Goal: Task Accomplishment & Management: Manage account settings

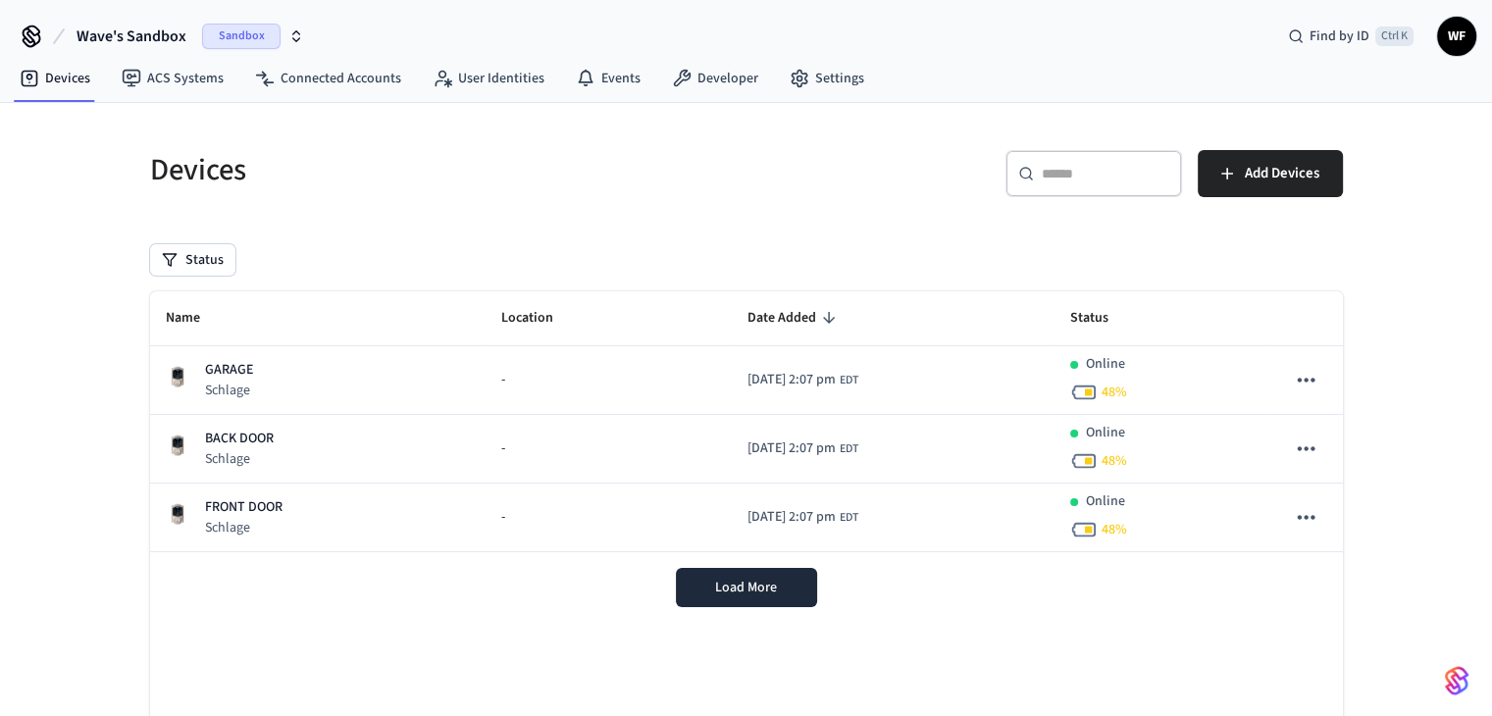
click at [131, 40] on span "Wave's Sandbox" at bounding box center [132, 37] width 110 height 24
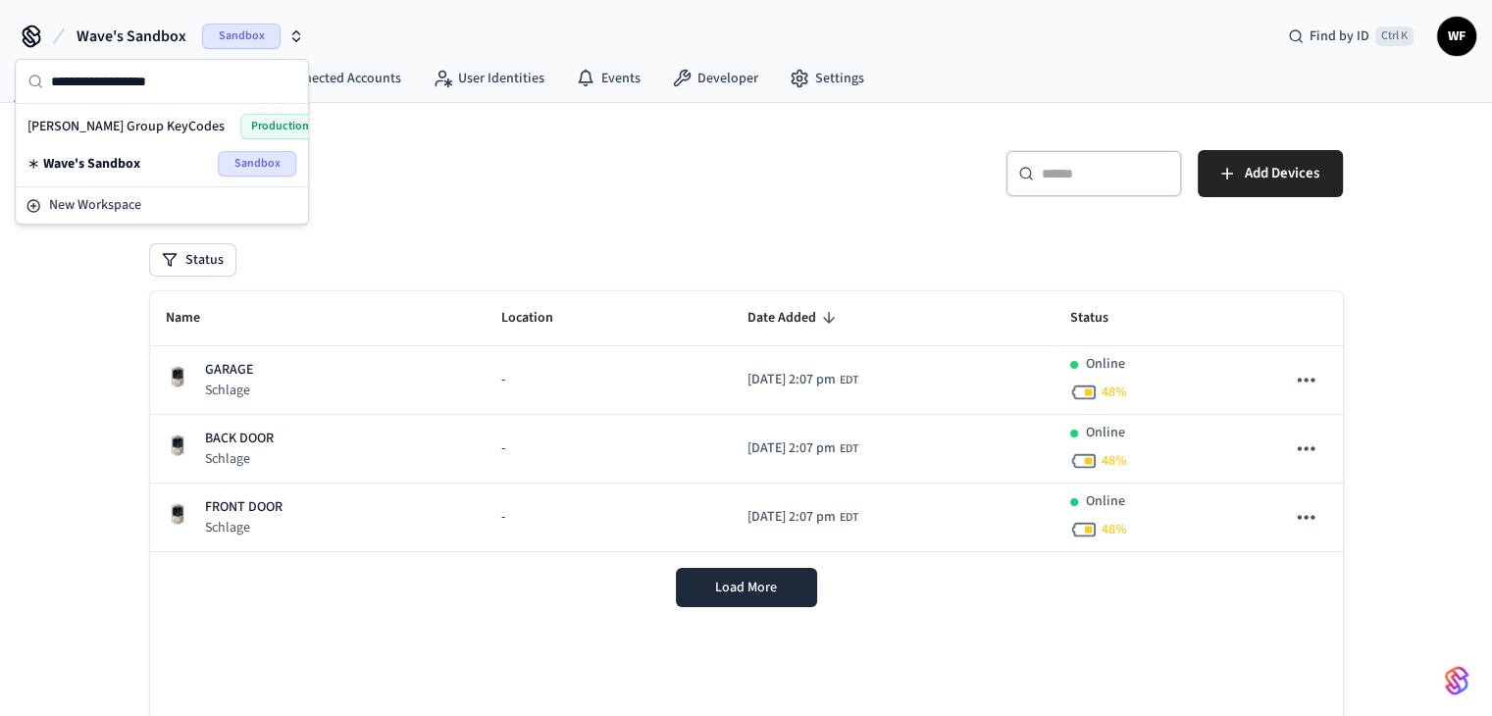
click at [149, 134] on span "[PERSON_NAME] Group KeyCodes" at bounding box center [125, 127] width 197 height 20
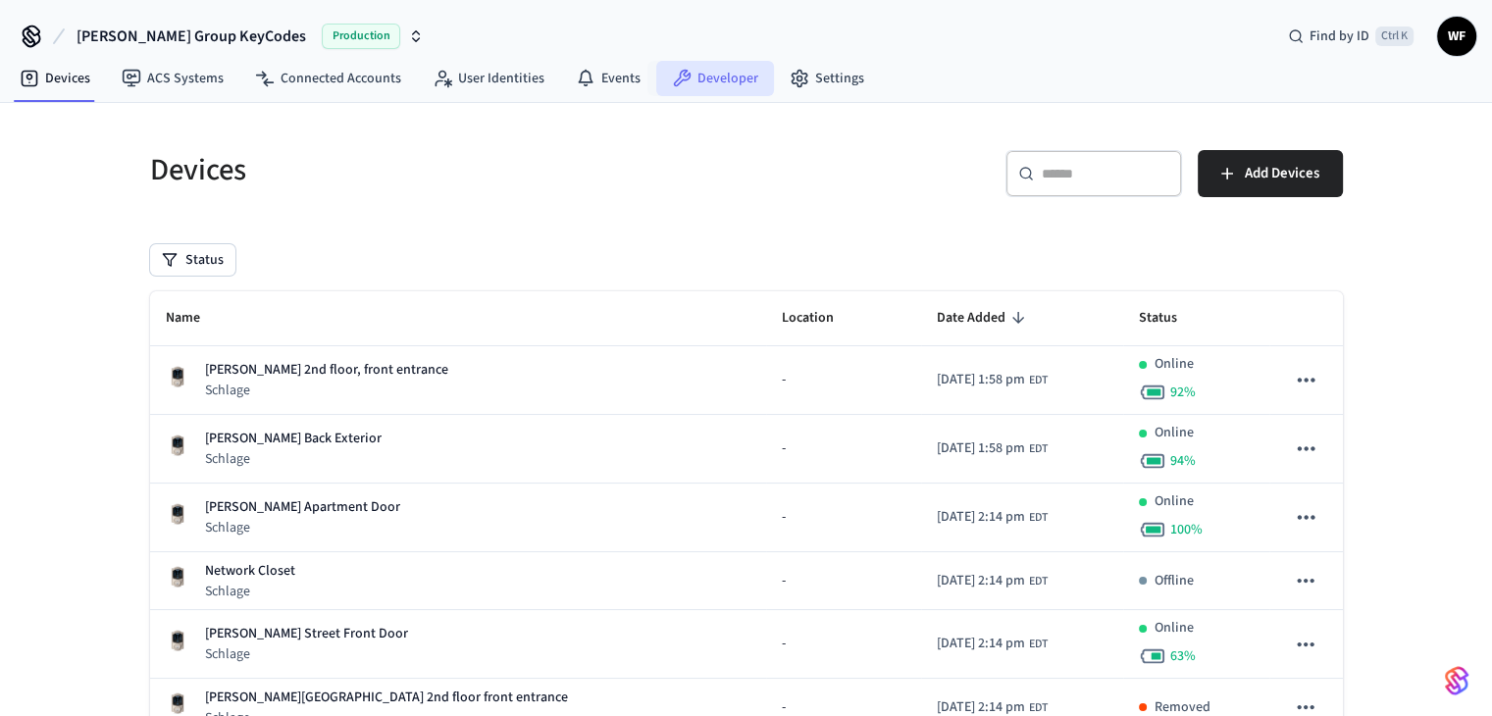
click at [735, 86] on link "Developer" at bounding box center [715, 78] width 118 height 35
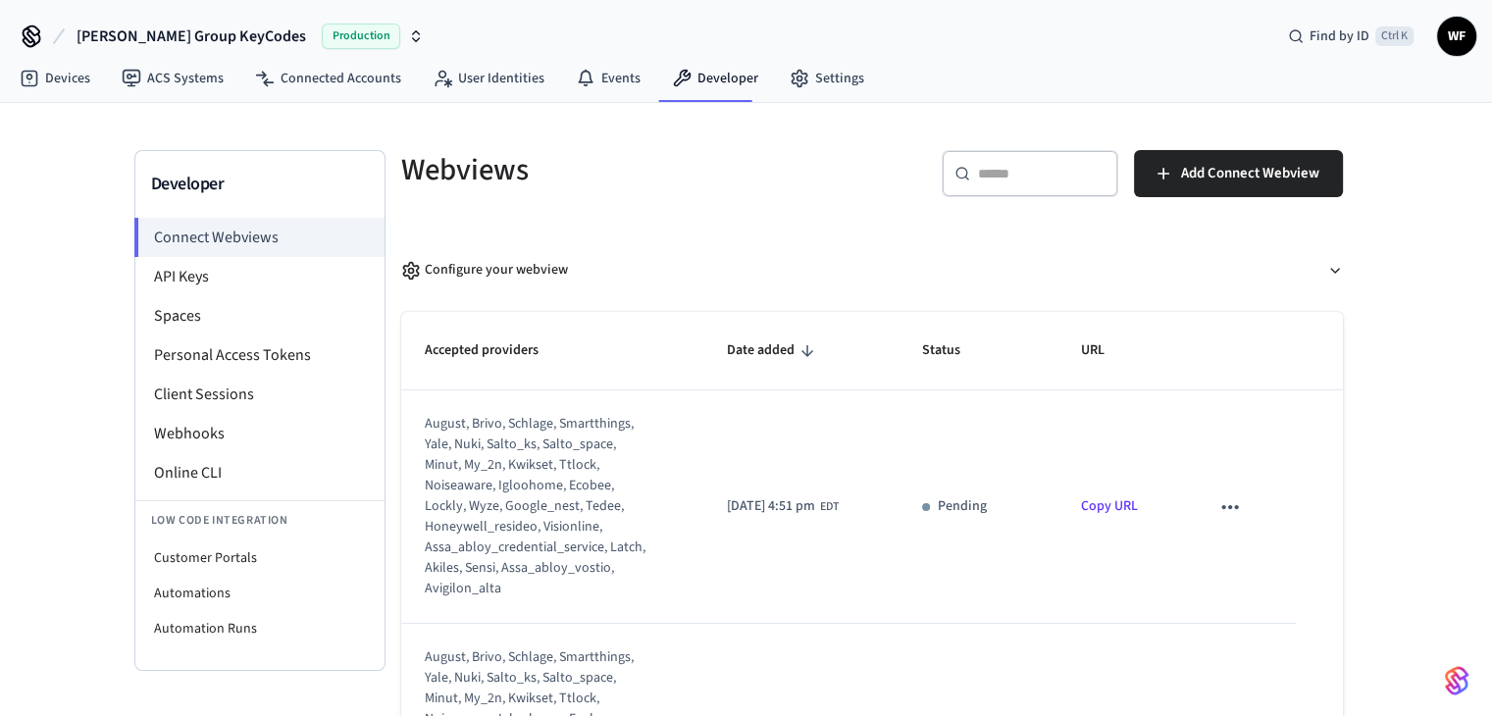
drag, startPoint x: 735, startPoint y: 86, endPoint x: 58, endPoint y: 323, distance: 716.9
click at [58, 323] on div "Developer Connect Webviews API Keys Spaces Personal Access Tokens Client Sessio…" at bounding box center [746, 458] width 1492 height 710
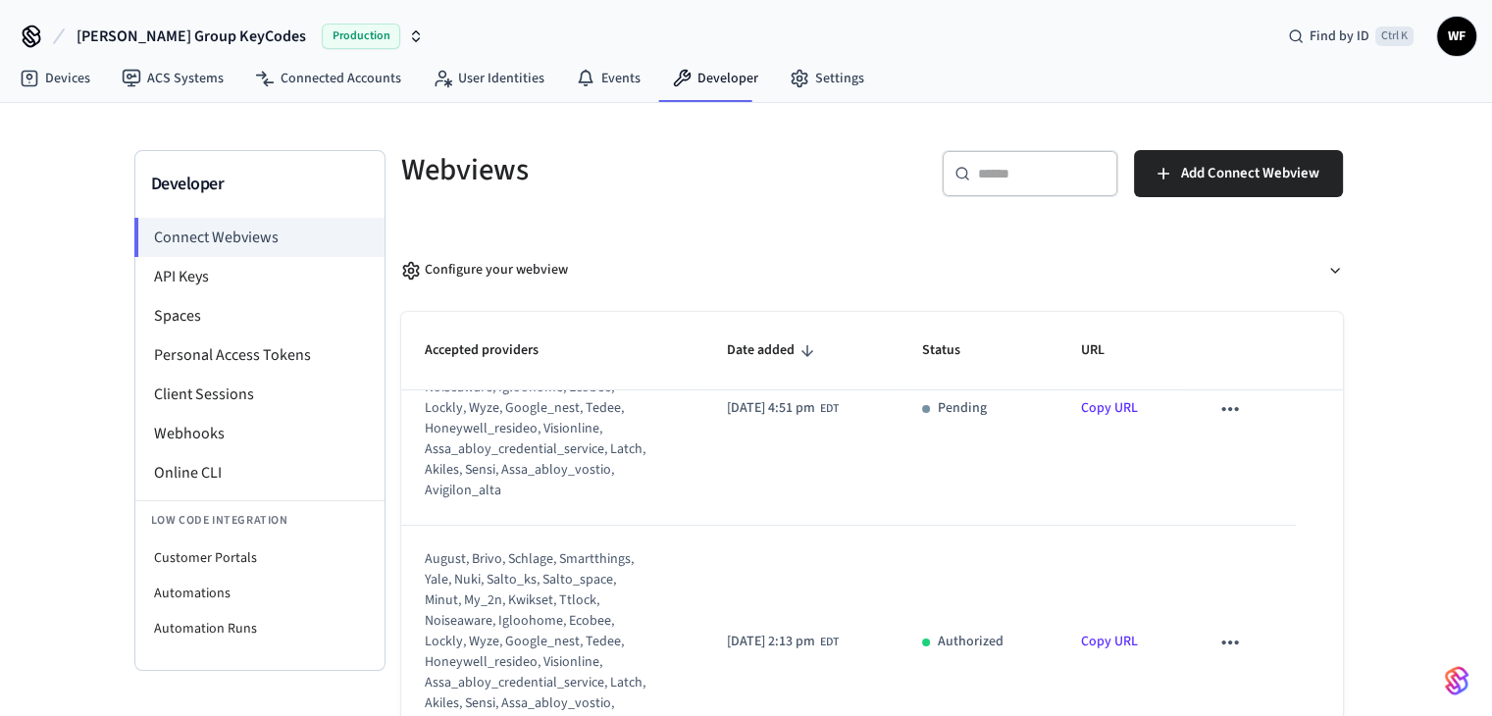
scroll to position [140, 0]
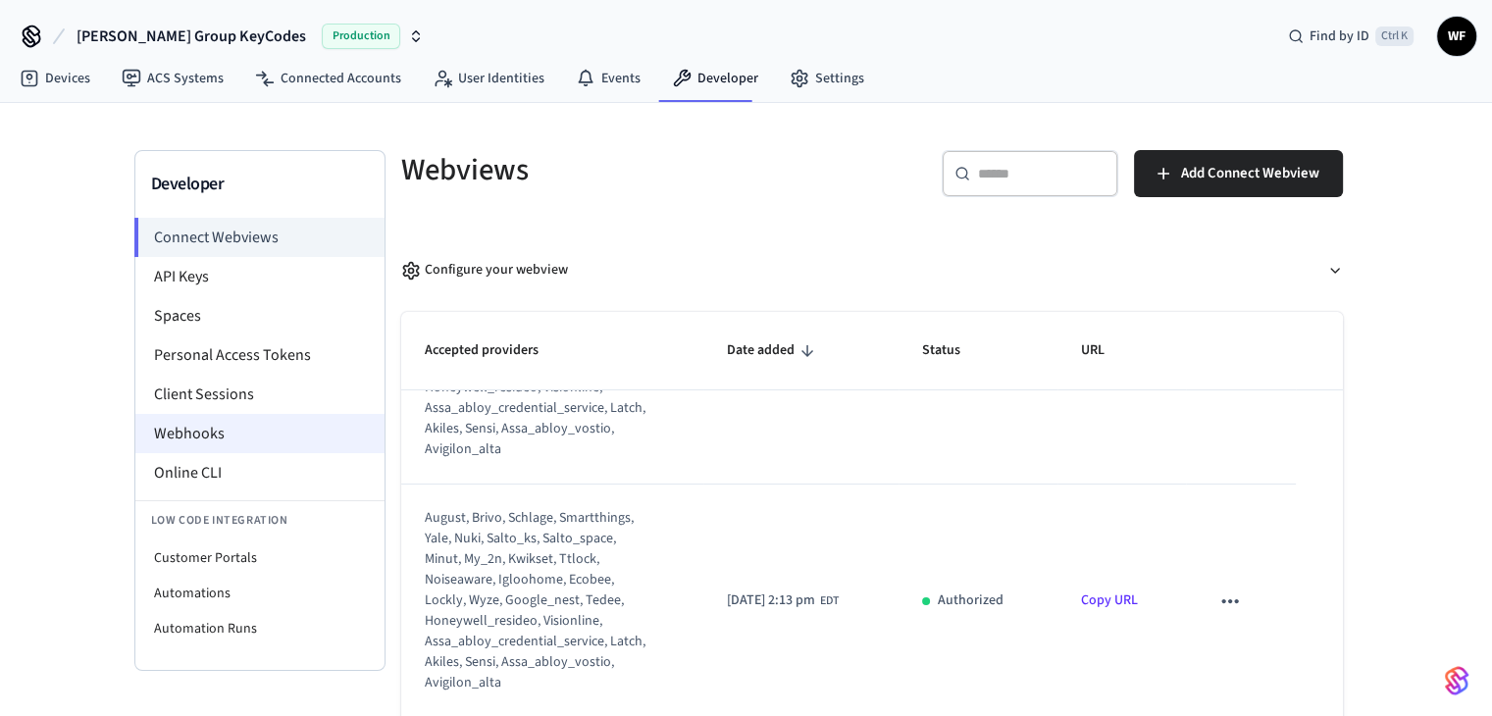
click at [266, 443] on li "Webhooks" at bounding box center [259, 433] width 249 height 39
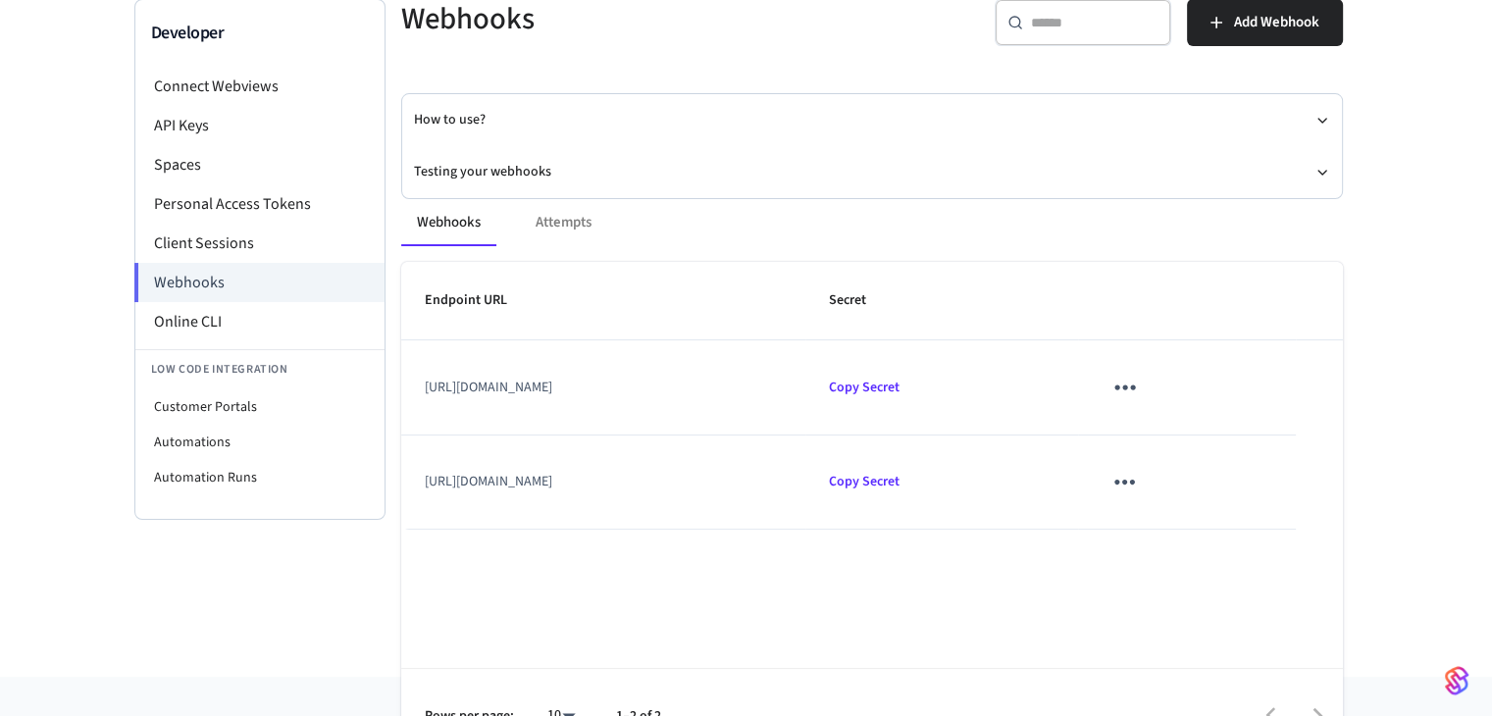
scroll to position [196, 0]
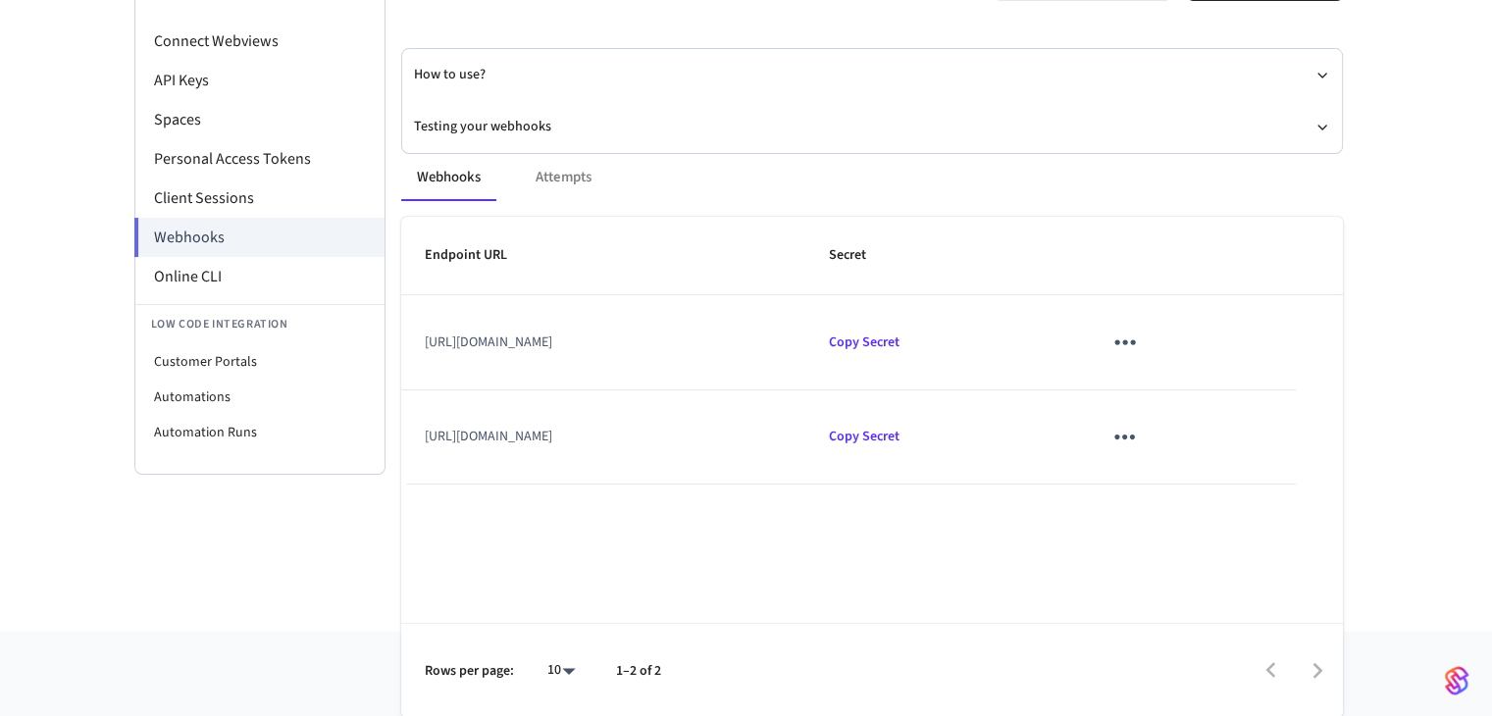
click at [565, 177] on div "Webhooks Attempts" at bounding box center [872, 177] width 942 height 47
click at [569, 171] on div "Webhooks Attempts" at bounding box center [872, 177] width 942 height 47
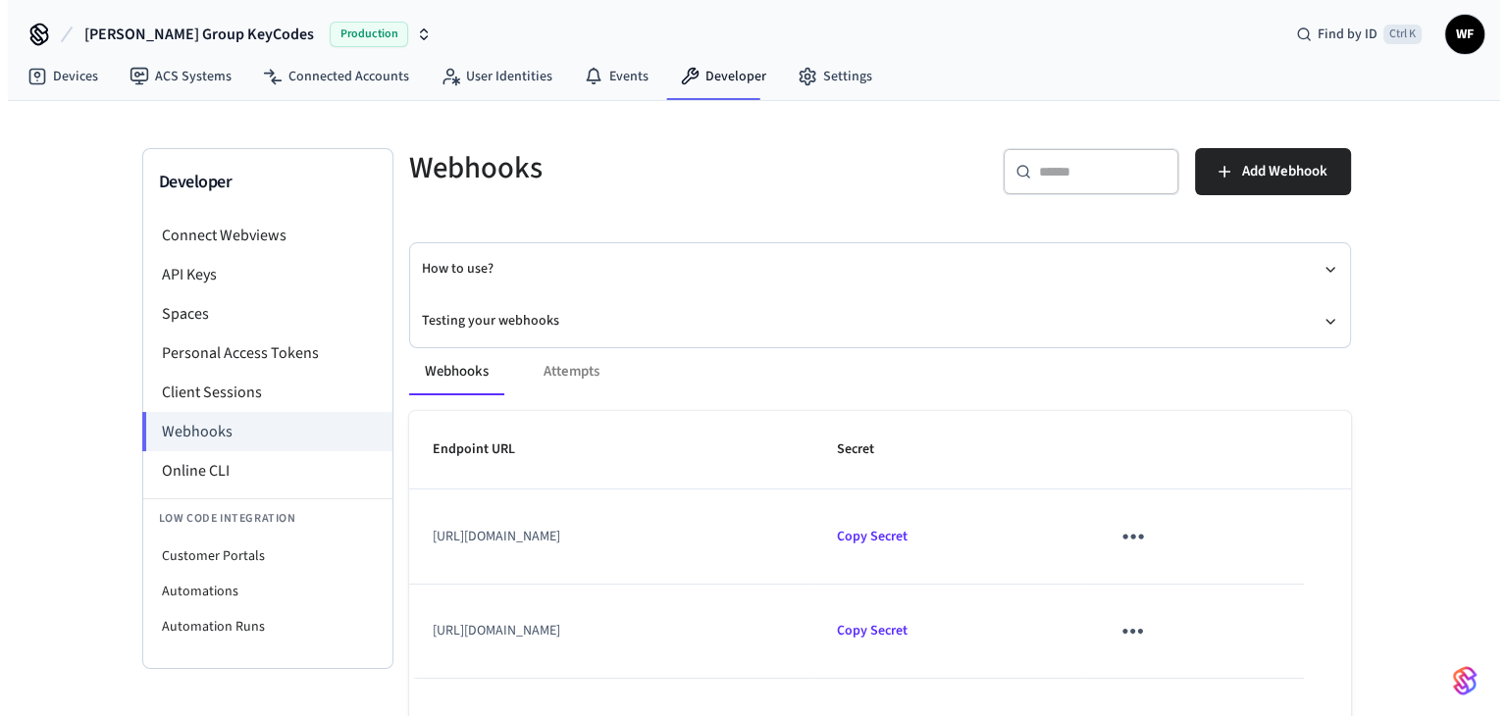
scroll to position [0, 0]
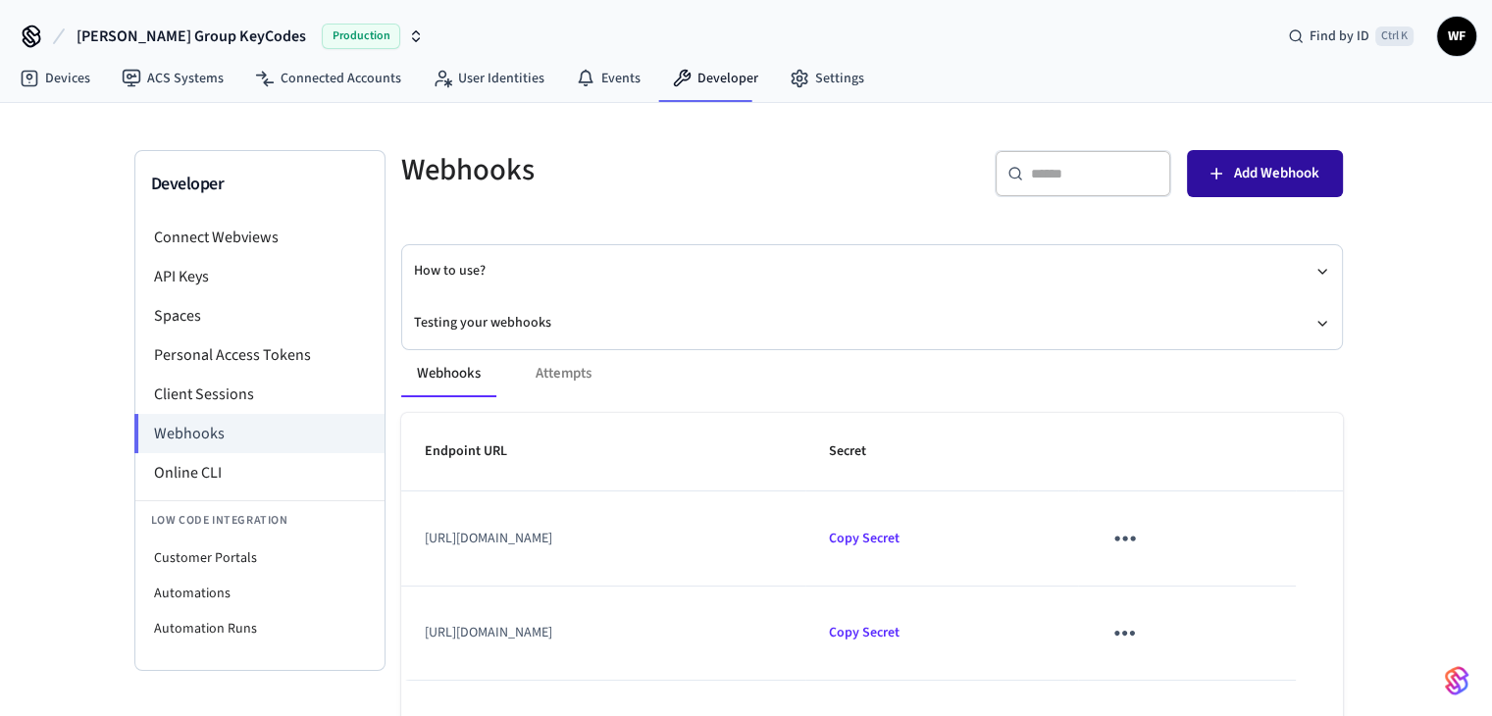
click at [1288, 185] on button "Add Webhook" at bounding box center [1265, 173] width 156 height 47
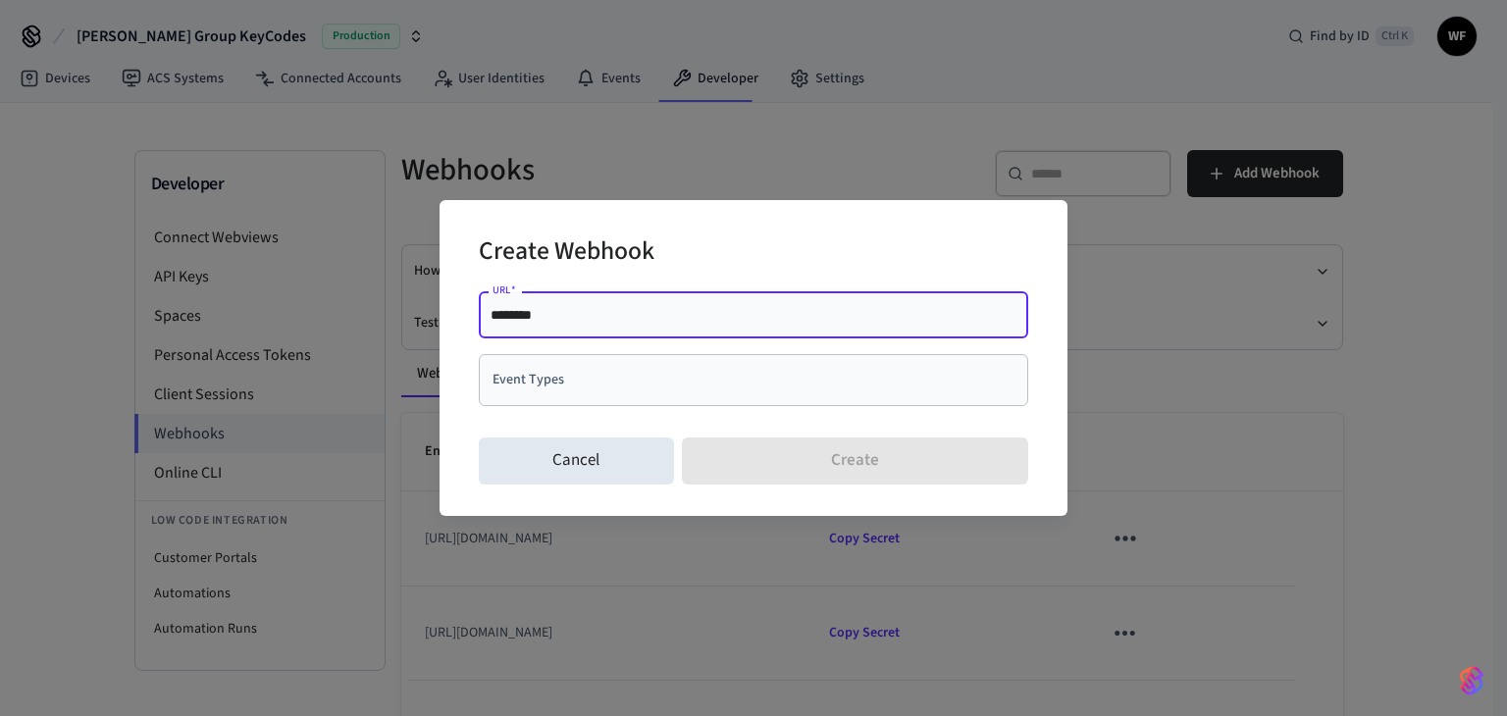
click at [589, 385] on input "Event Types" at bounding box center [739, 380] width 502 height 34
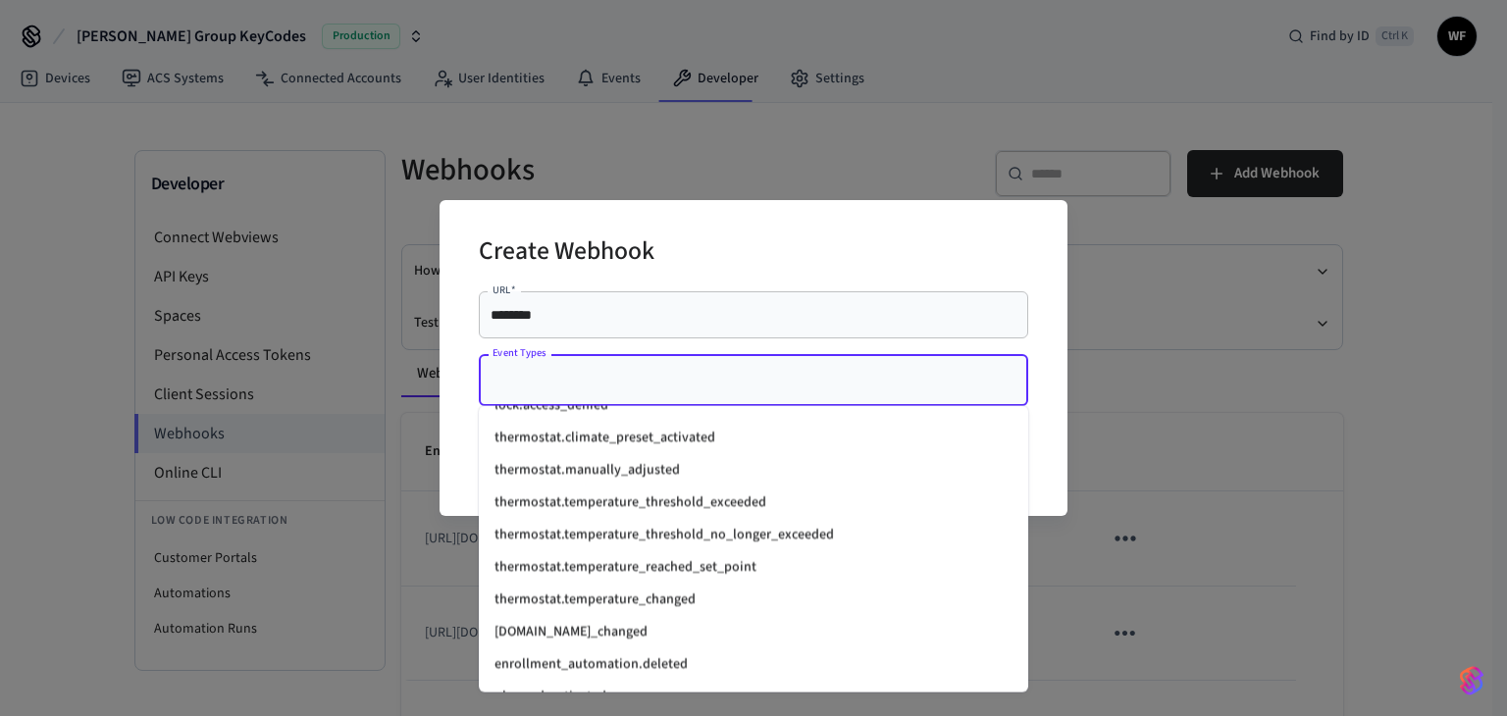
scroll to position [2707, 0]
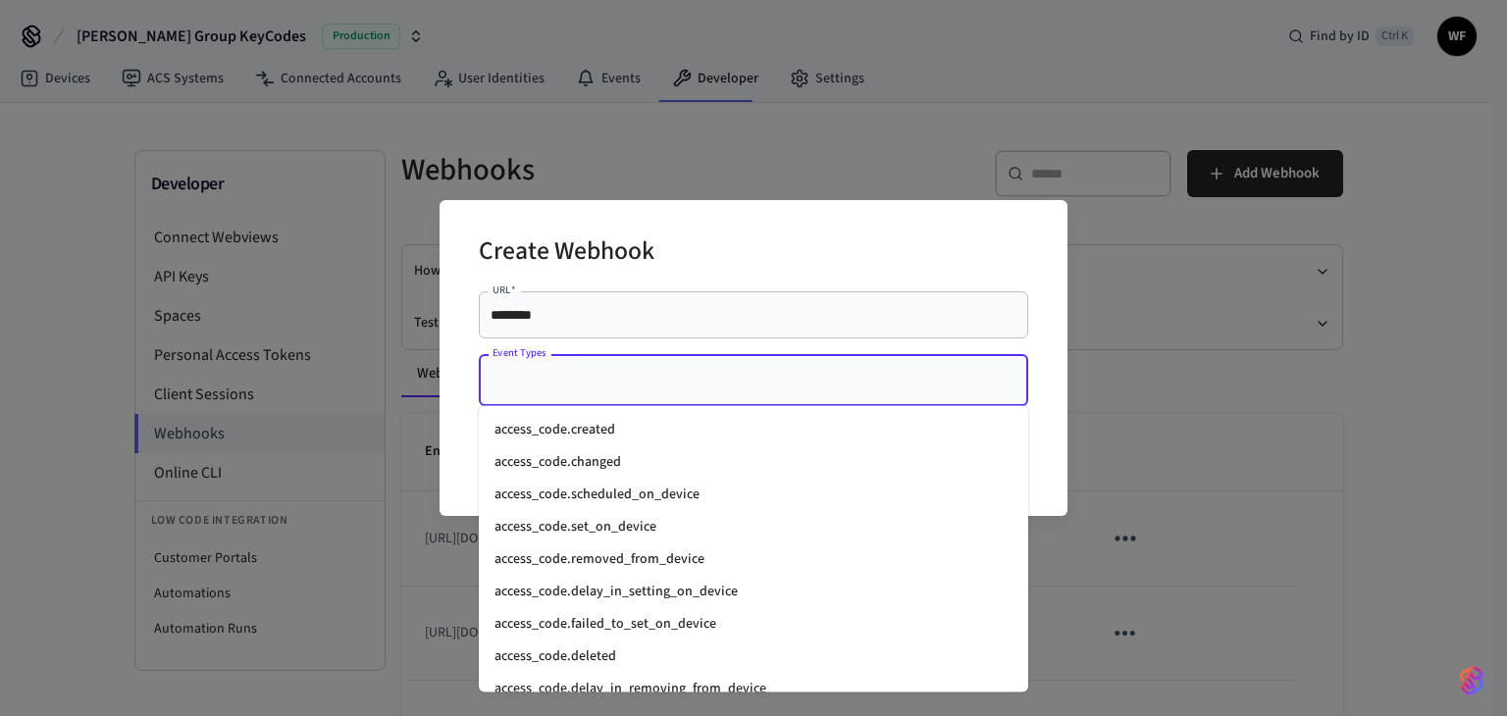
click at [609, 385] on input "Event Types" at bounding box center [739, 380] width 502 height 34
click at [642, 389] on input "Event Types" at bounding box center [739, 380] width 502 height 34
click at [631, 298] on div "******** URL   *" at bounding box center [753, 314] width 549 height 47
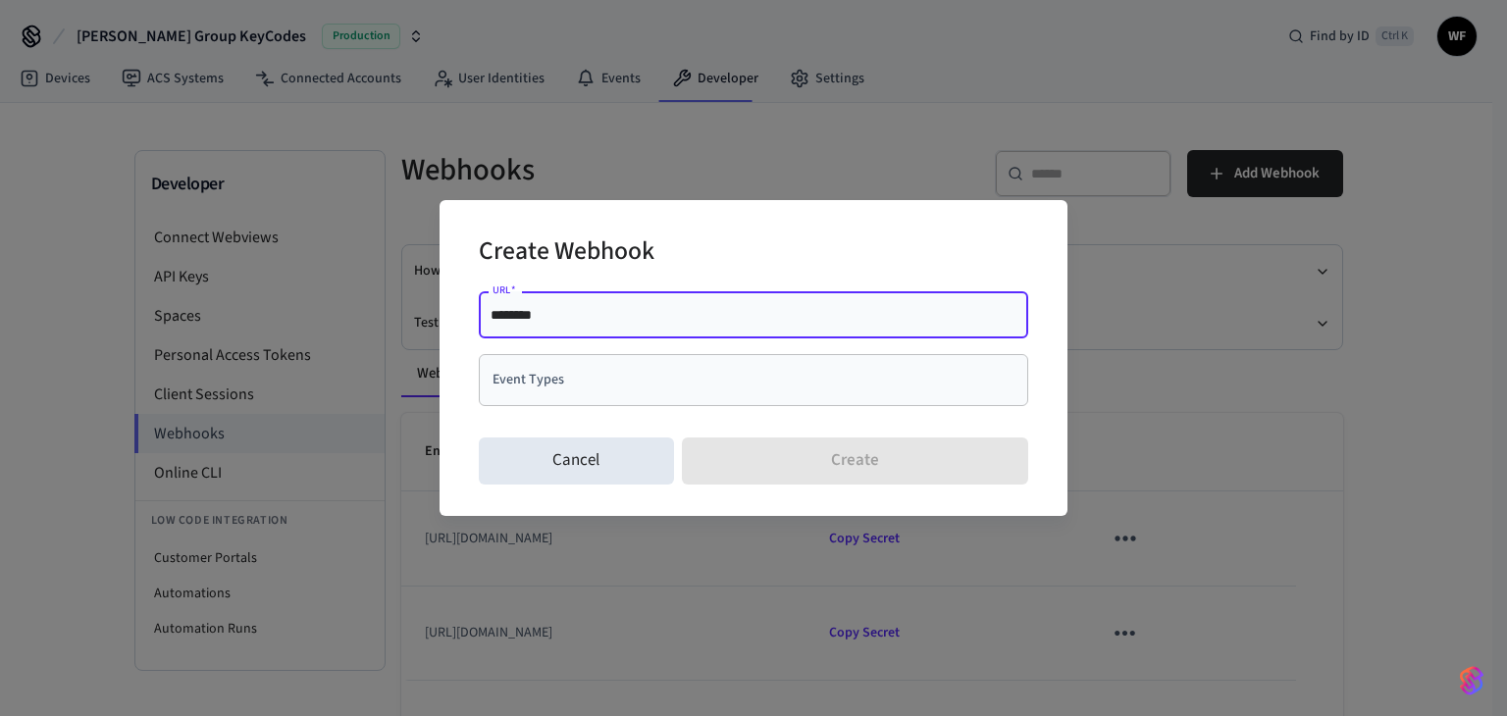
paste input "**********"
drag, startPoint x: 577, startPoint y: 315, endPoint x: 536, endPoint y: 316, distance: 41.2
click at [536, 316] on input "**********" at bounding box center [753, 315] width 526 height 20
type input "**********"
click at [595, 374] on input "Event Types" at bounding box center [739, 380] width 502 height 34
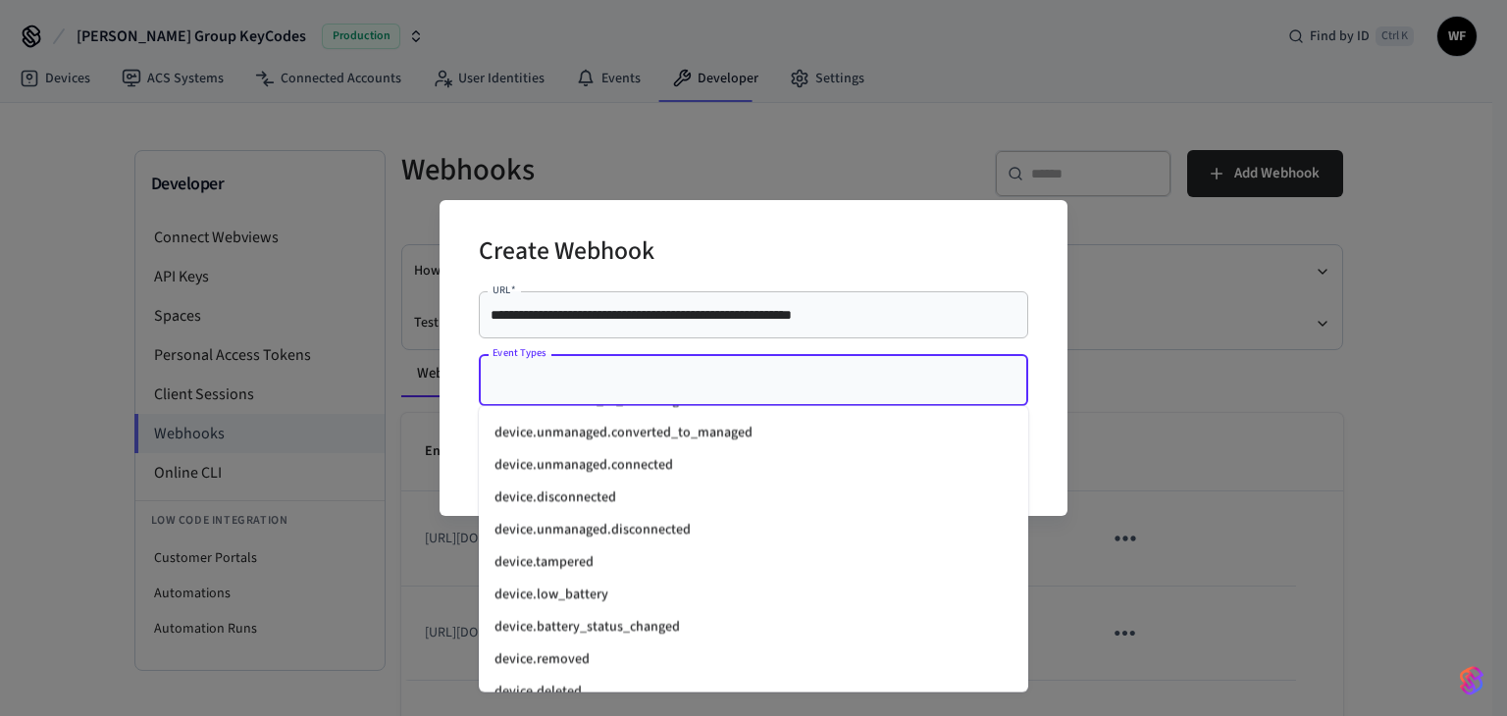
scroll to position [2060, 0]
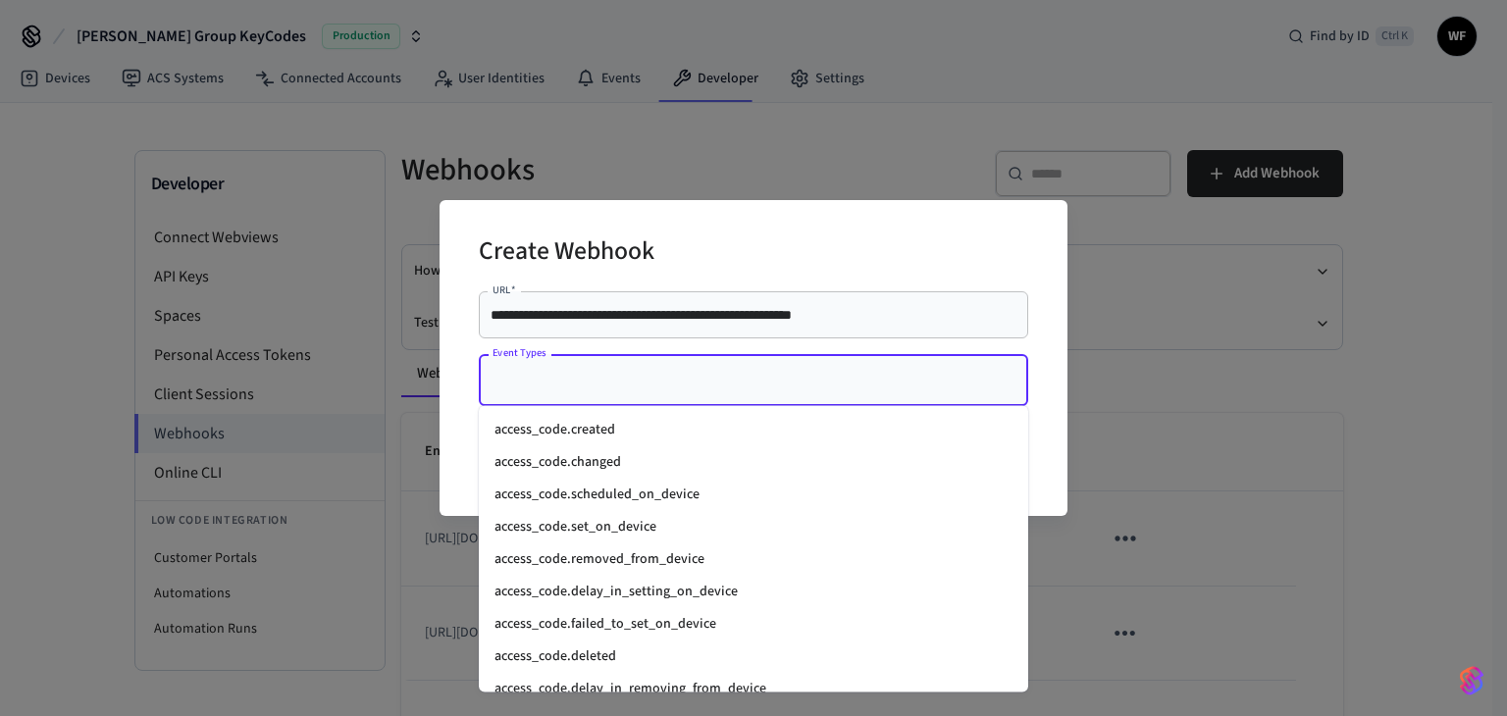
click at [629, 385] on input "Event Types" at bounding box center [739, 380] width 502 height 34
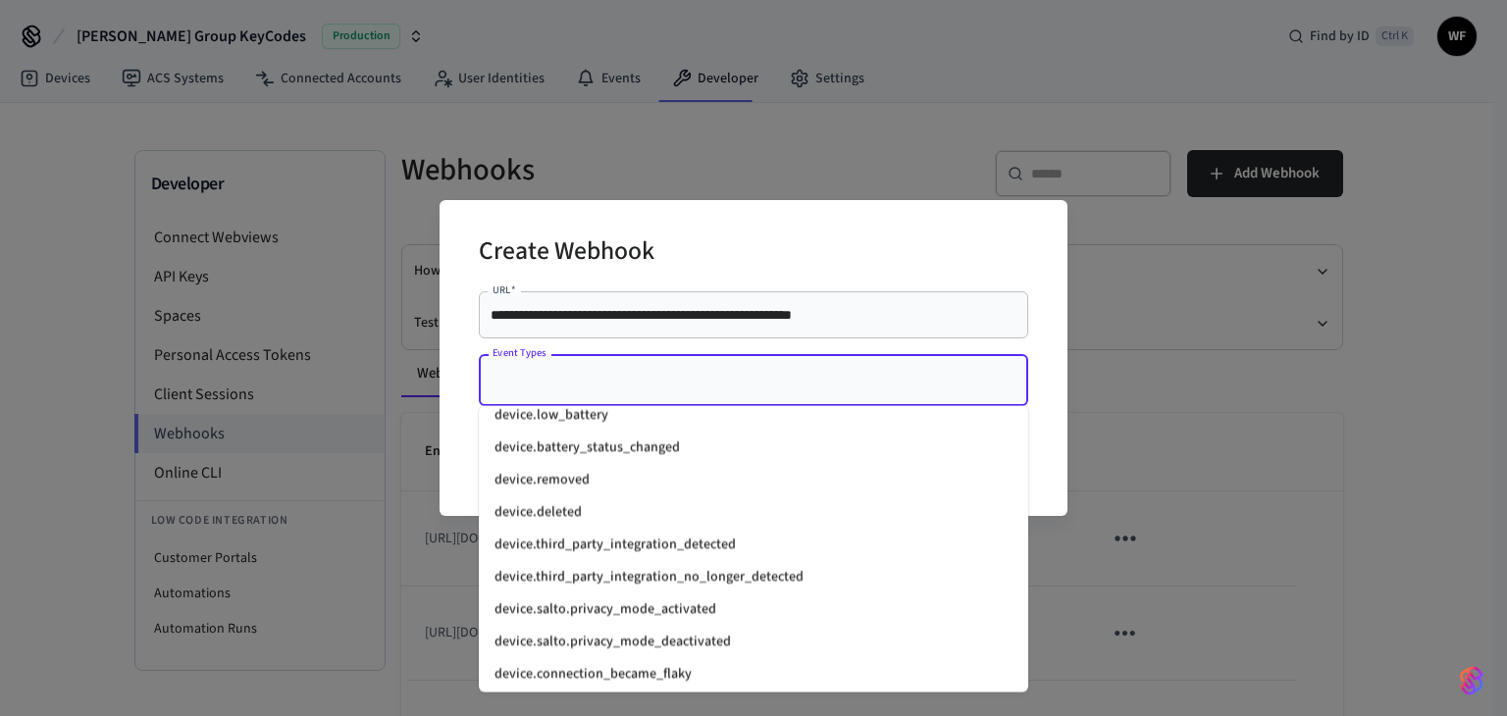
scroll to position [2021, 0]
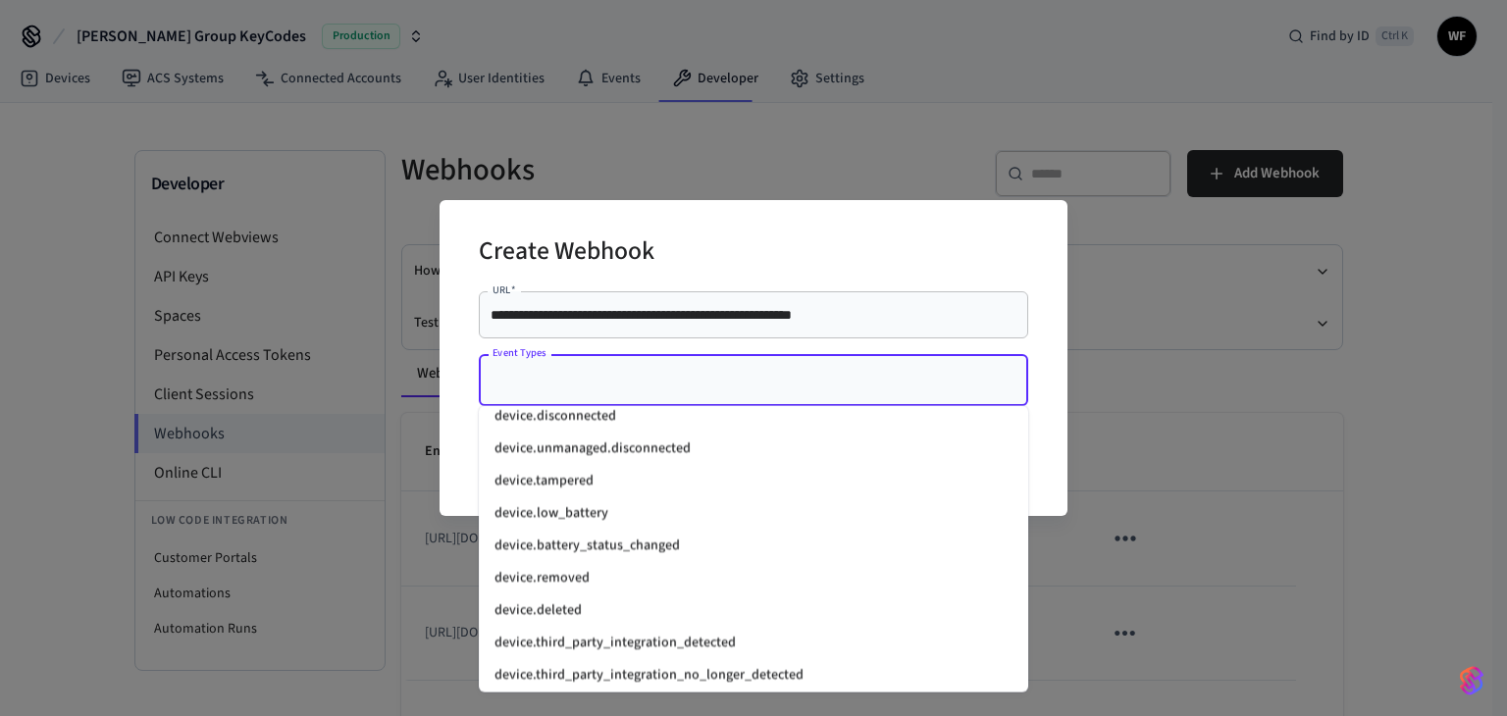
click at [644, 514] on li "device.low_battery" at bounding box center [753, 513] width 549 height 32
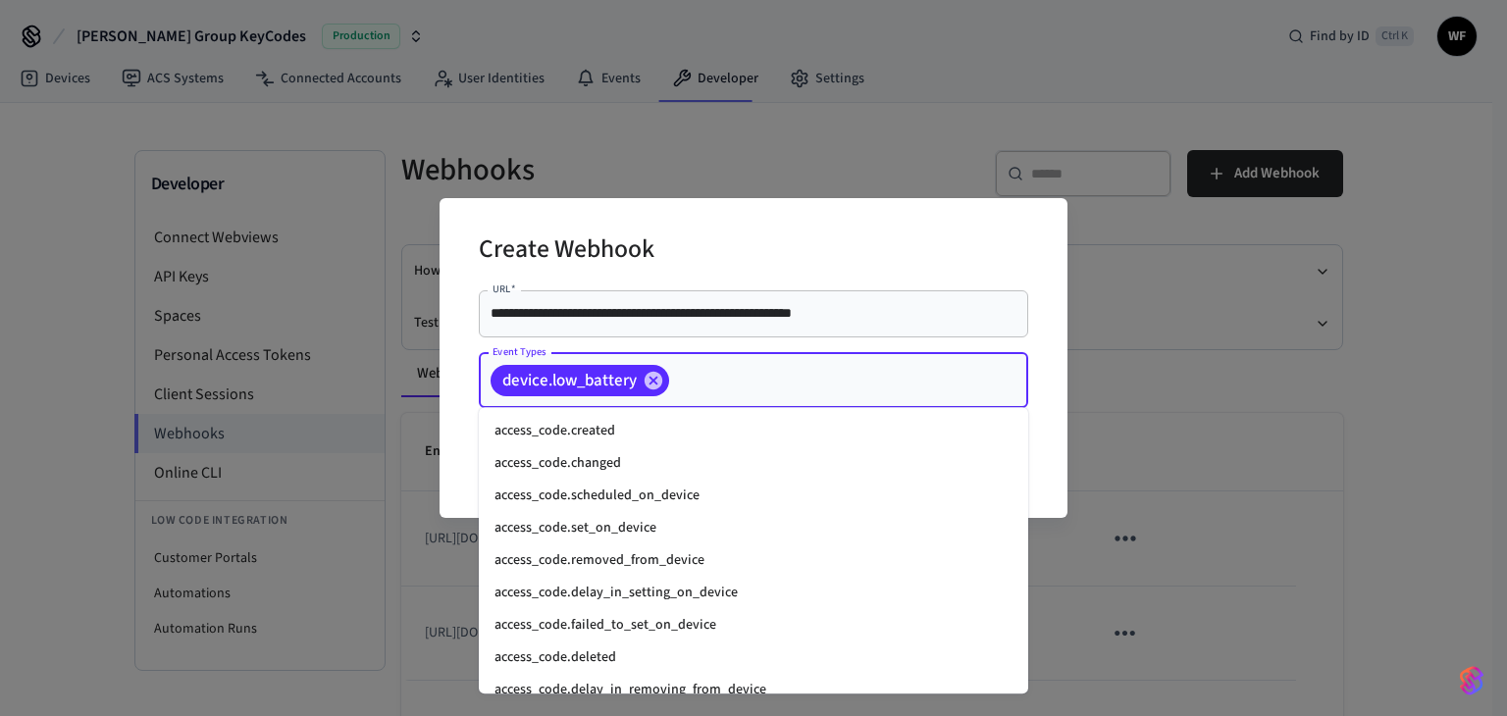
click at [733, 382] on input "Event Types" at bounding box center [818, 380] width 292 height 34
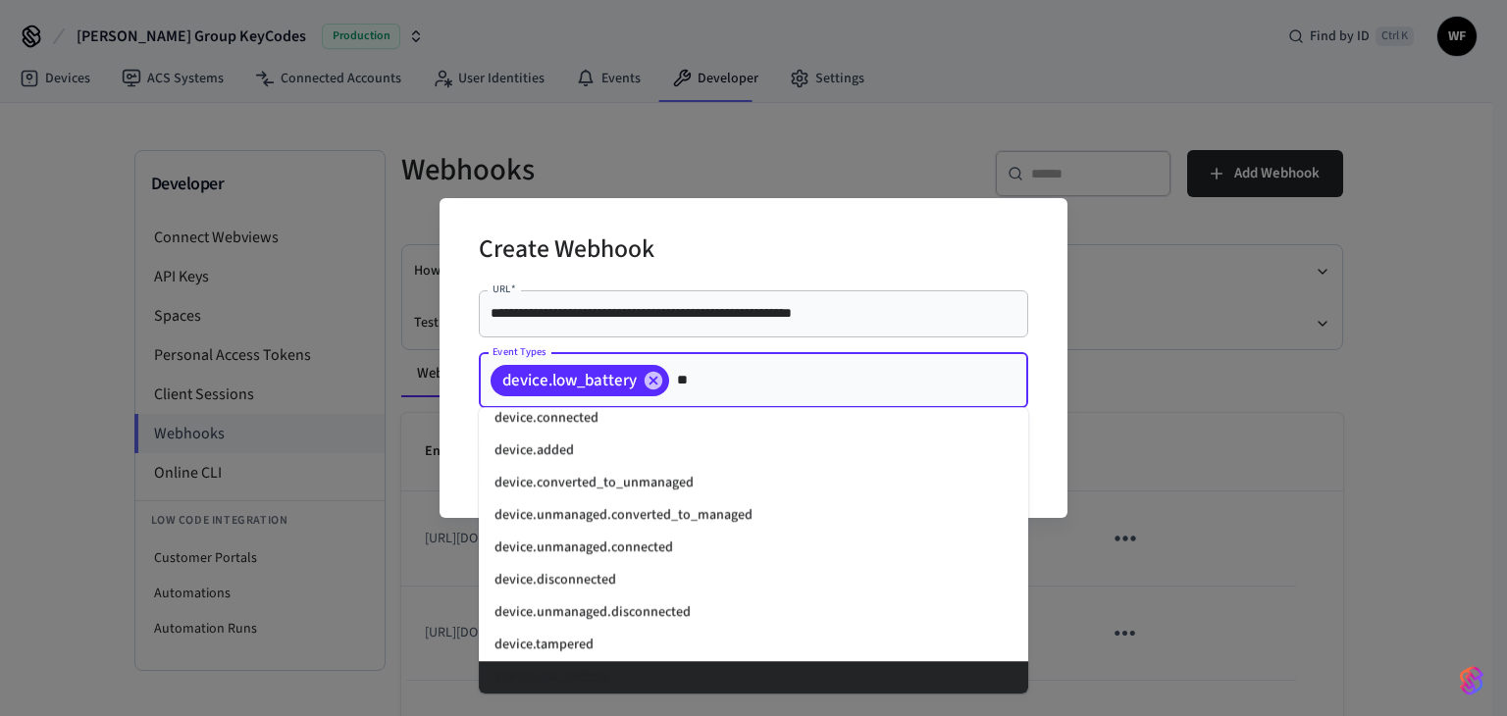
scroll to position [0, 0]
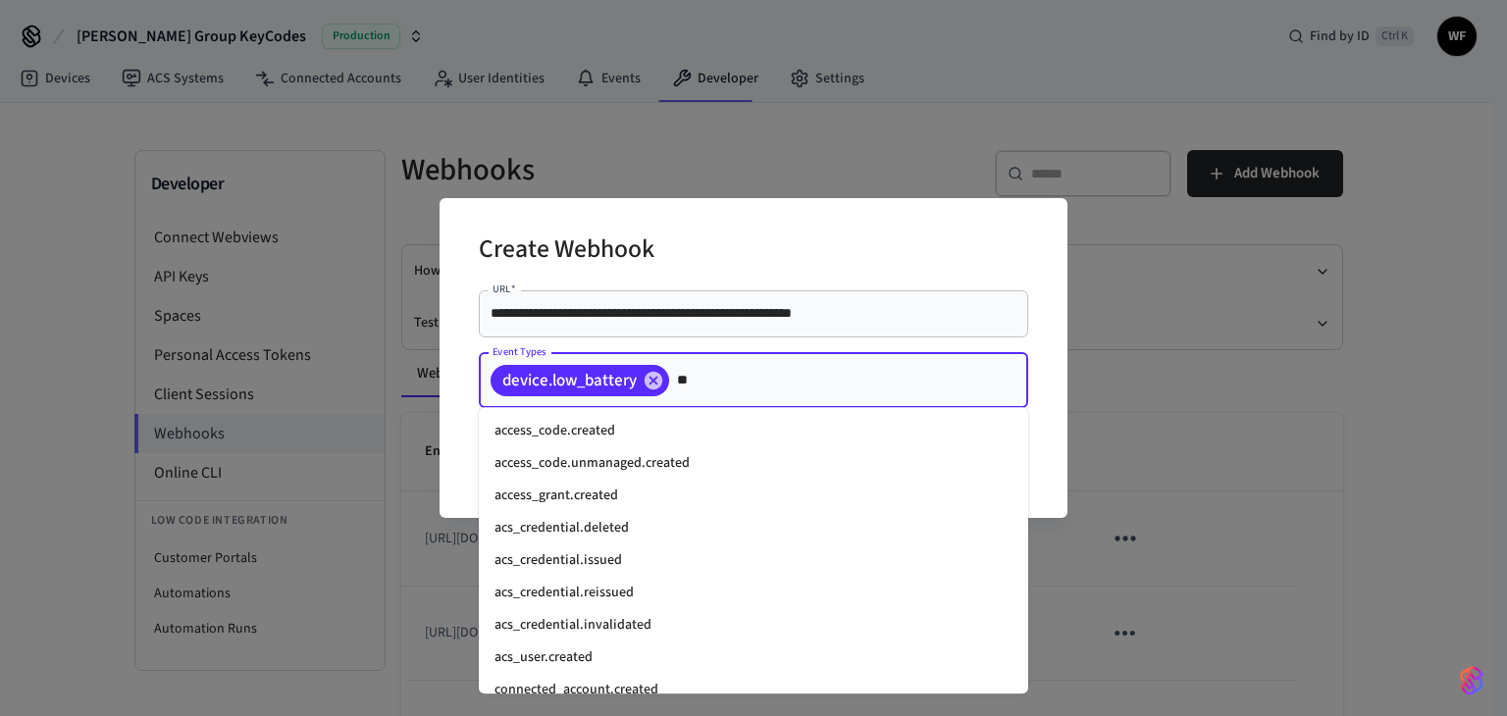
type input "*"
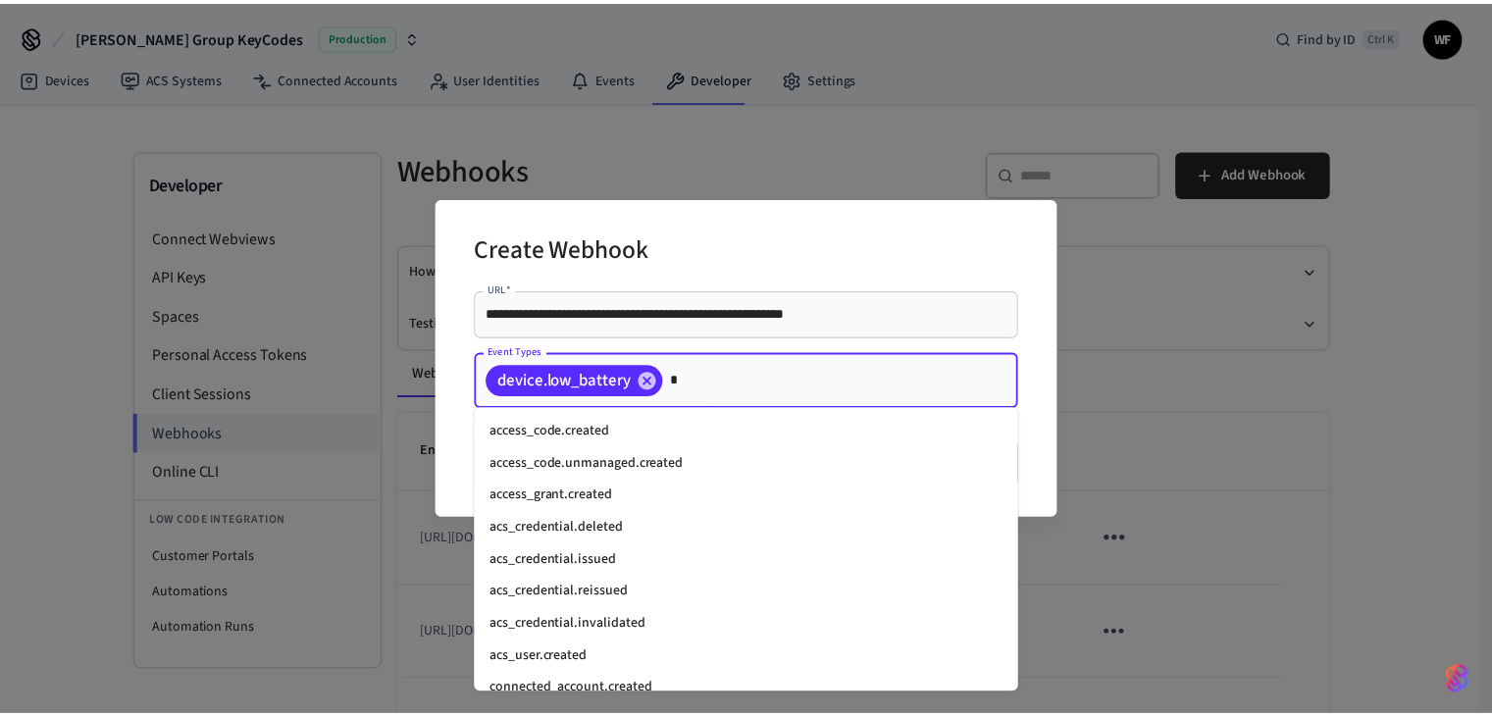
scroll to position [1858, 0]
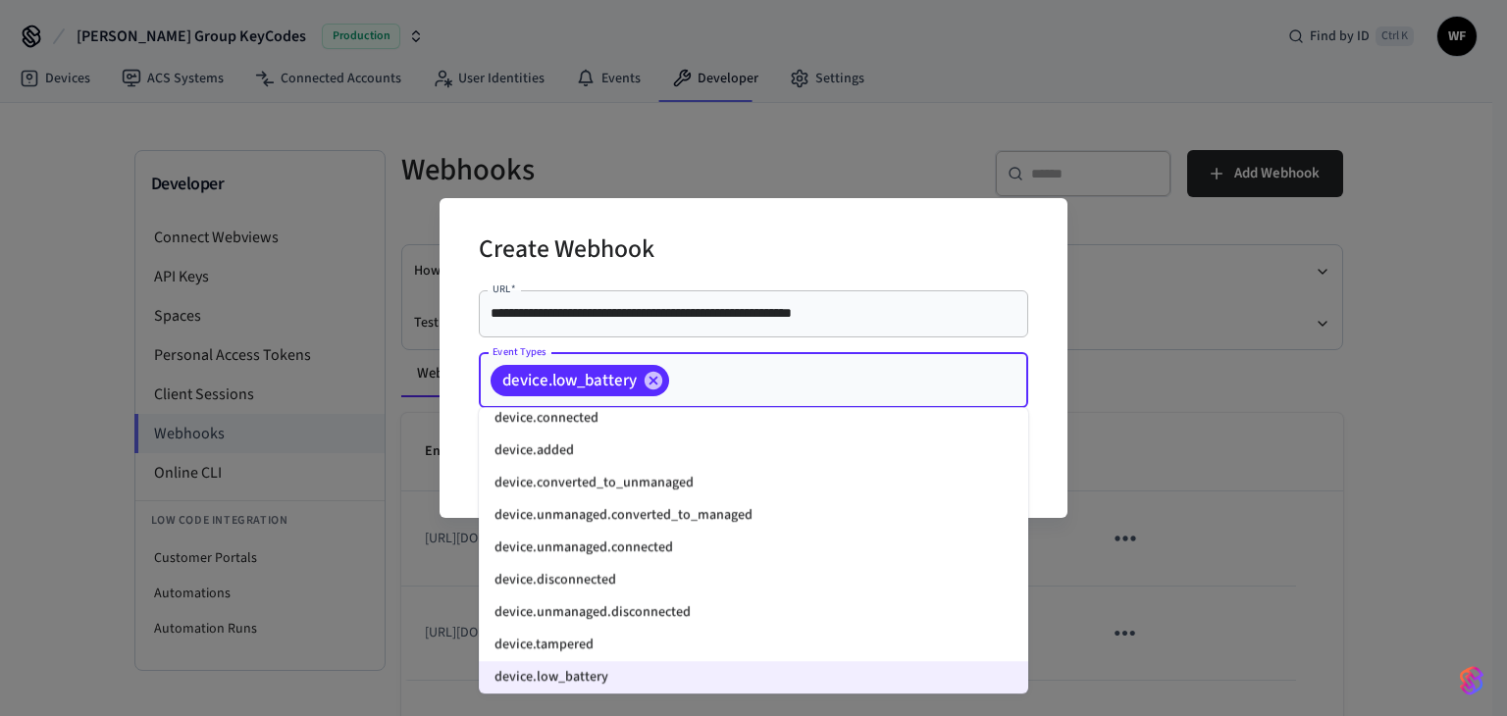
click at [1049, 357] on div "**********" at bounding box center [753, 357] width 628 height 319
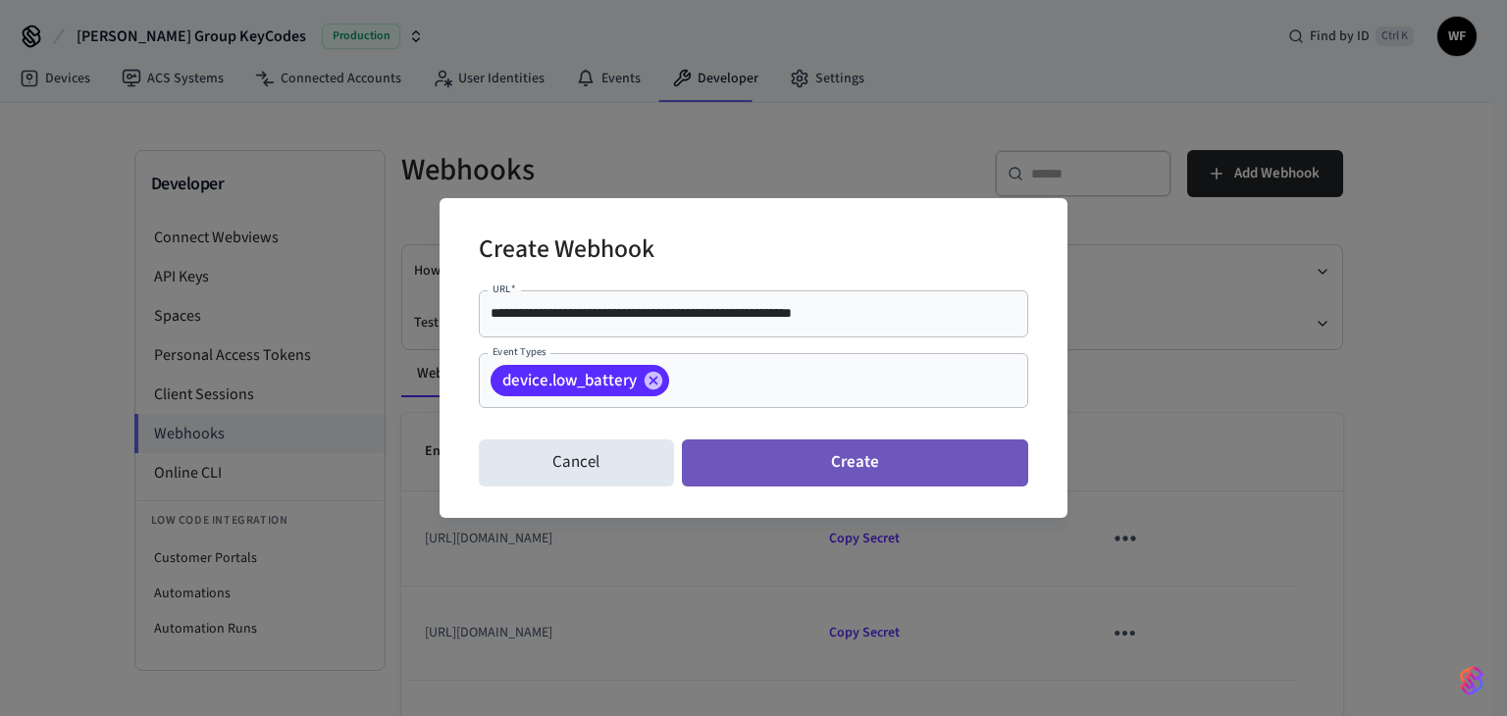
click at [862, 455] on button "Create" at bounding box center [855, 462] width 346 height 47
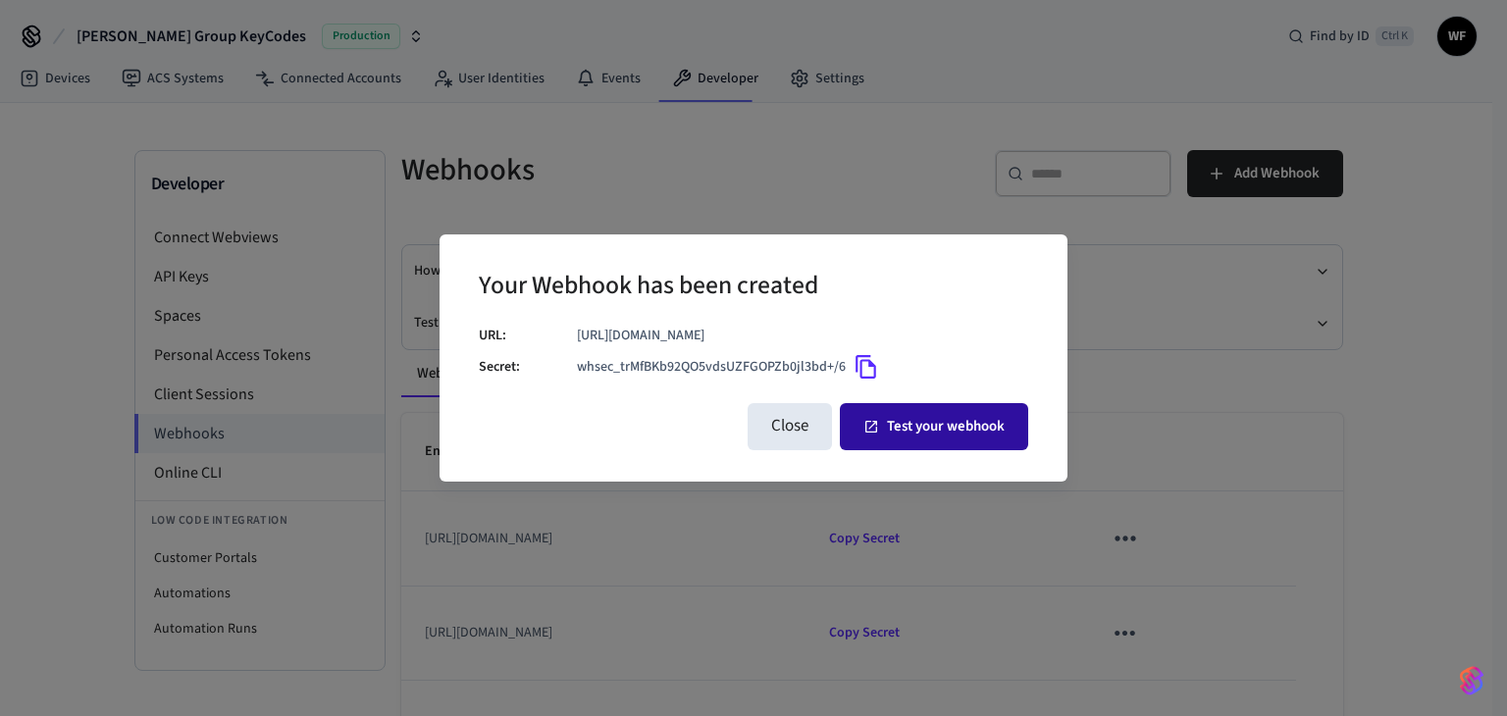
click at [915, 424] on button "Test your webhook" at bounding box center [934, 426] width 188 height 47
click at [946, 433] on button "Test your webhook" at bounding box center [934, 426] width 188 height 47
click at [951, 419] on button "Test your webhook" at bounding box center [934, 426] width 188 height 47
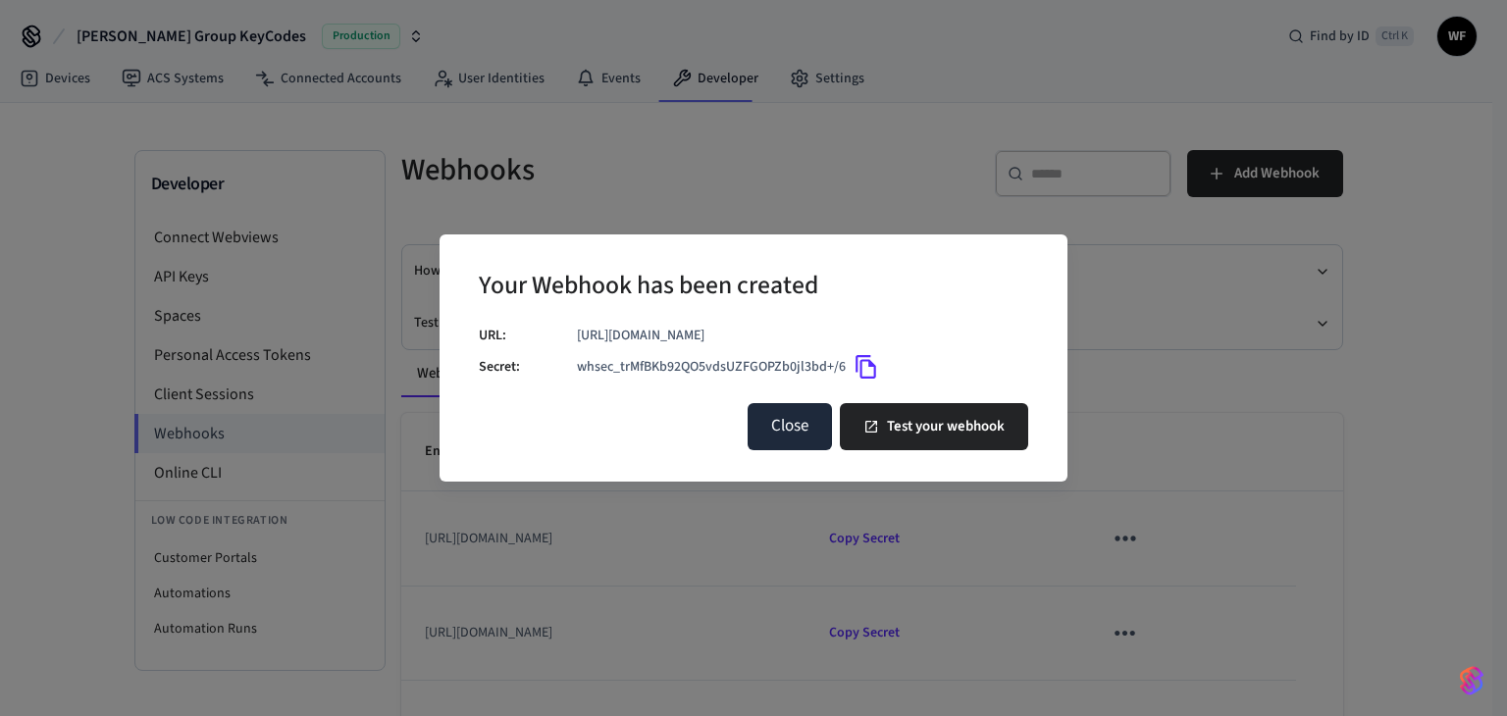
click at [782, 428] on button "Close" at bounding box center [789, 426] width 84 height 47
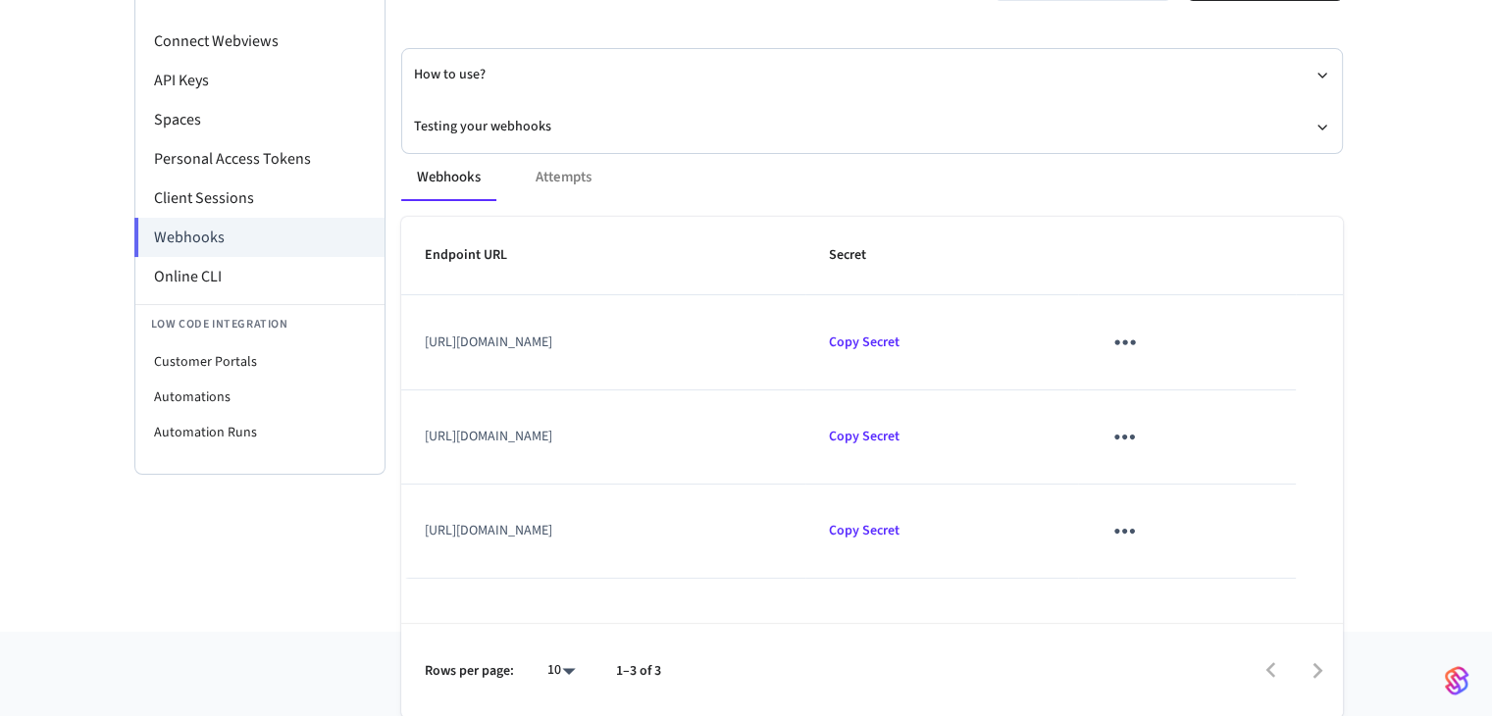
scroll to position [196, 0]
click at [1140, 346] on icon "sticky table" at bounding box center [1124, 342] width 30 height 30
click at [1284, 457] on li "Delete" at bounding box center [1260, 452] width 93 height 52
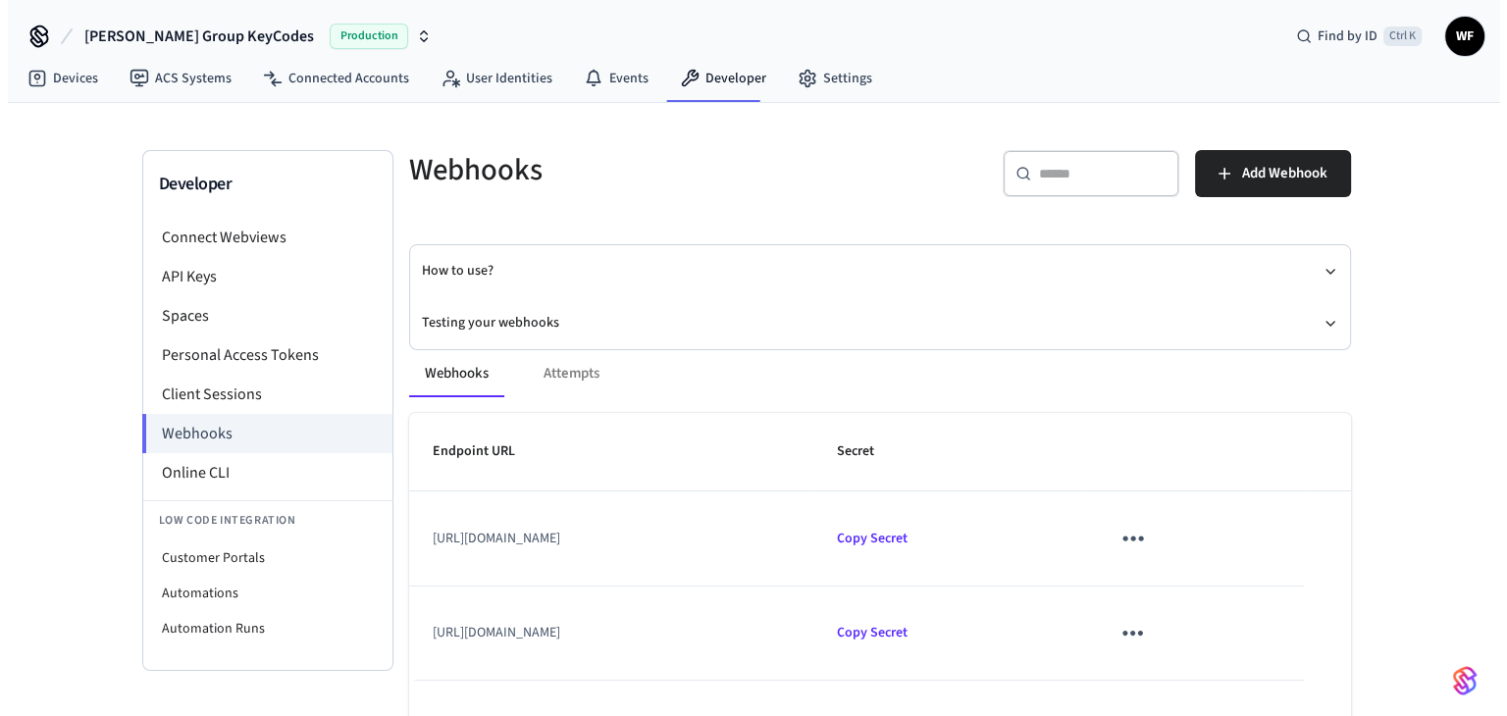
scroll to position [0, 0]
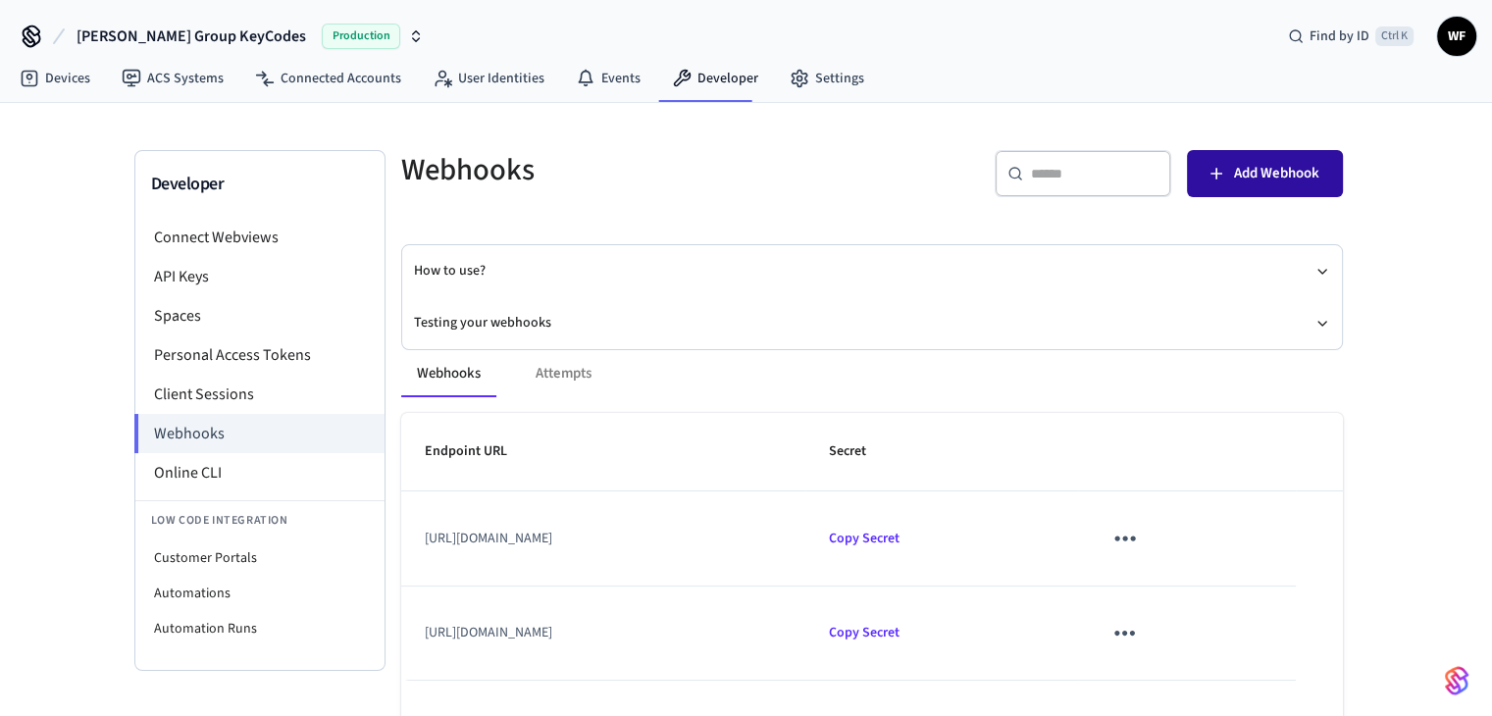
click at [1238, 180] on span "Add Webhook" at bounding box center [1276, 174] width 85 height 26
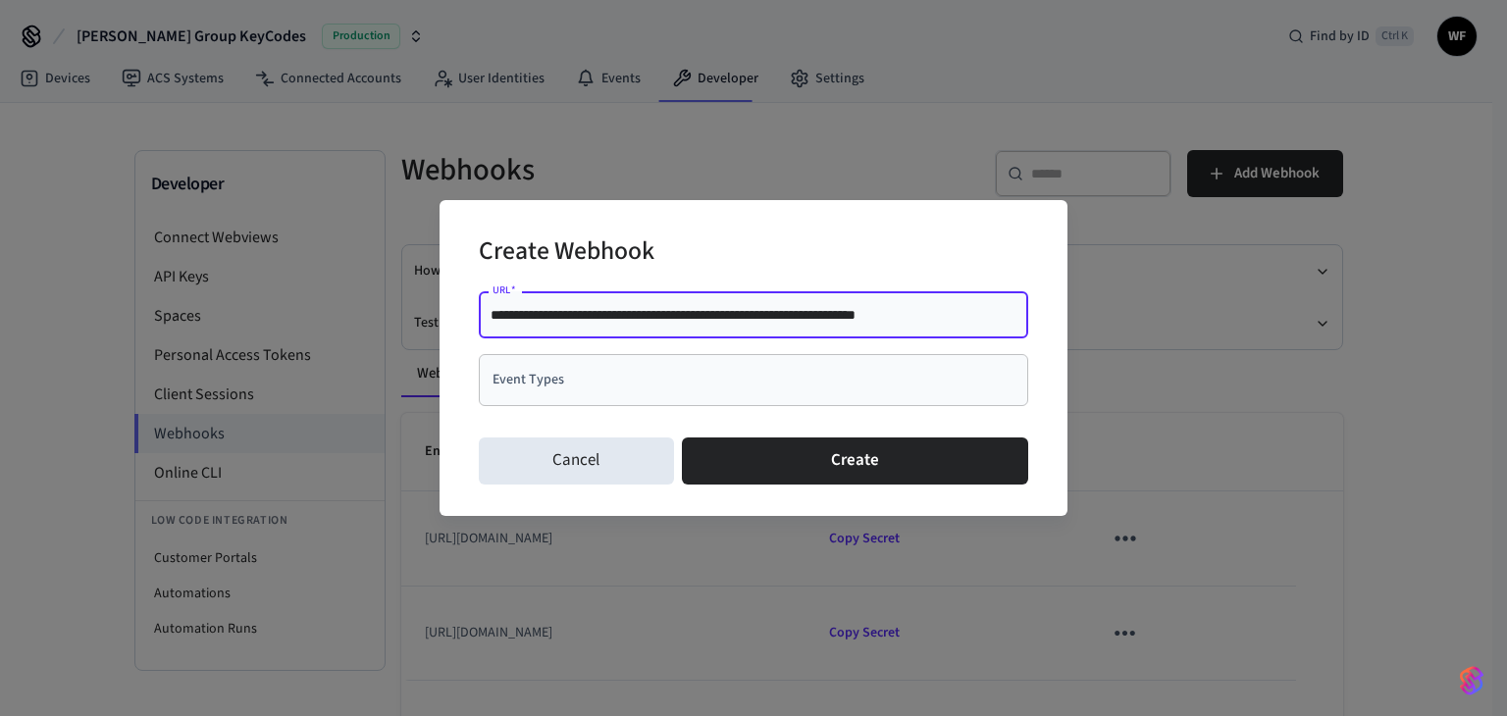
drag, startPoint x: 574, startPoint y: 316, endPoint x: 558, endPoint y: 316, distance: 15.7
click at [558, 316] on input "**********" at bounding box center [753, 315] width 526 height 20
click at [574, 316] on input "**********" at bounding box center [753, 315] width 526 height 20
click at [578, 315] on input "**********" at bounding box center [753, 315] width 526 height 20
click at [571, 315] on input "**********" at bounding box center [753, 315] width 526 height 20
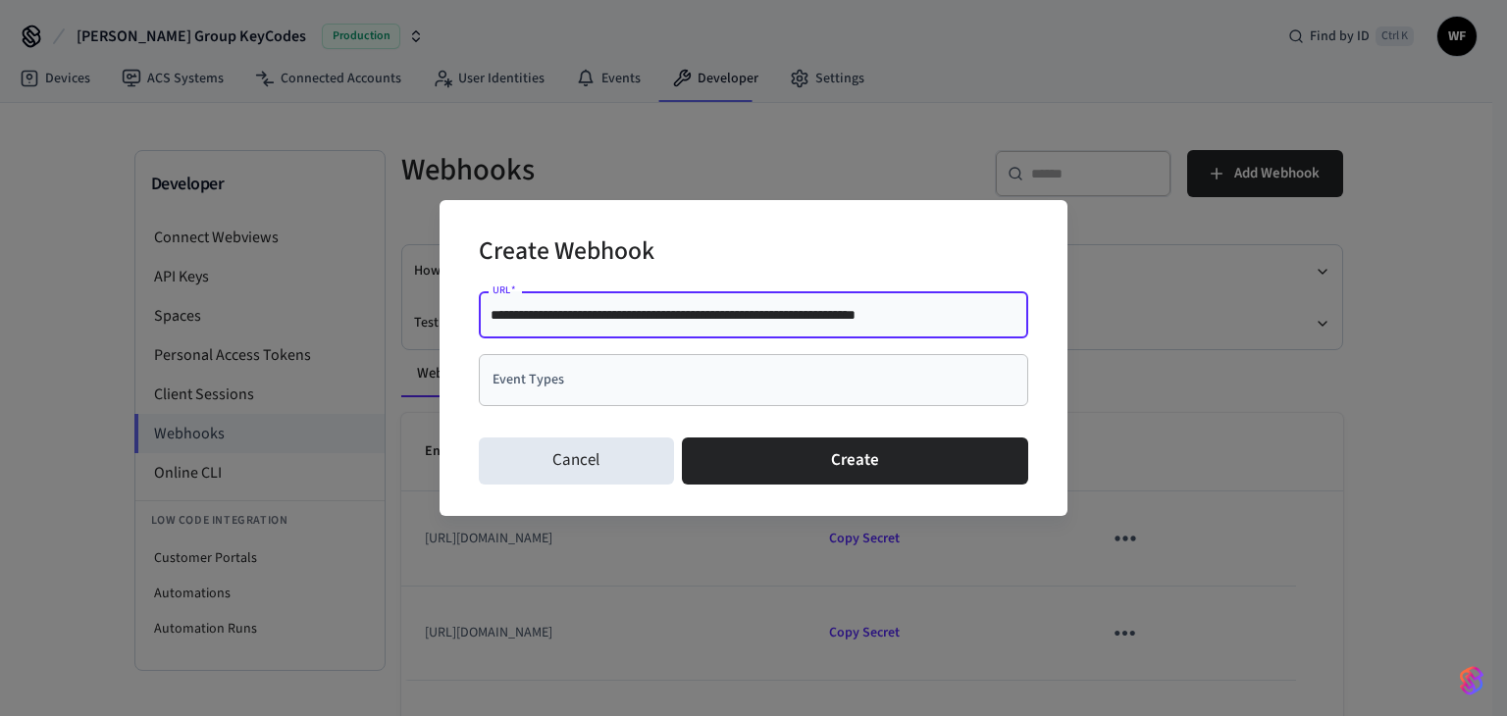
click at [571, 315] on input "**********" at bounding box center [753, 315] width 526 height 20
drag, startPoint x: 576, startPoint y: 315, endPoint x: 538, endPoint y: 318, distance: 38.4
click at [538, 318] on input "**********" at bounding box center [753, 315] width 526 height 20
type input "**********"
click at [577, 381] on input "Event Types" at bounding box center [739, 380] width 502 height 34
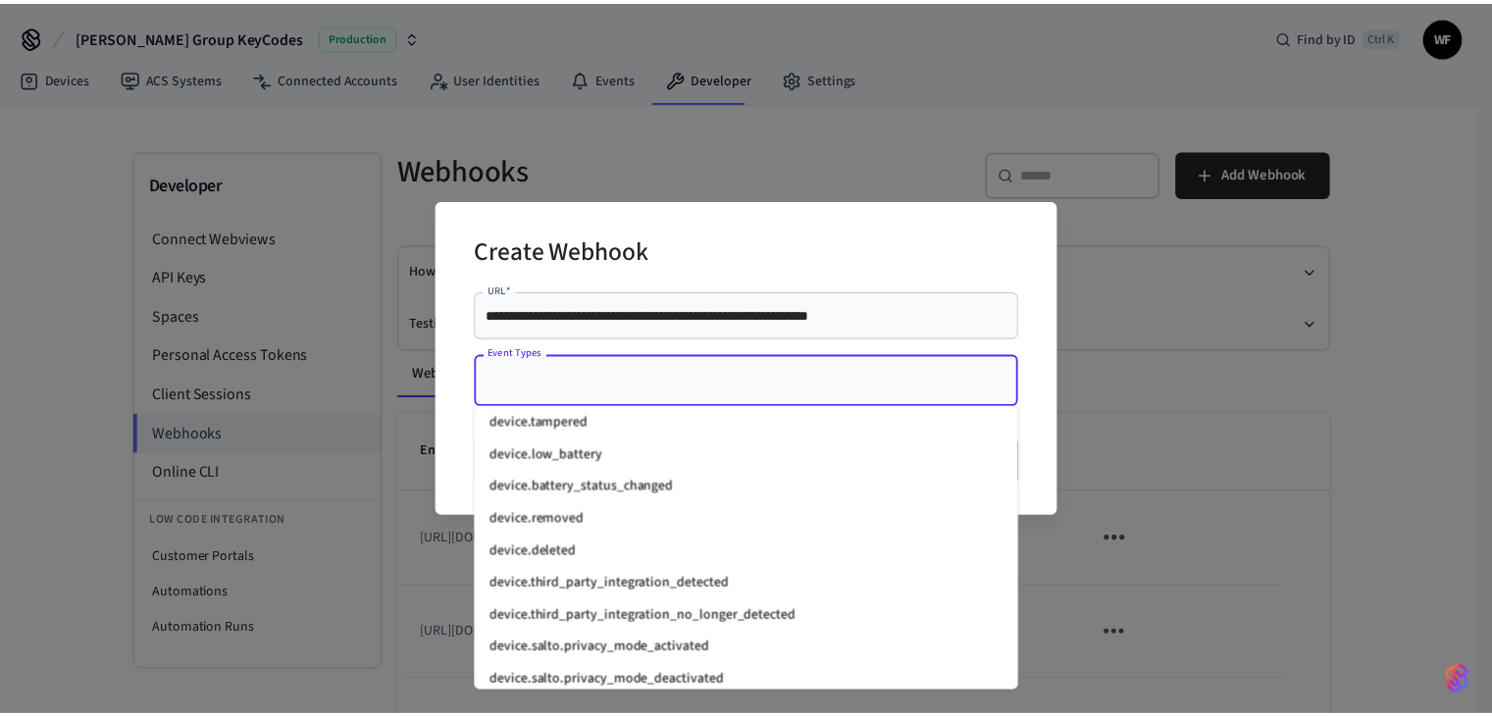
scroll to position [2021, 0]
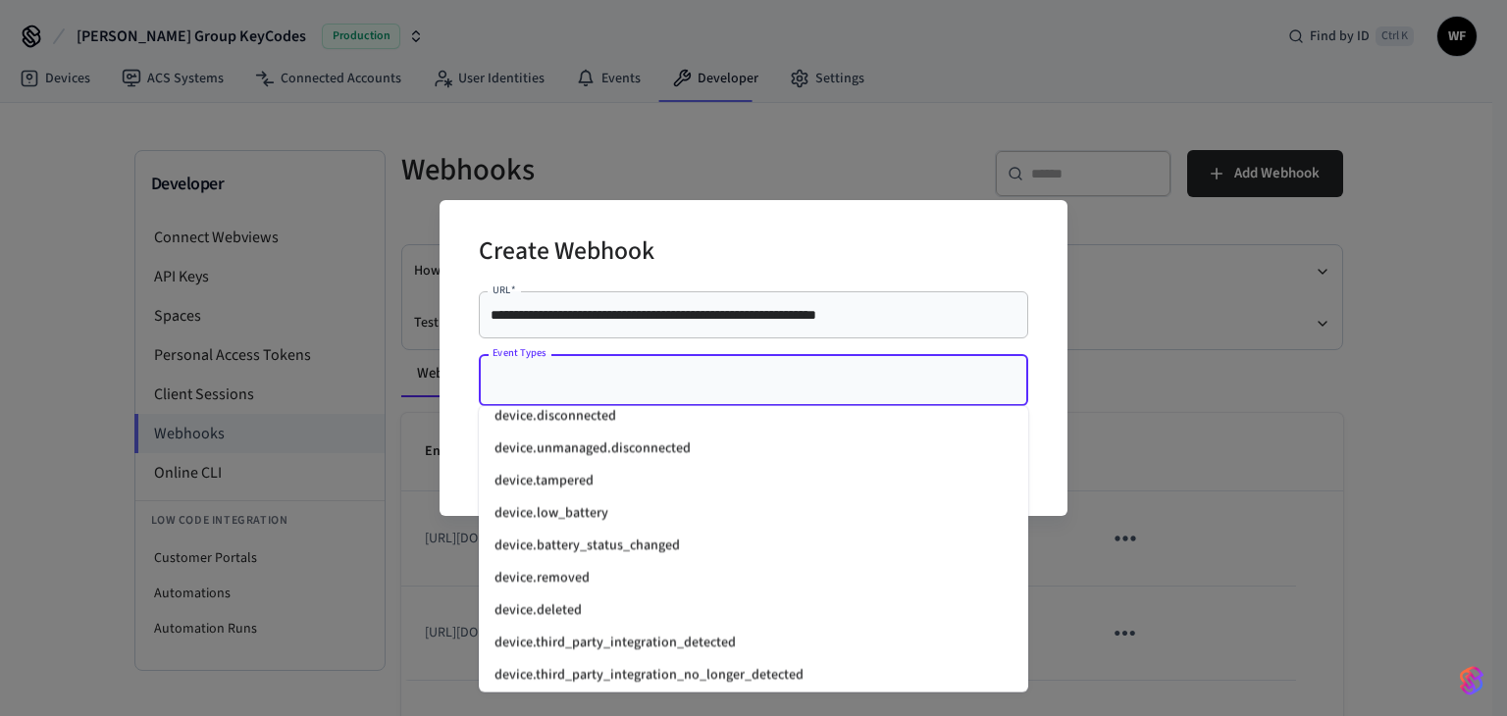
click at [624, 522] on li "device.low_battery" at bounding box center [753, 513] width 549 height 32
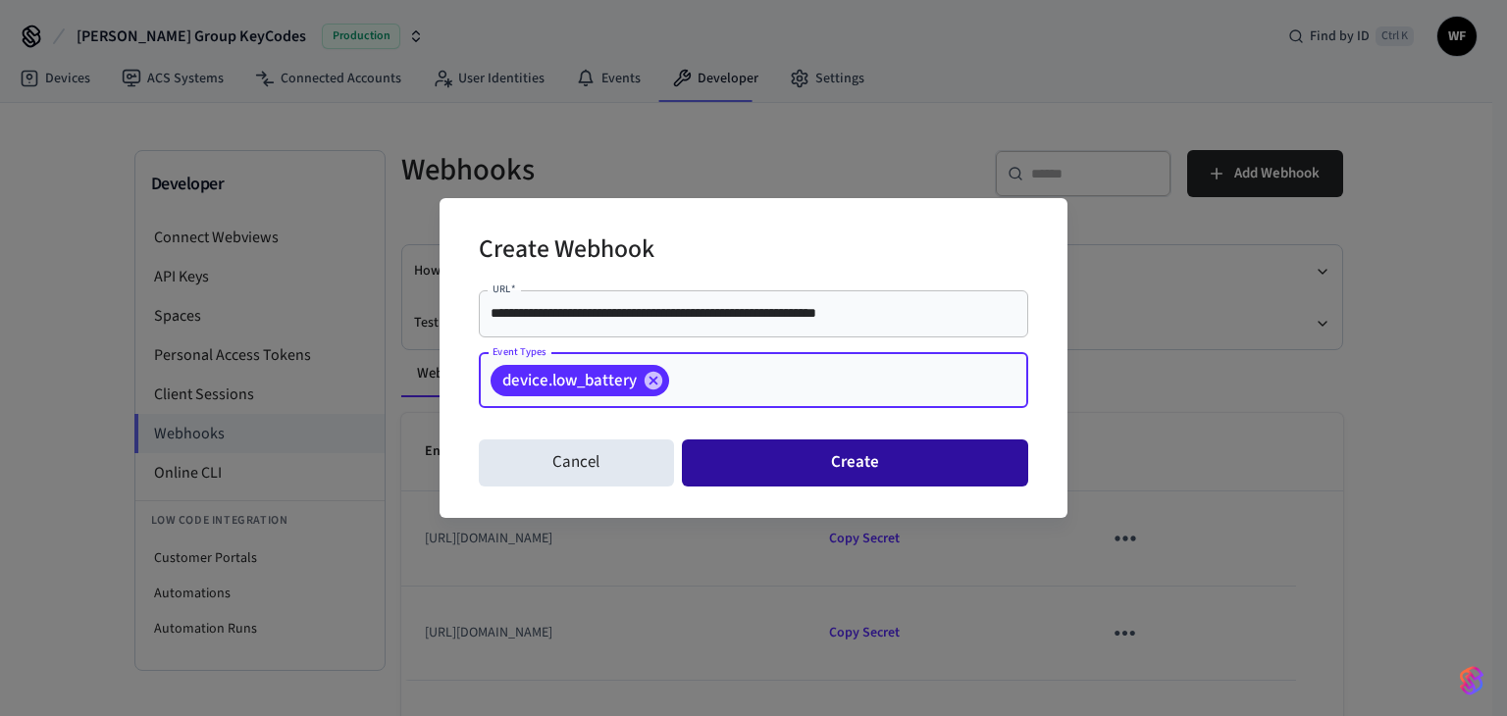
click at [787, 452] on button "Create" at bounding box center [855, 462] width 346 height 47
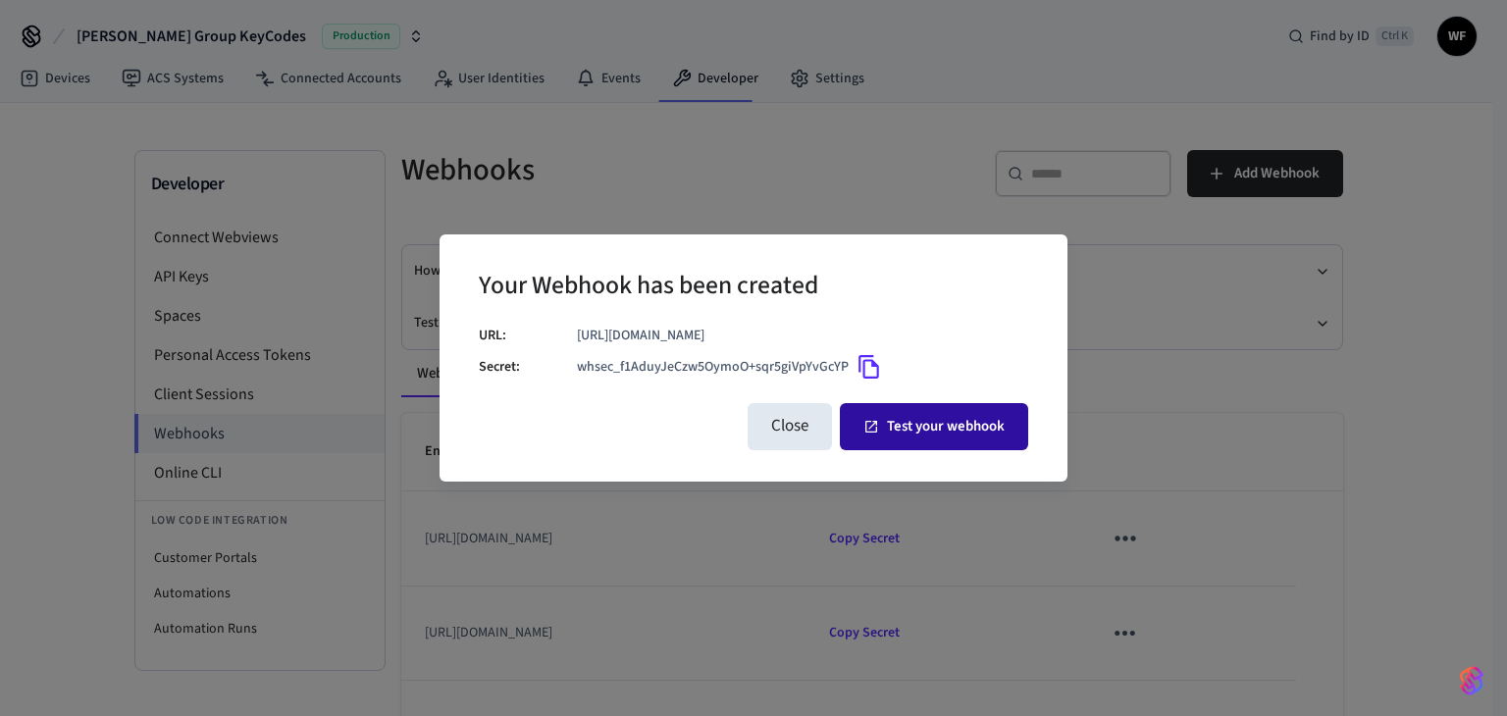
click at [886, 438] on button "Test your webhook" at bounding box center [934, 426] width 188 height 47
click at [877, 422] on icon "button" at bounding box center [871, 427] width 16 height 16
click at [906, 438] on button "Test your webhook" at bounding box center [934, 426] width 188 height 47
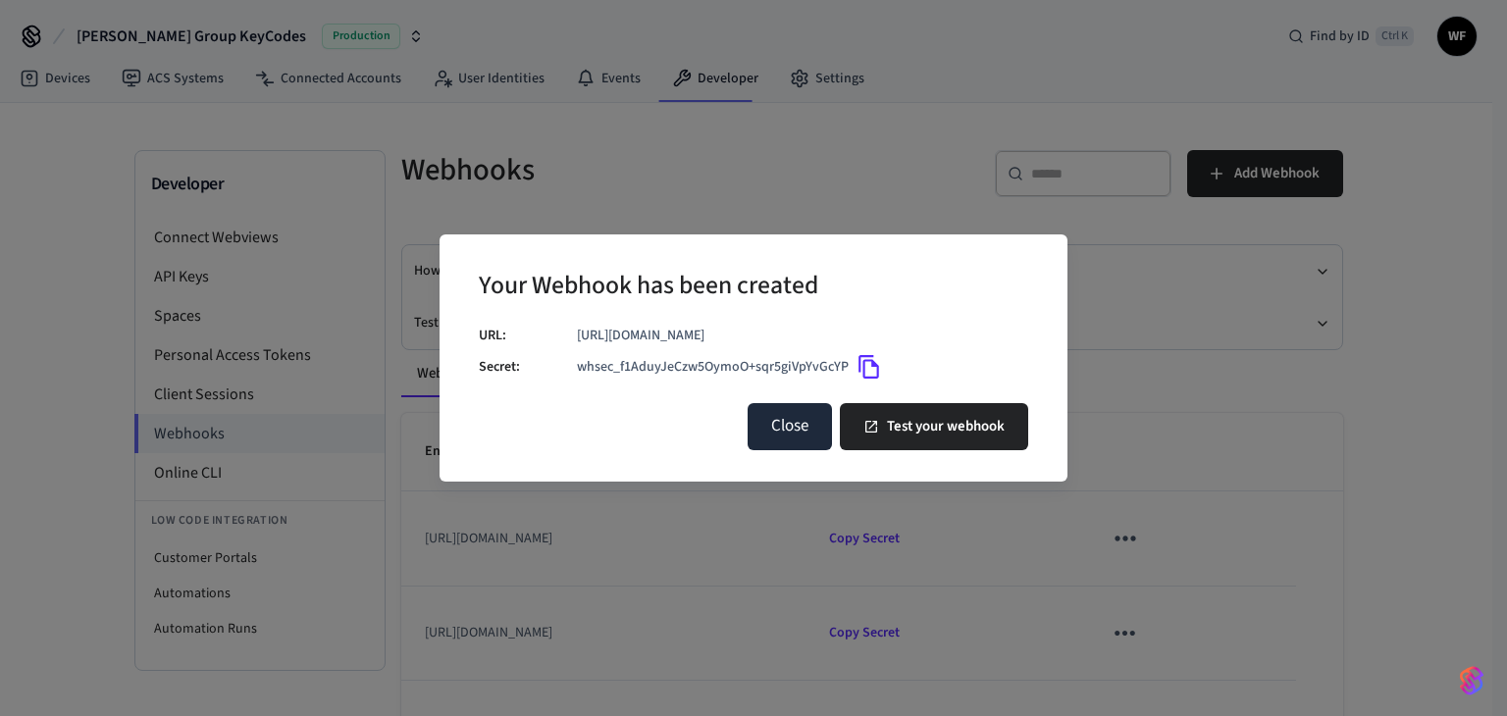
click at [758, 433] on button "Close" at bounding box center [789, 426] width 84 height 47
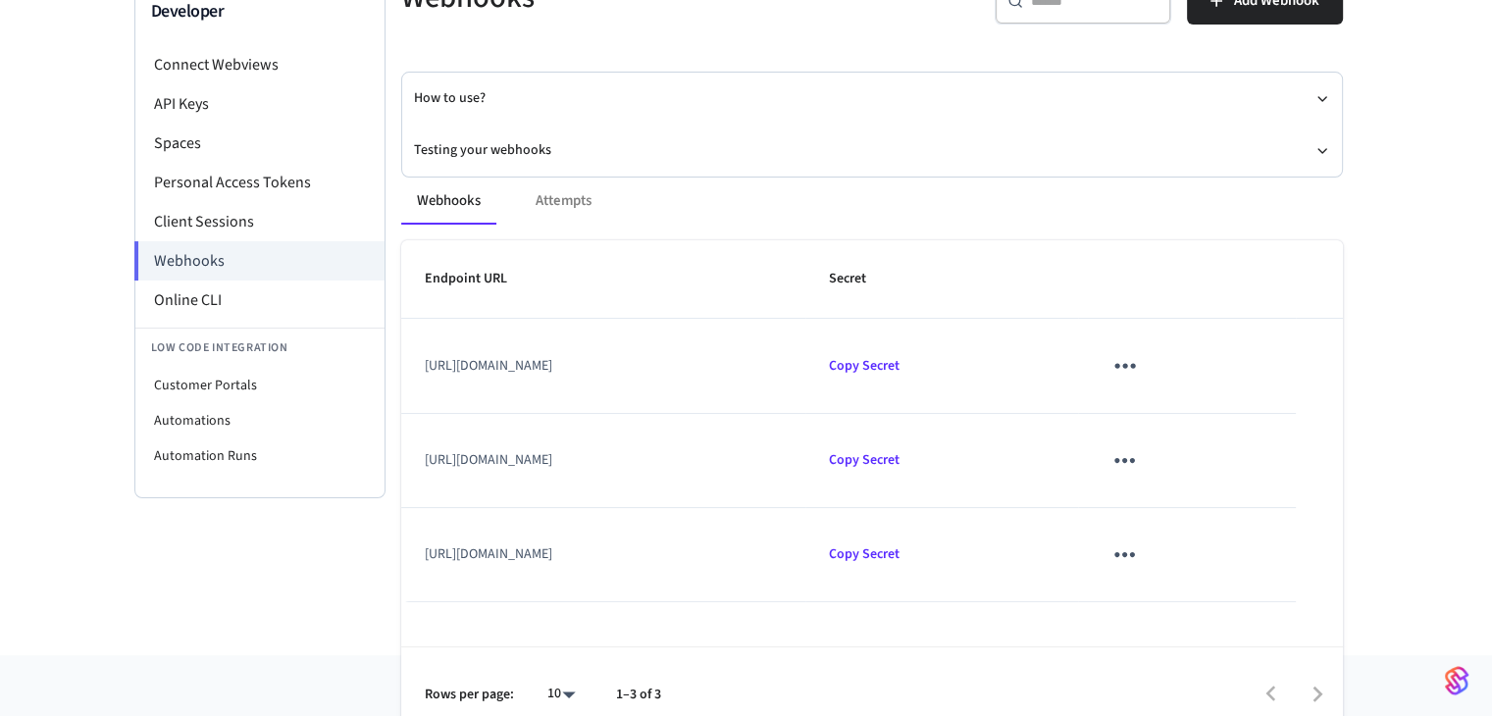
scroll to position [196, 0]
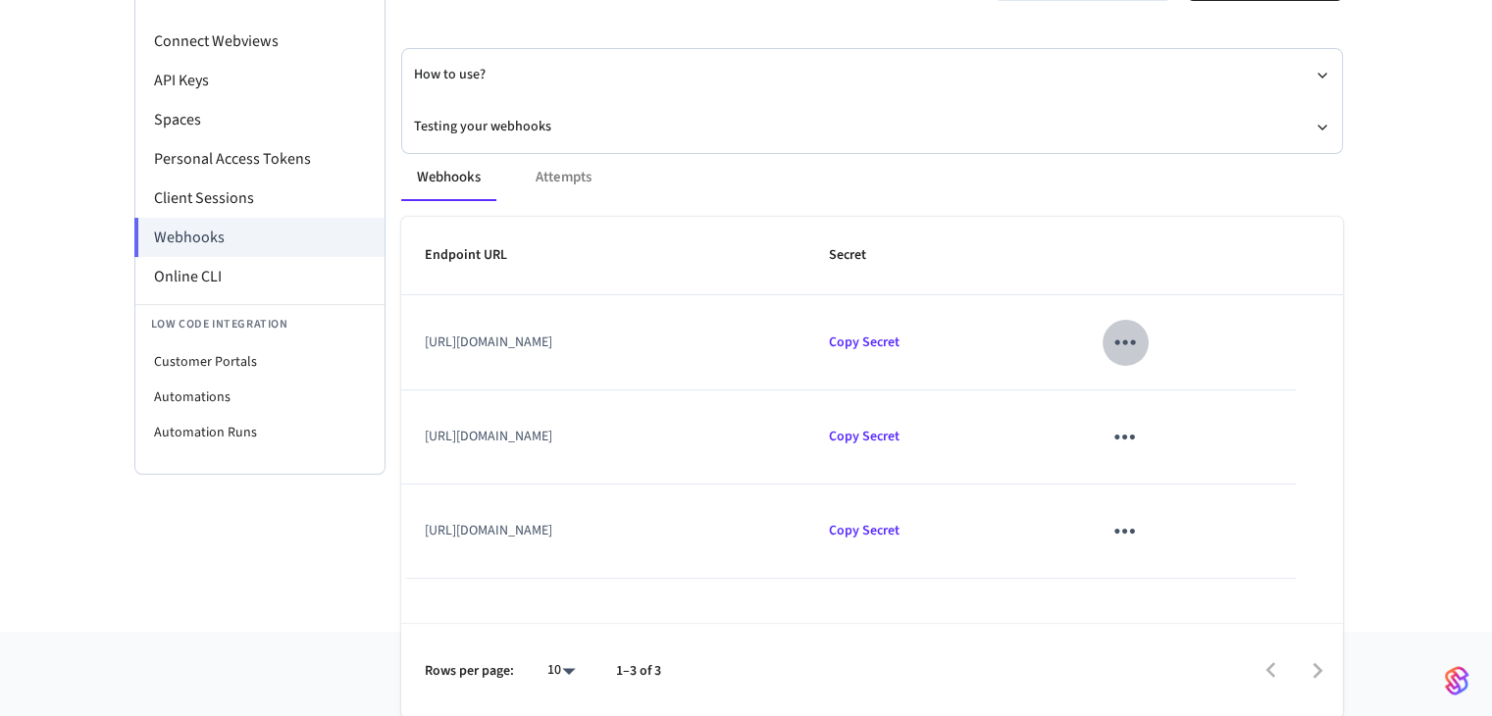
click at [1140, 354] on icon "sticky table" at bounding box center [1124, 342] width 30 height 30
click at [1289, 455] on li "Delete" at bounding box center [1261, 452] width 93 height 52
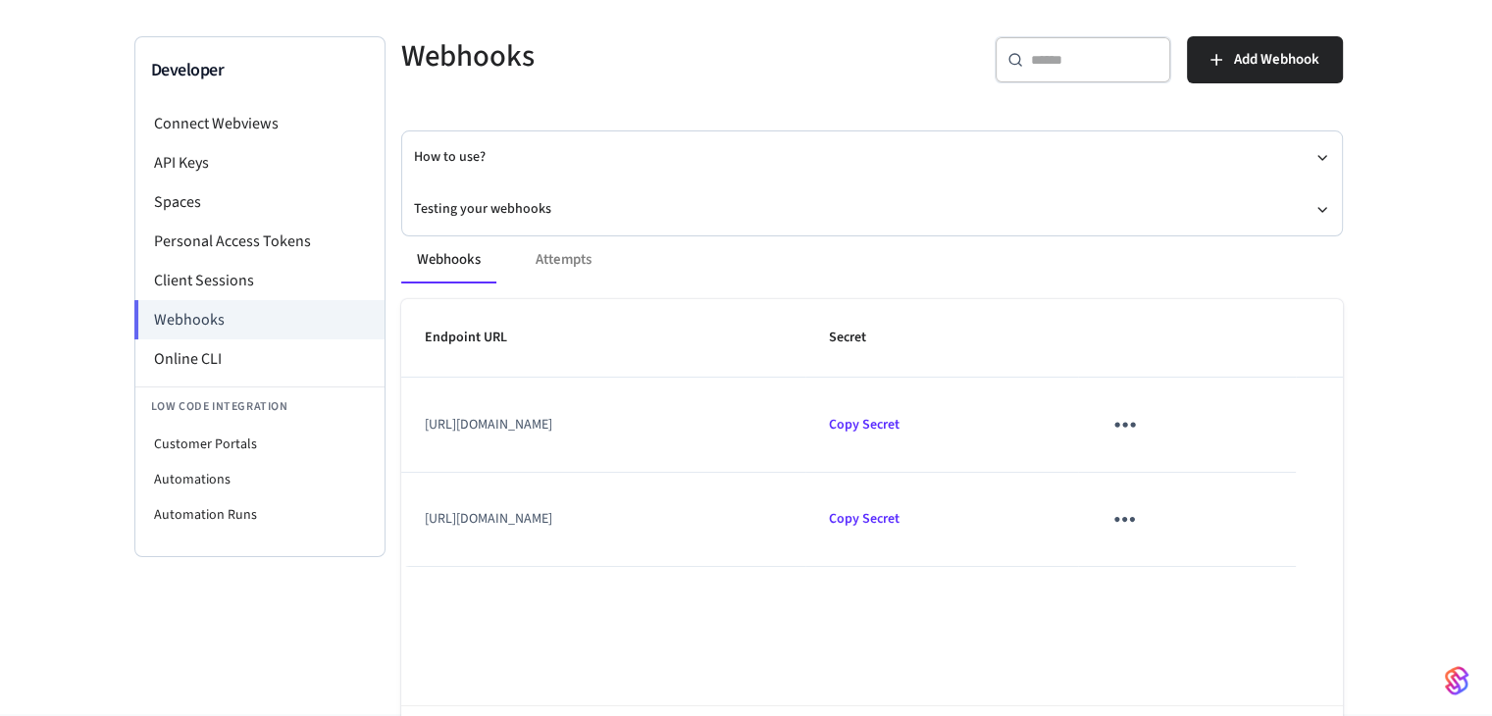
scroll to position [0, 0]
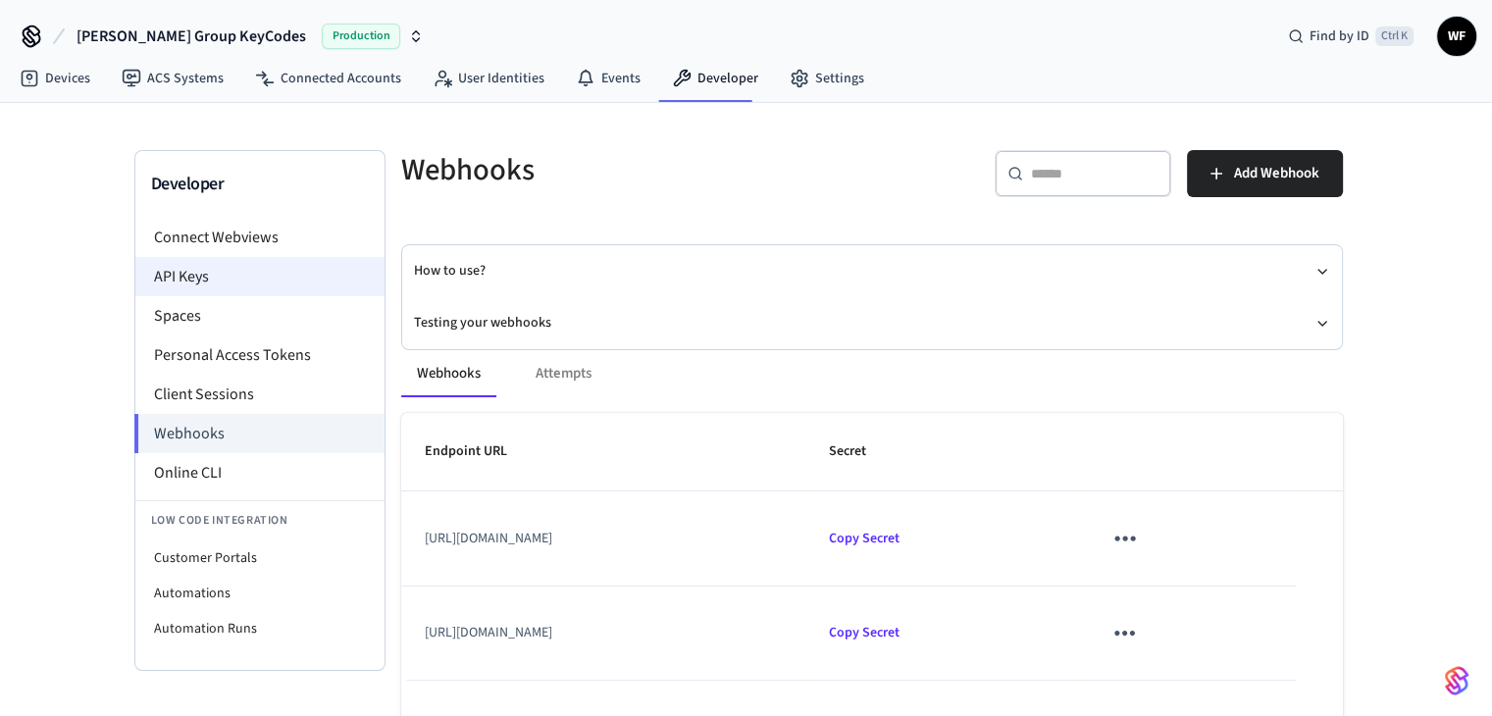
click at [255, 283] on li "API Keys" at bounding box center [259, 276] width 249 height 39
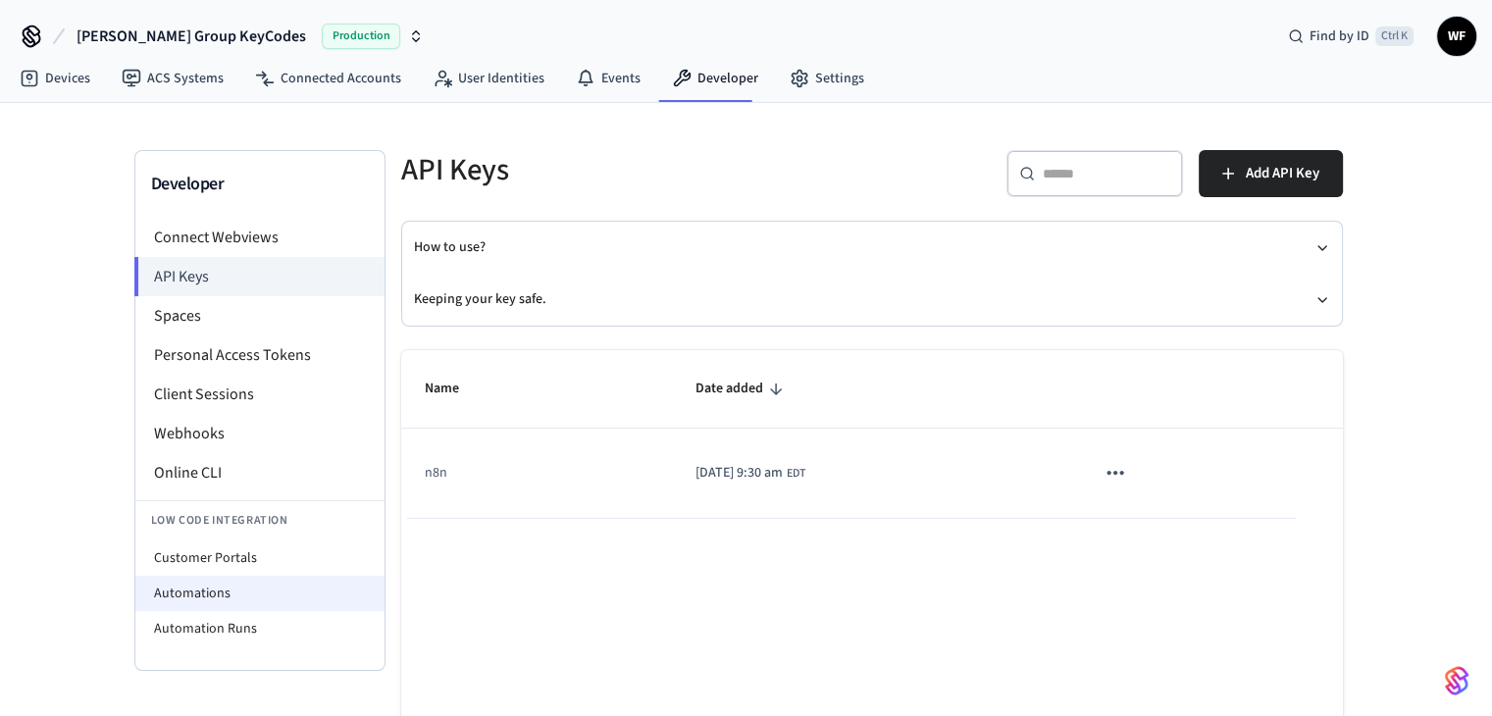
click at [306, 590] on li "Automations" at bounding box center [259, 593] width 249 height 35
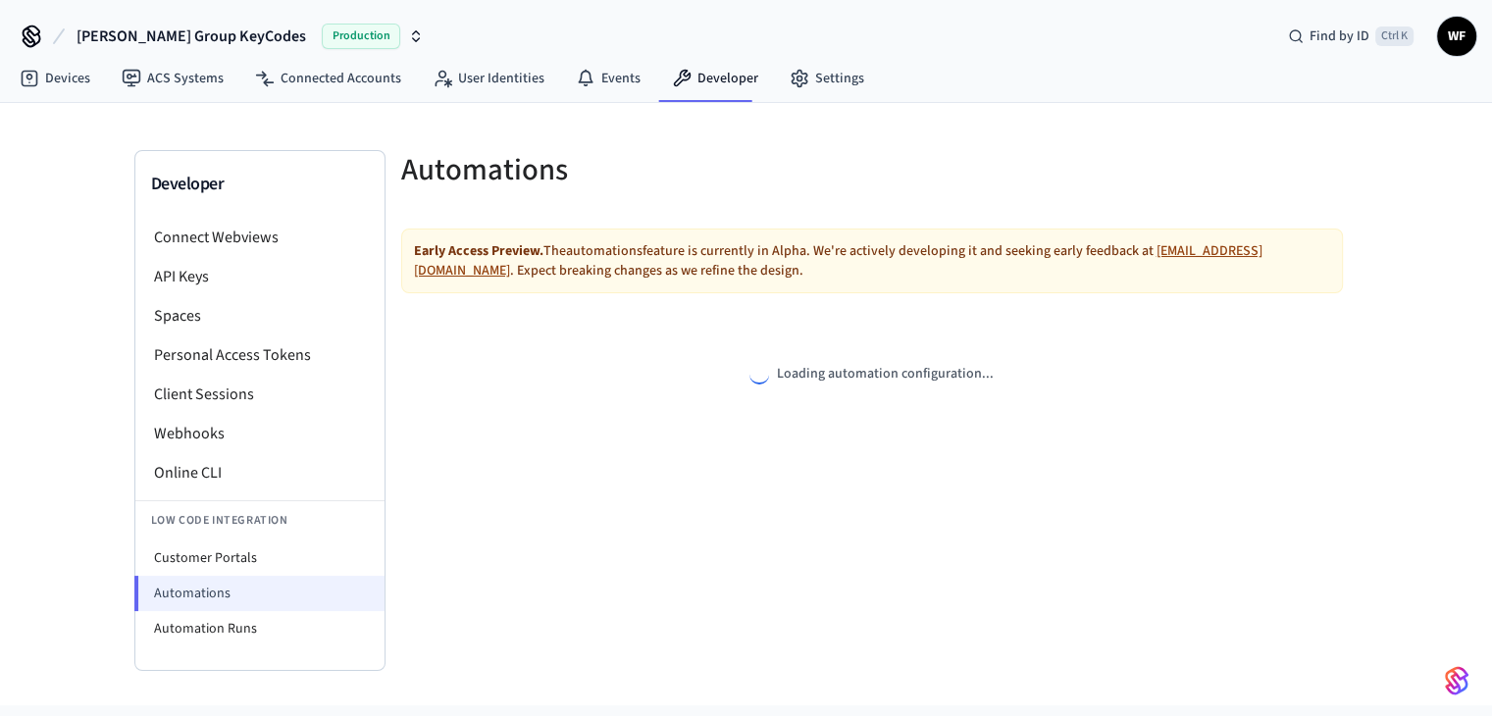
select select "**********"
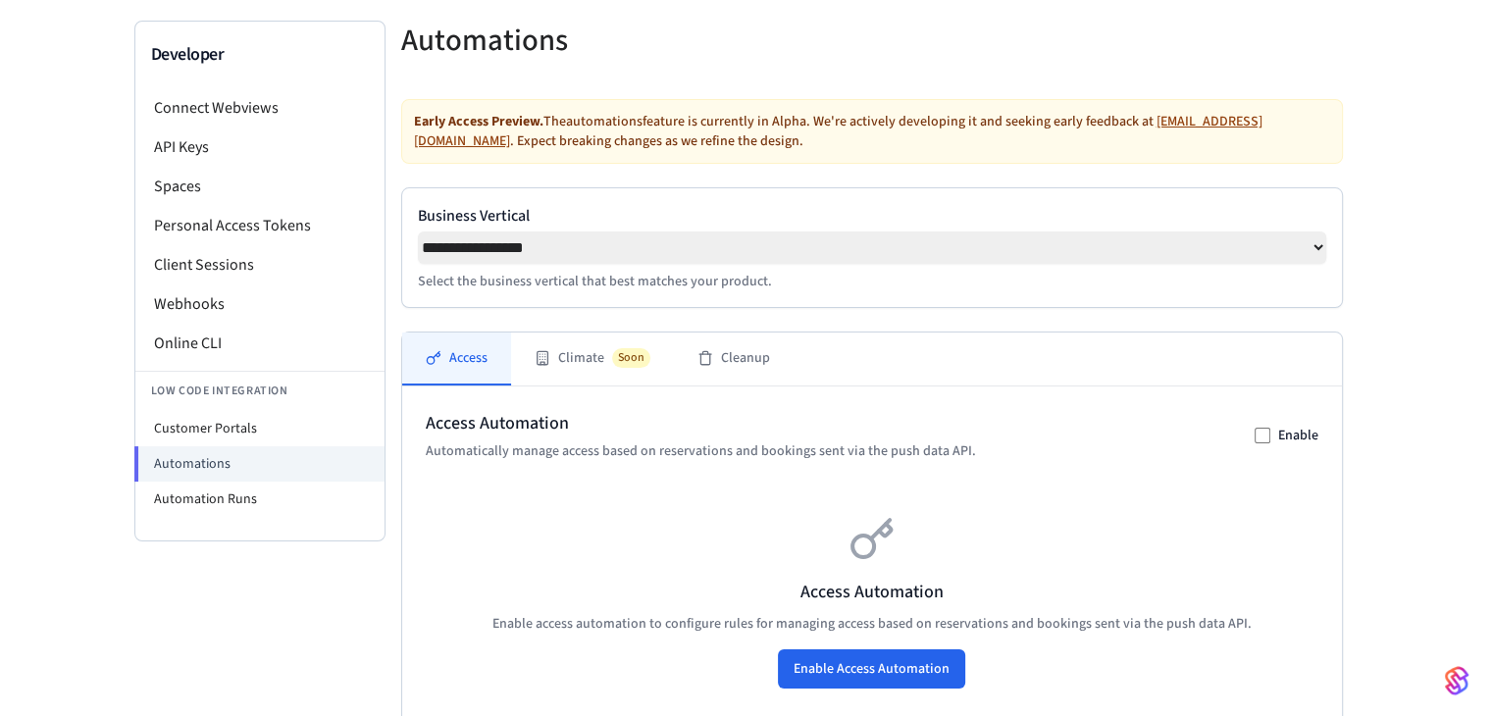
scroll to position [98, 0]
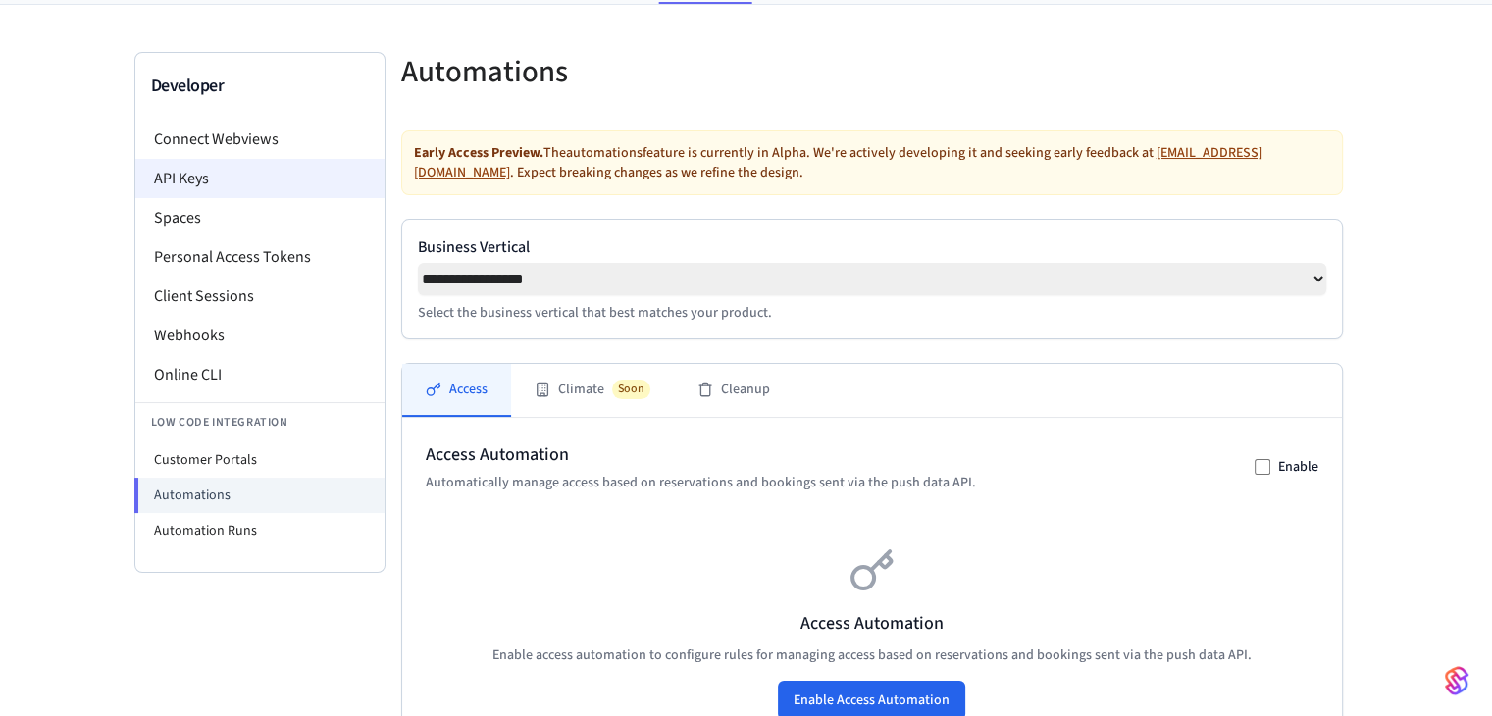
click at [275, 193] on li "API Keys" at bounding box center [259, 178] width 249 height 39
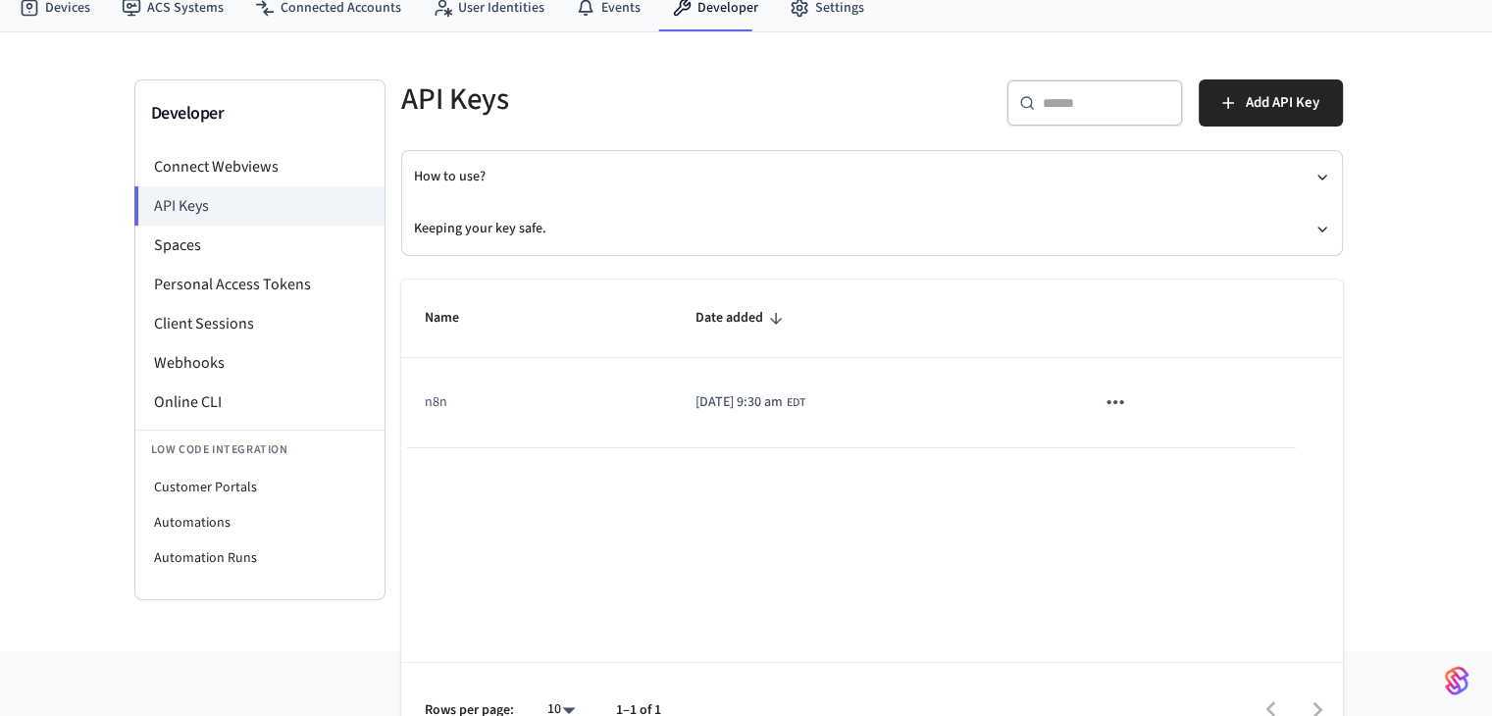
scroll to position [98, 0]
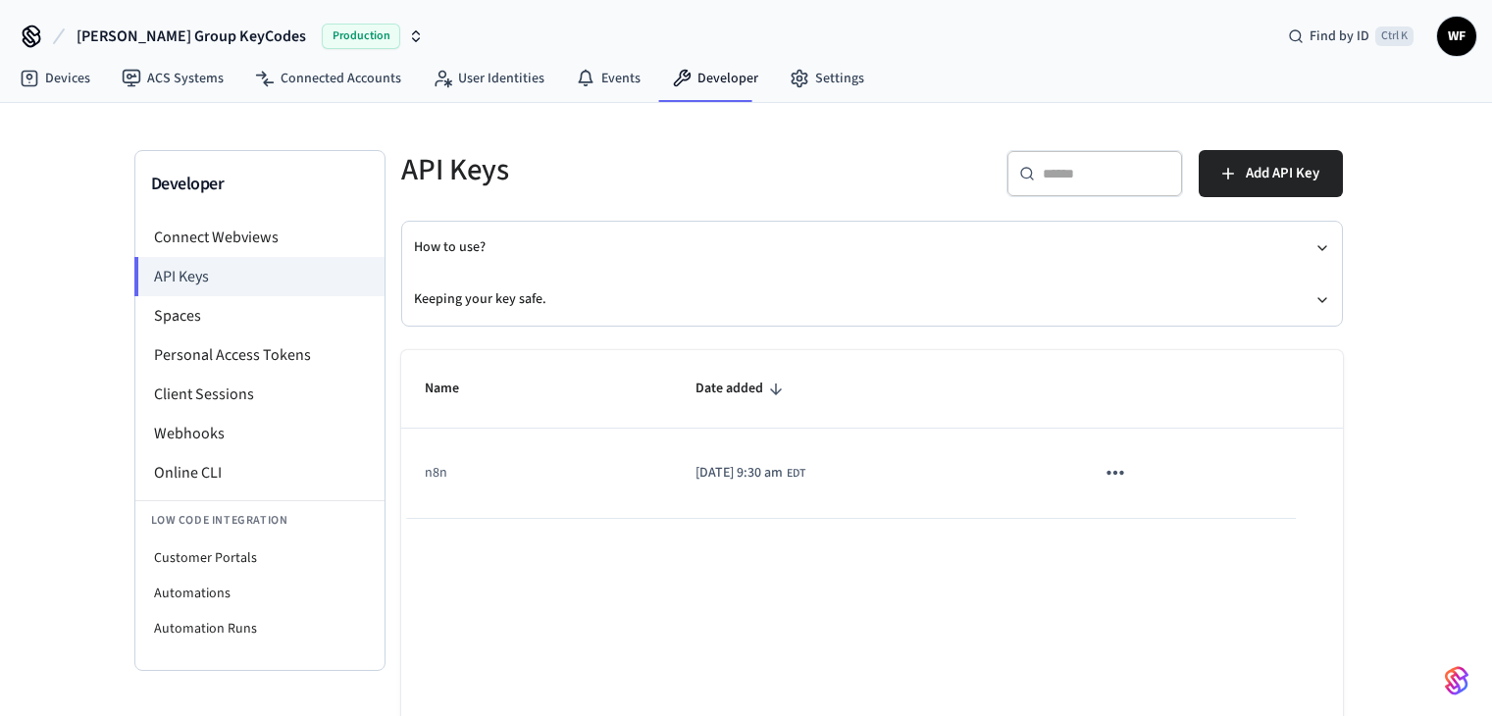
scroll to position [98, 0]
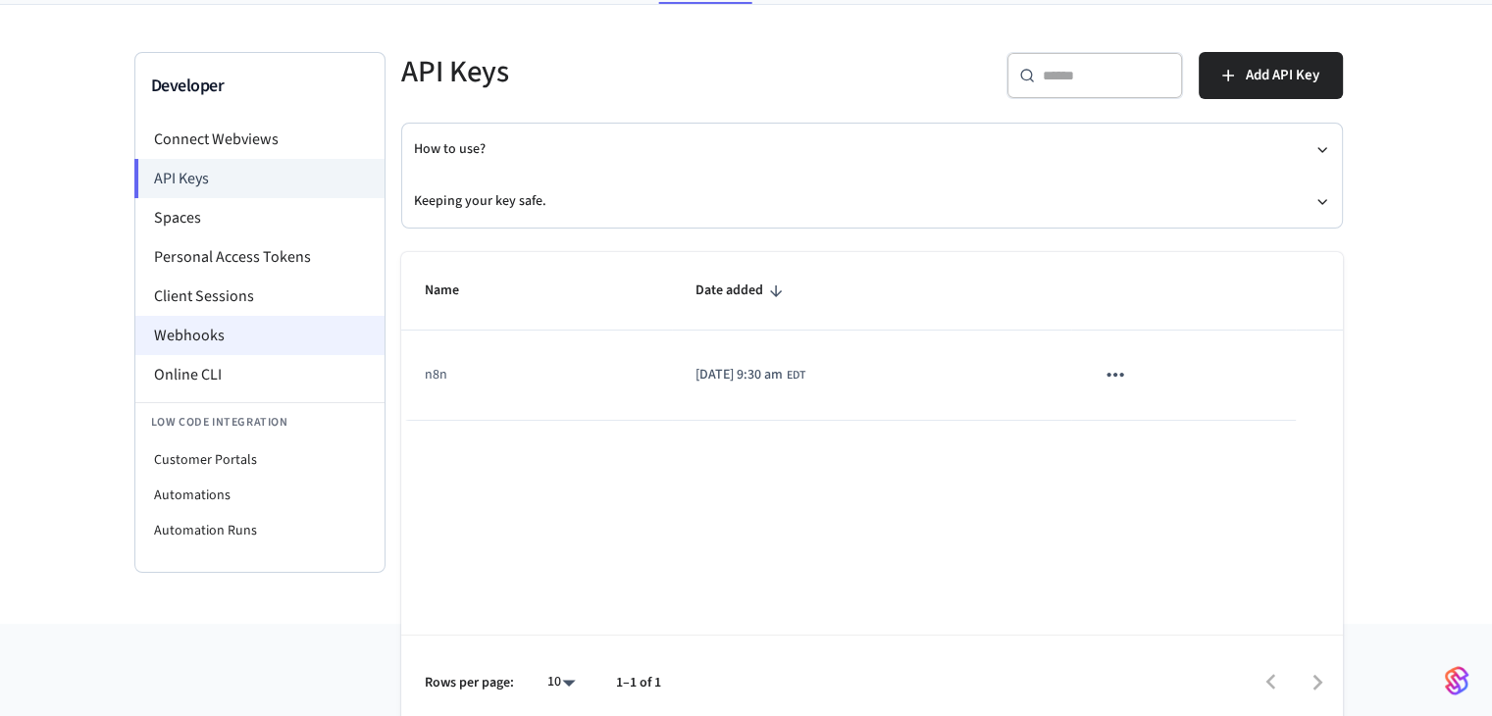
click at [198, 325] on li "Webhooks" at bounding box center [259, 335] width 249 height 39
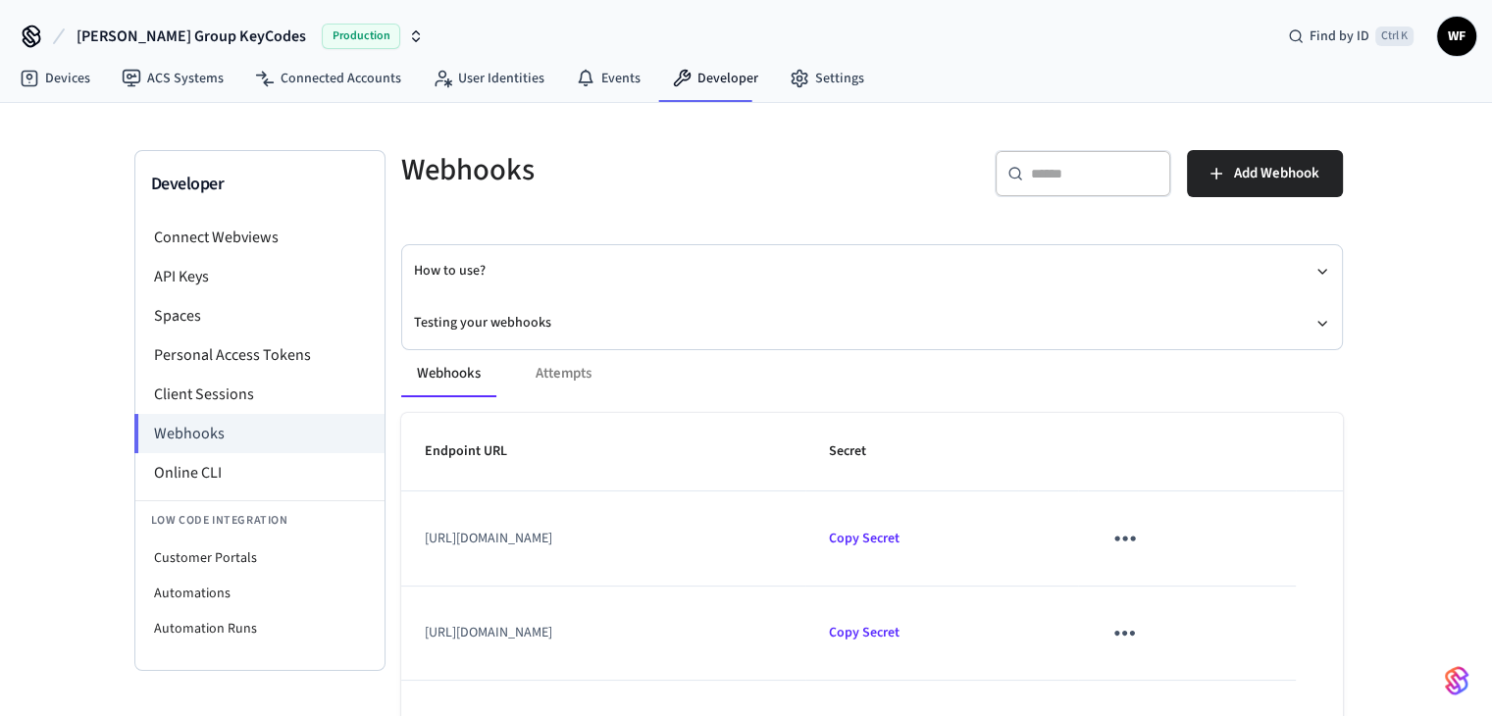
scroll to position [98, 0]
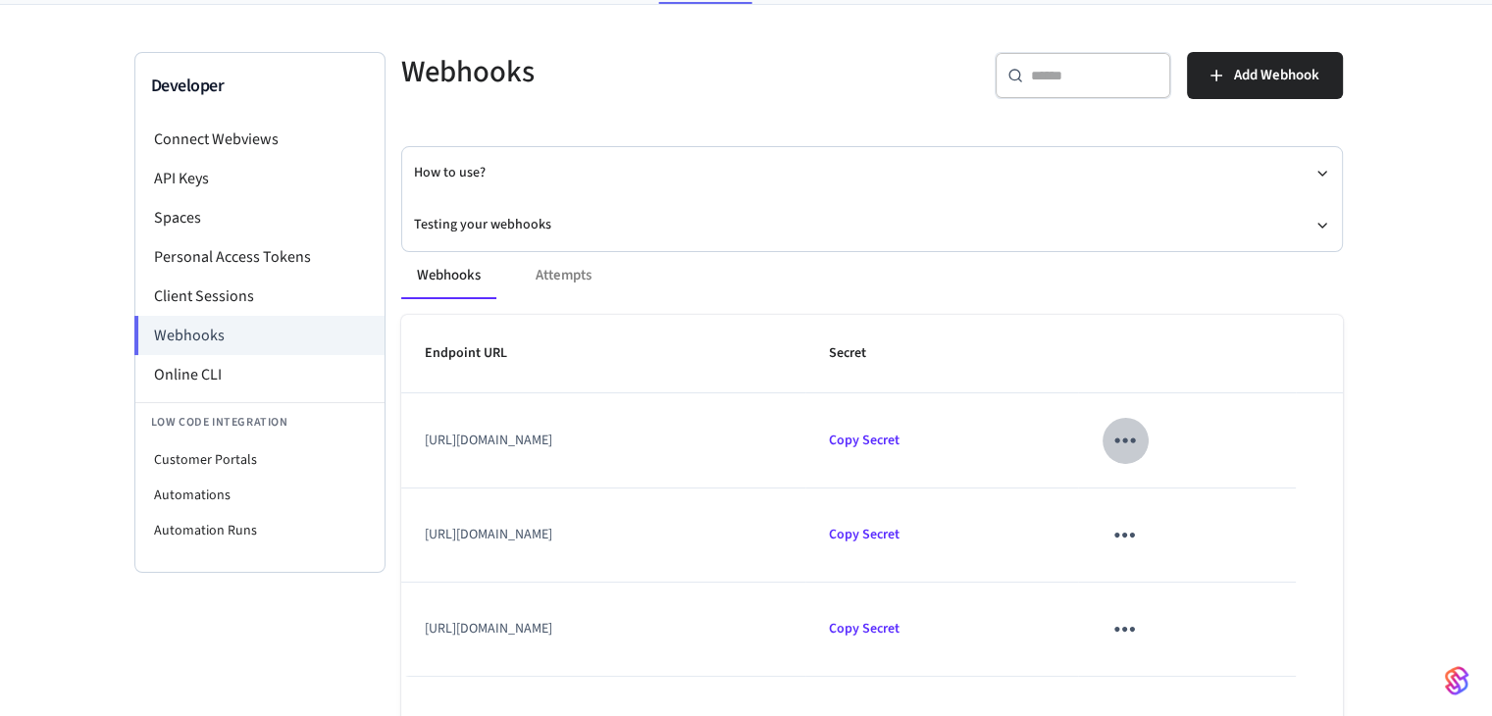
click at [1140, 440] on icon "sticky table" at bounding box center [1124, 440] width 30 height 30
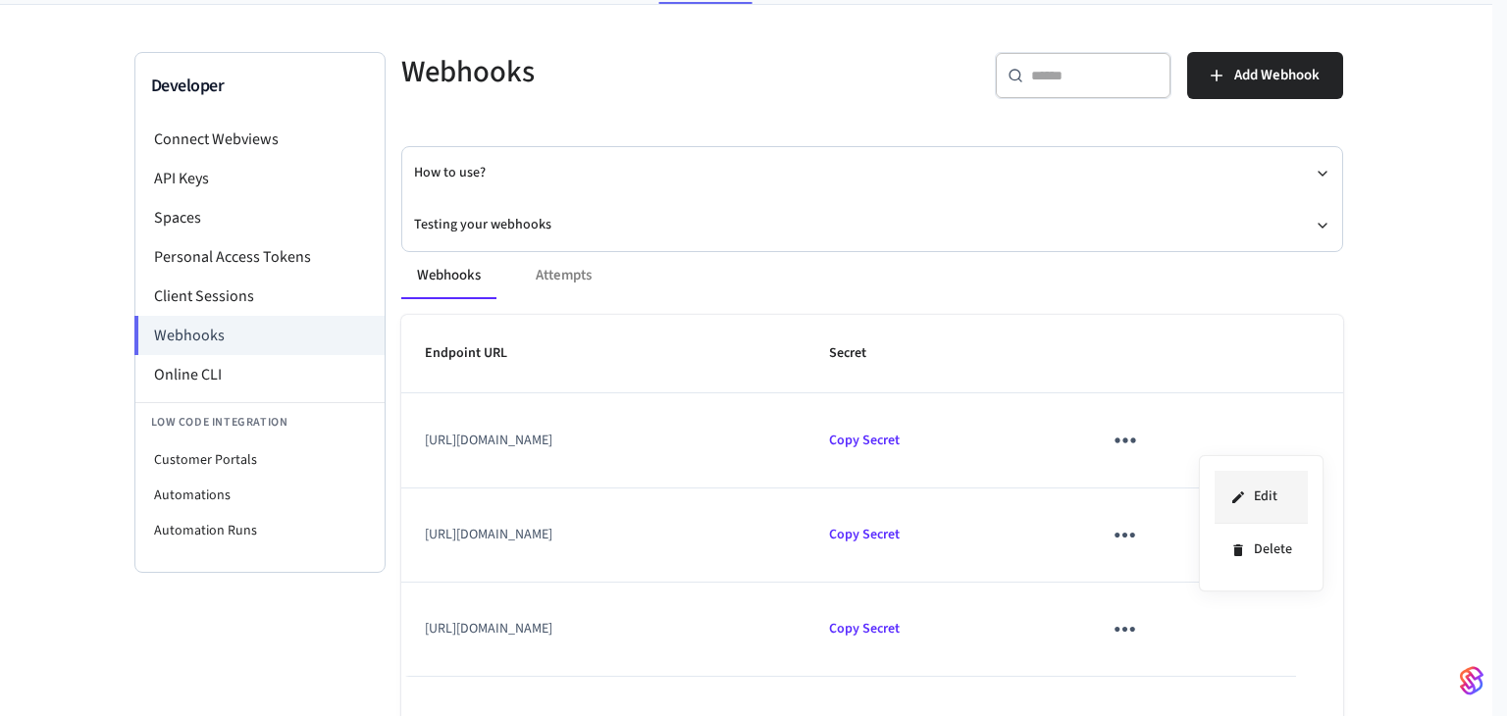
click at [1266, 503] on li "Edit" at bounding box center [1260, 497] width 93 height 53
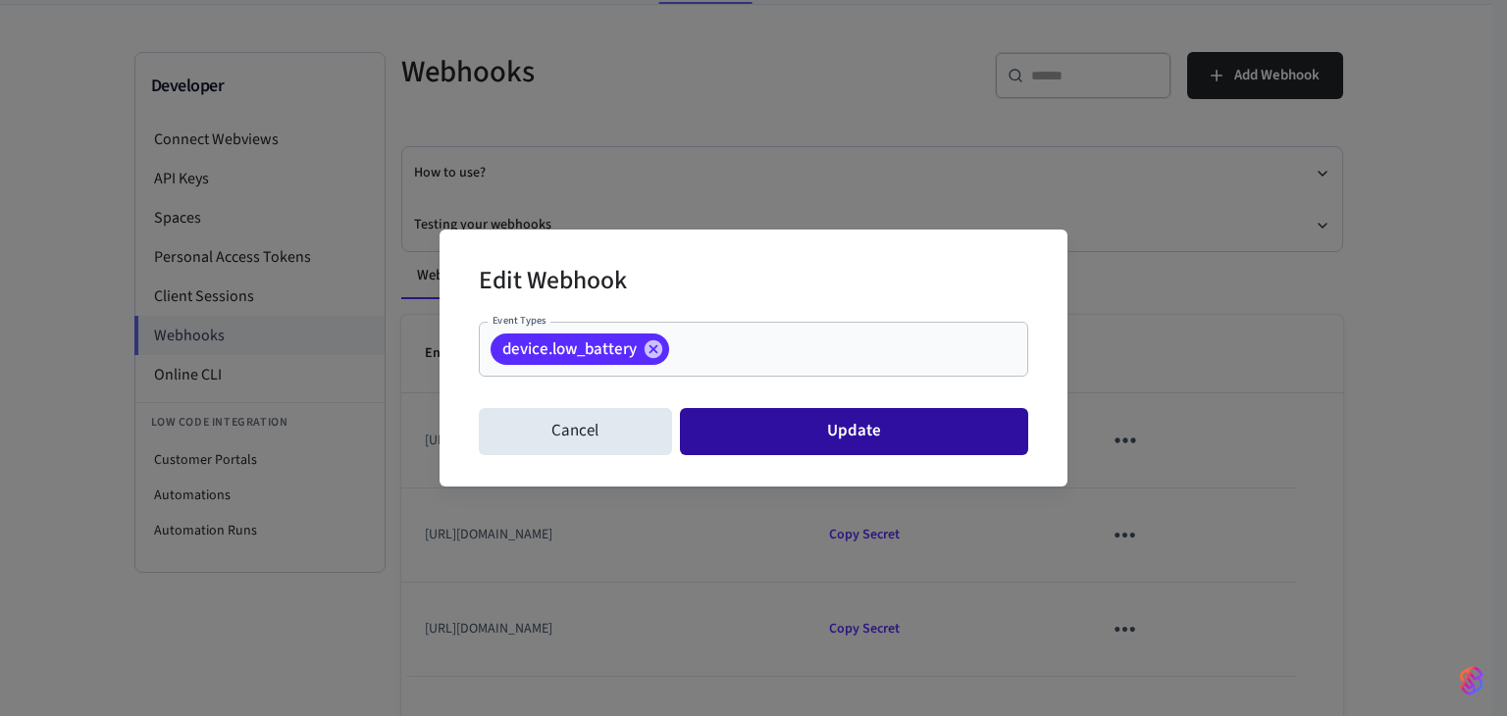
click at [875, 429] on button "Update" at bounding box center [854, 431] width 348 height 47
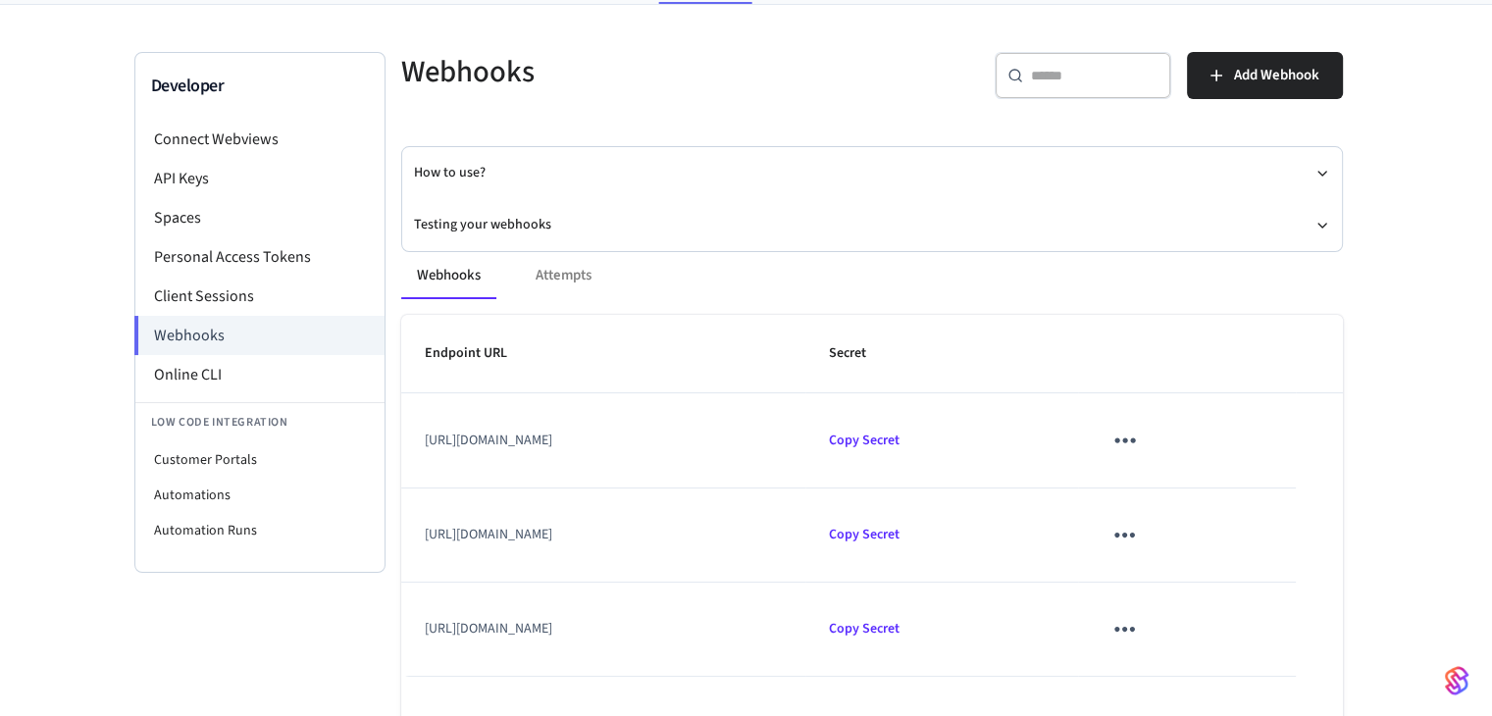
scroll to position [196, 0]
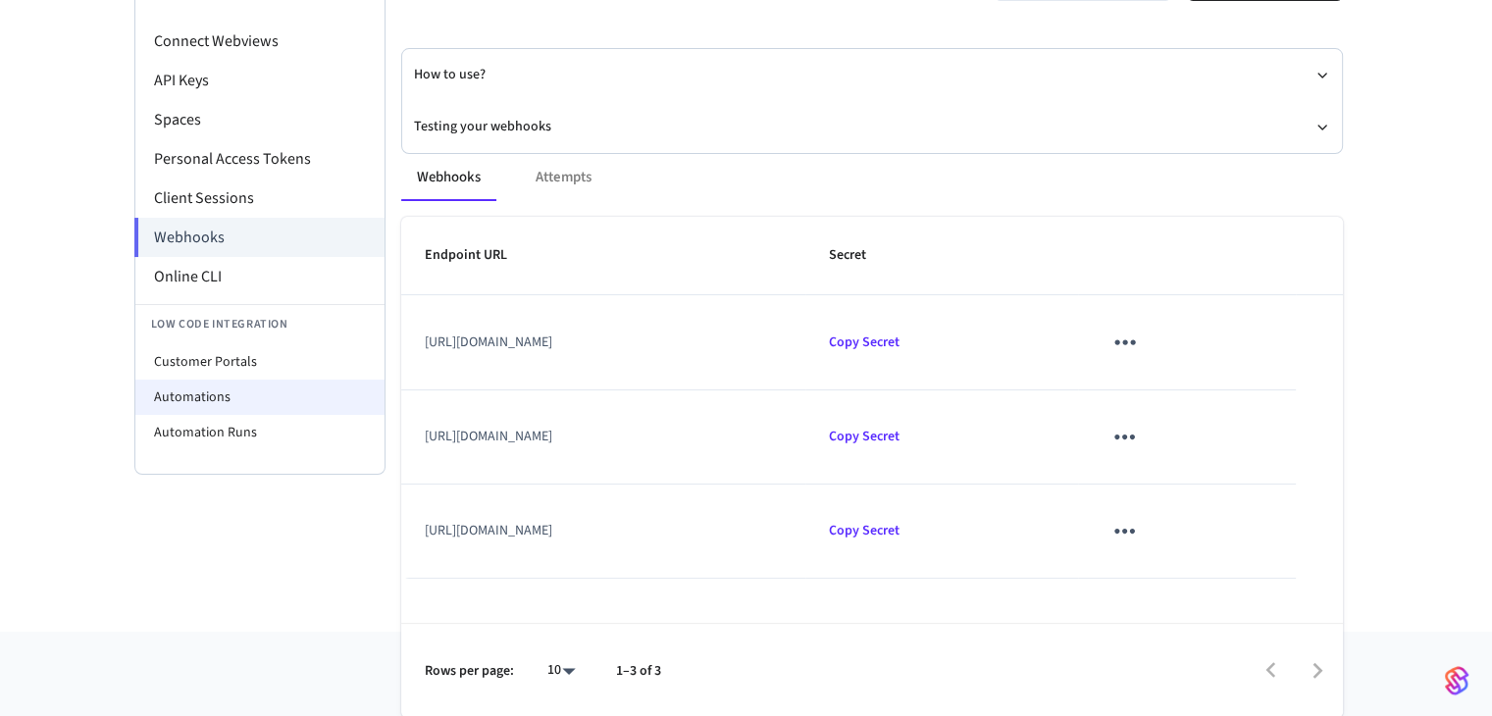
click at [292, 395] on li "Automations" at bounding box center [259, 397] width 249 height 35
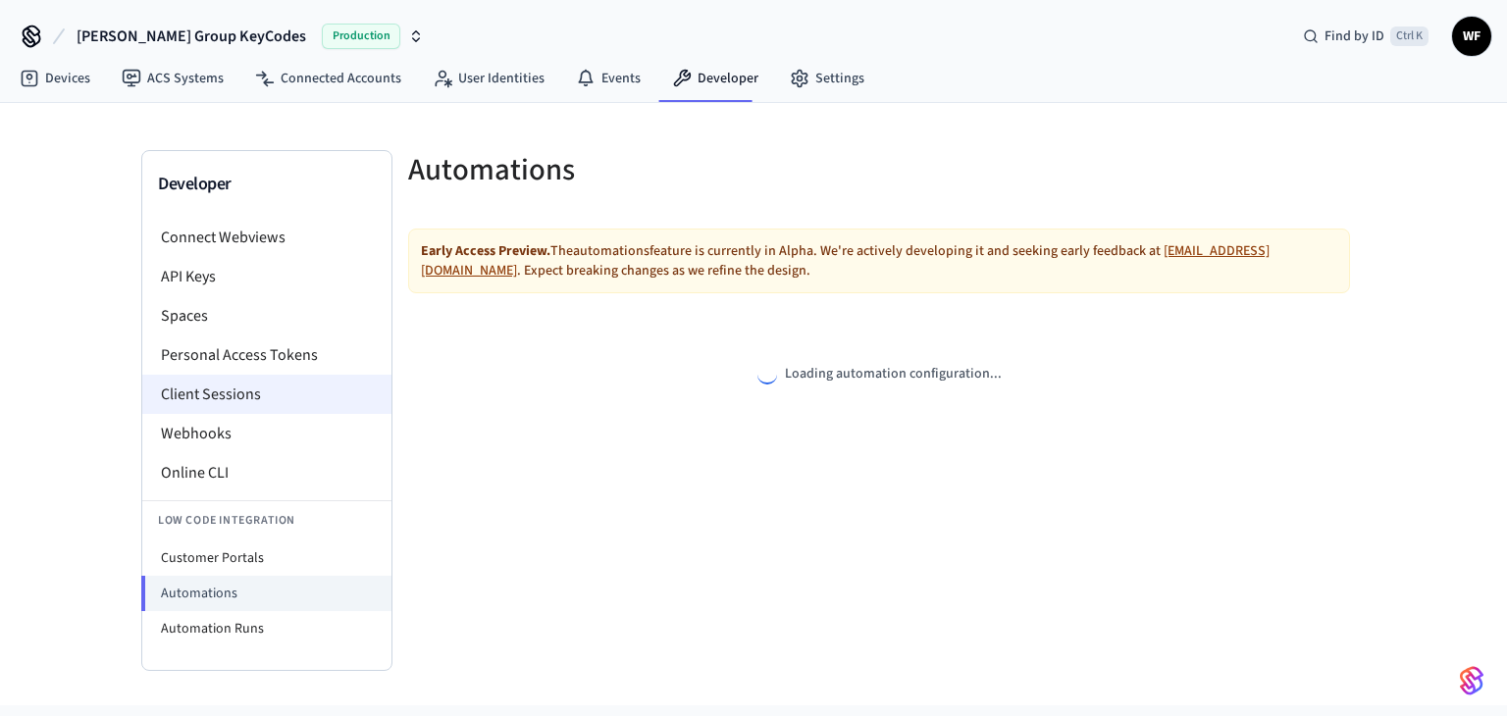
select select "**********"
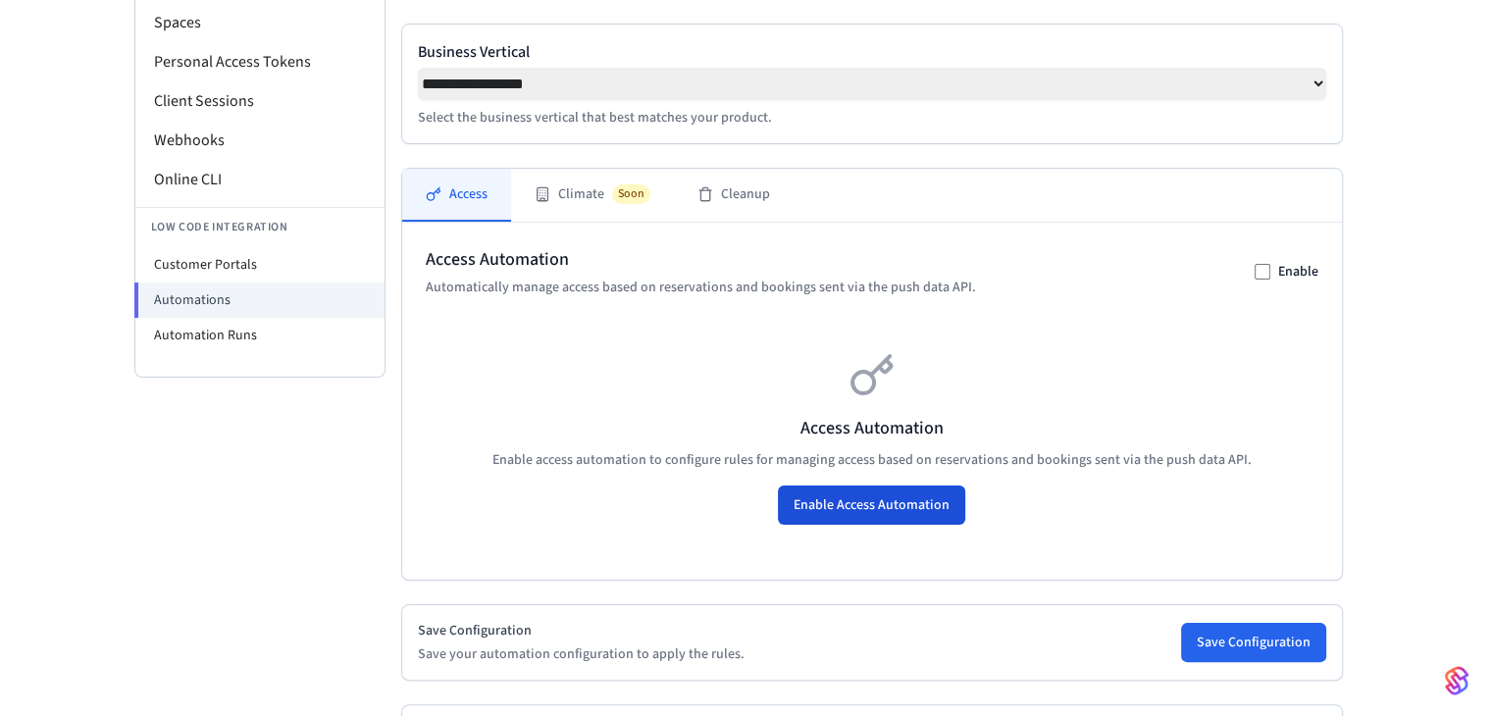
scroll to position [294, 0]
click at [862, 511] on button "Enable Access Automation" at bounding box center [871, 504] width 187 height 39
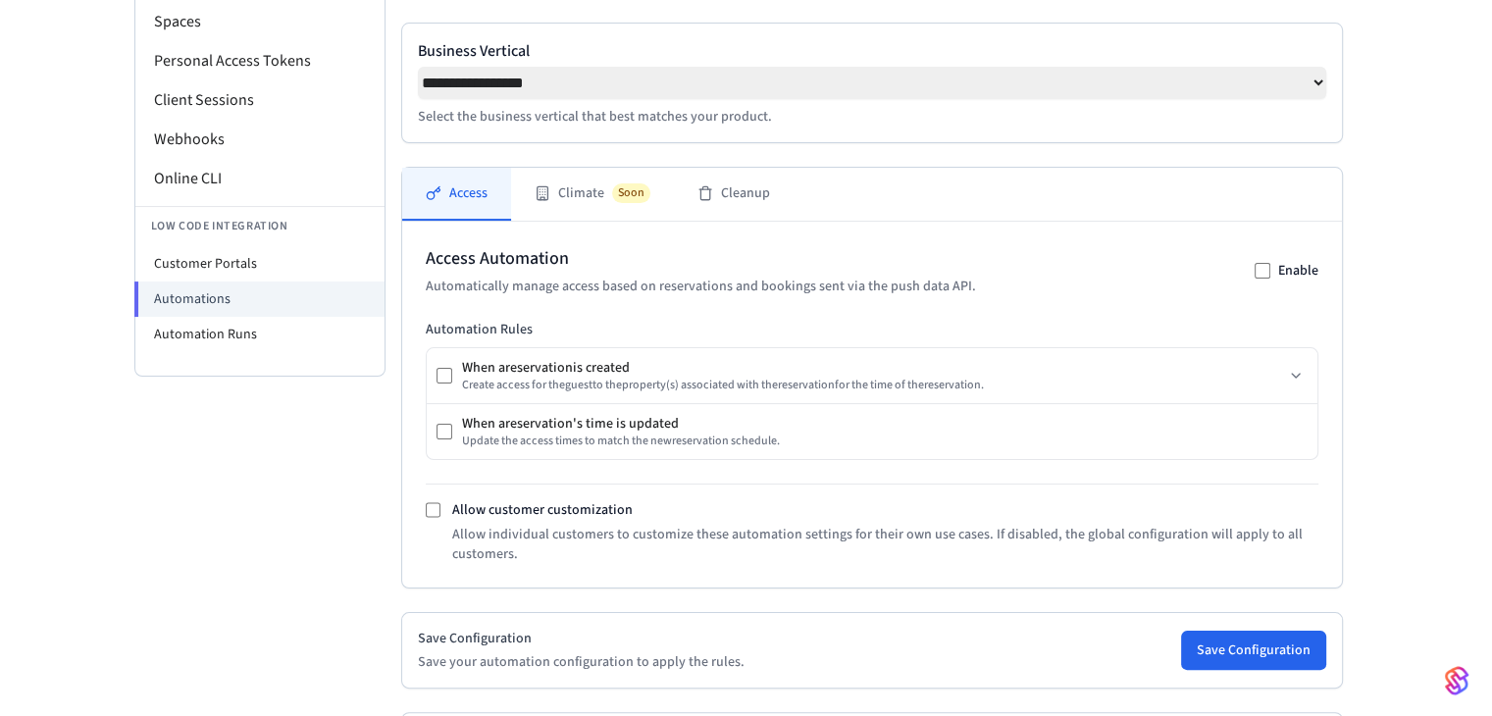
click at [259, 488] on div "Developer Connect Webviews API Keys Spaces Personal Access Tokens Client Sessio…" at bounding box center [259, 375] width 251 height 1039
click at [589, 209] on button "Climate Soon" at bounding box center [592, 194] width 163 height 53
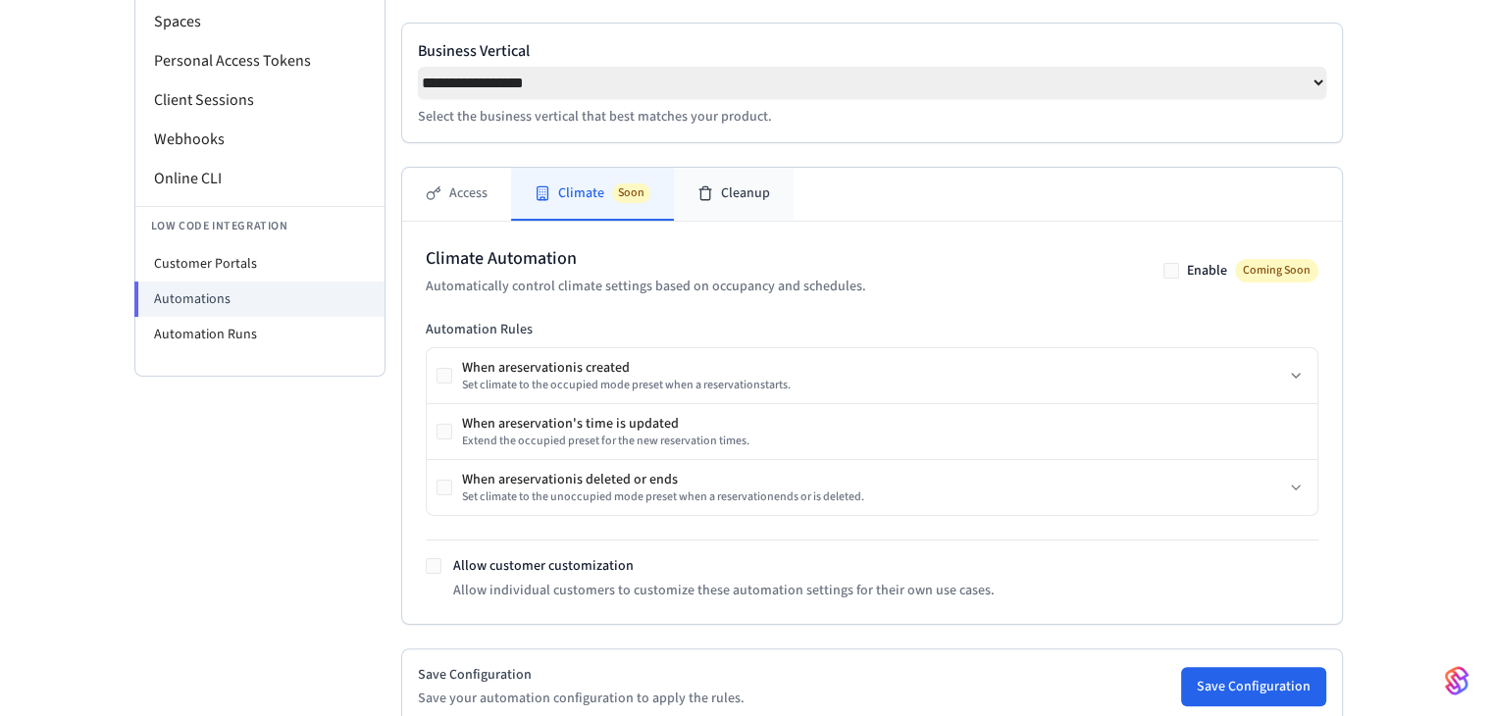
click at [705, 201] on icon at bounding box center [705, 193] width 16 height 16
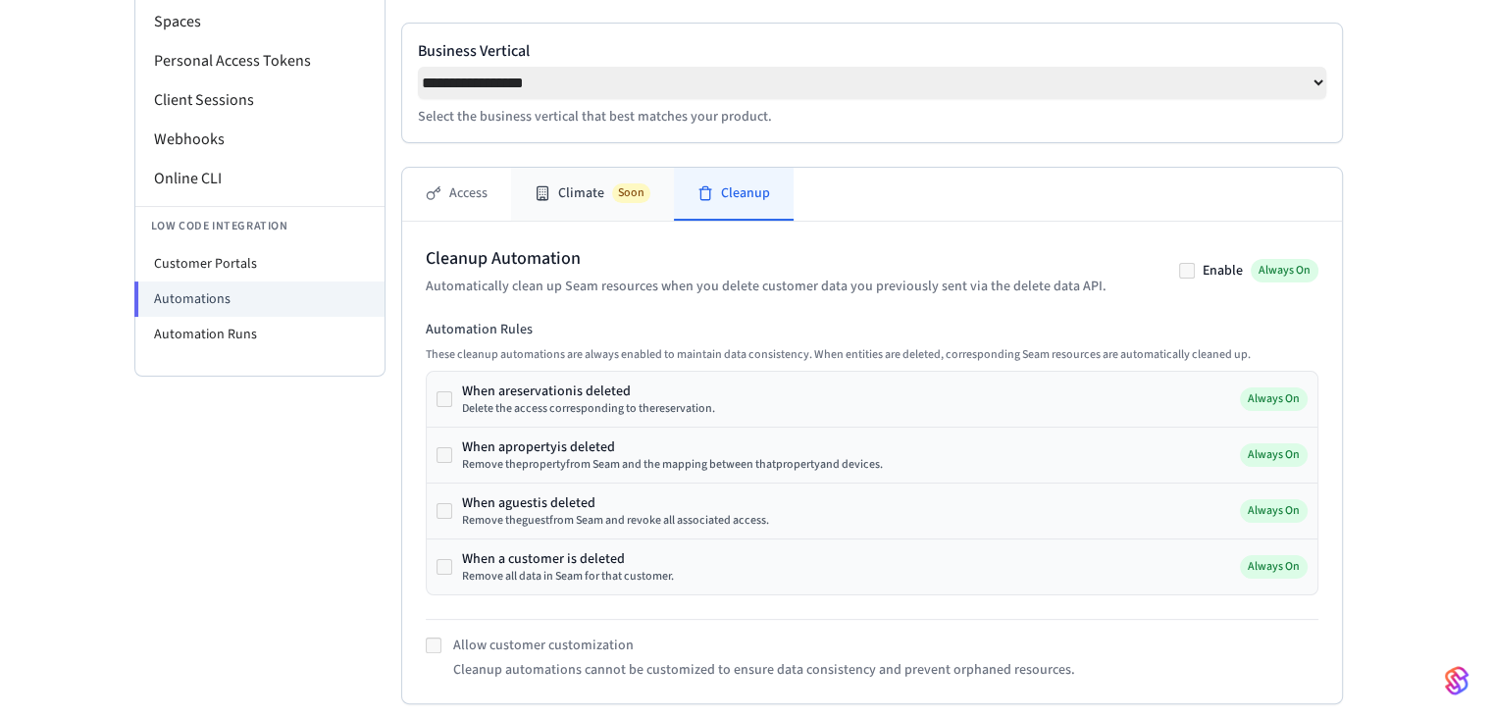
click at [535, 201] on icon at bounding box center [543, 193] width 16 height 16
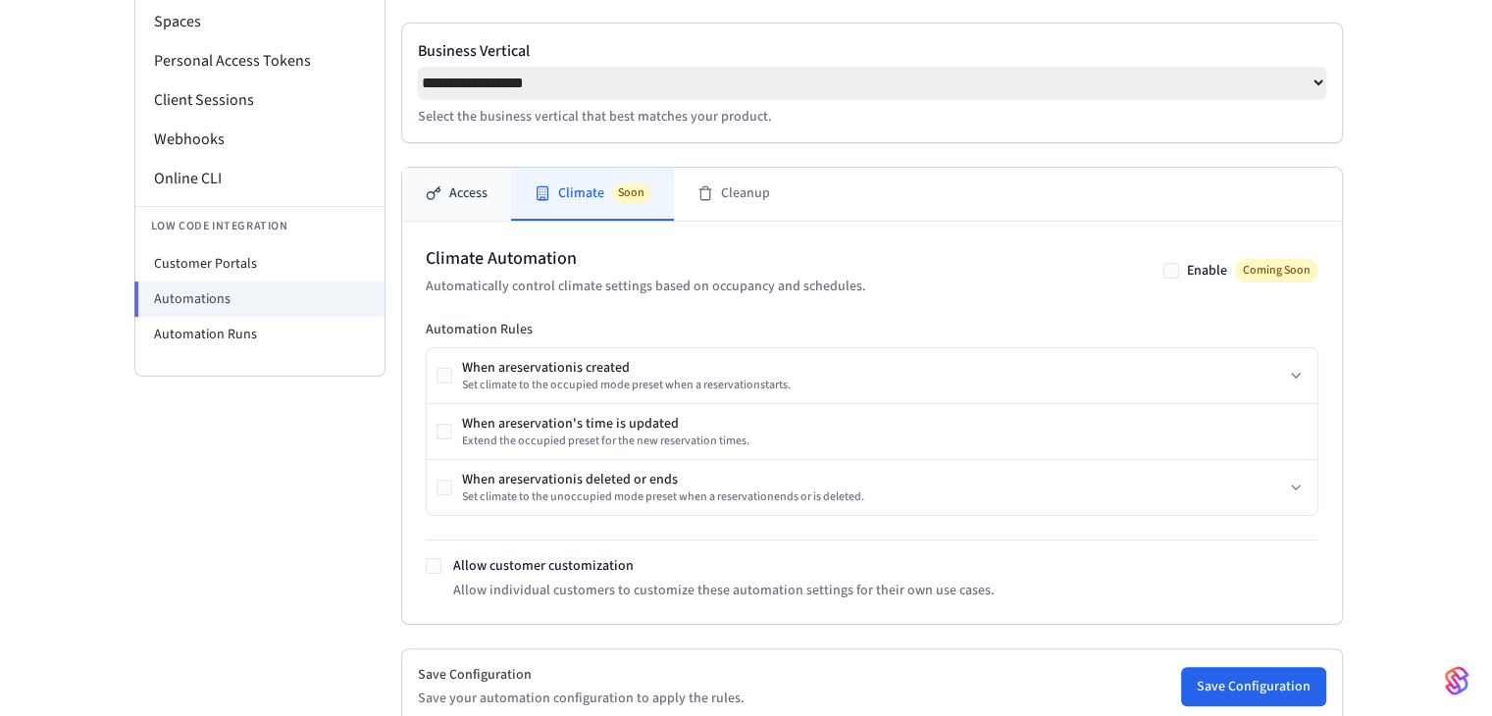
click at [436, 200] on icon at bounding box center [434, 193] width 16 height 16
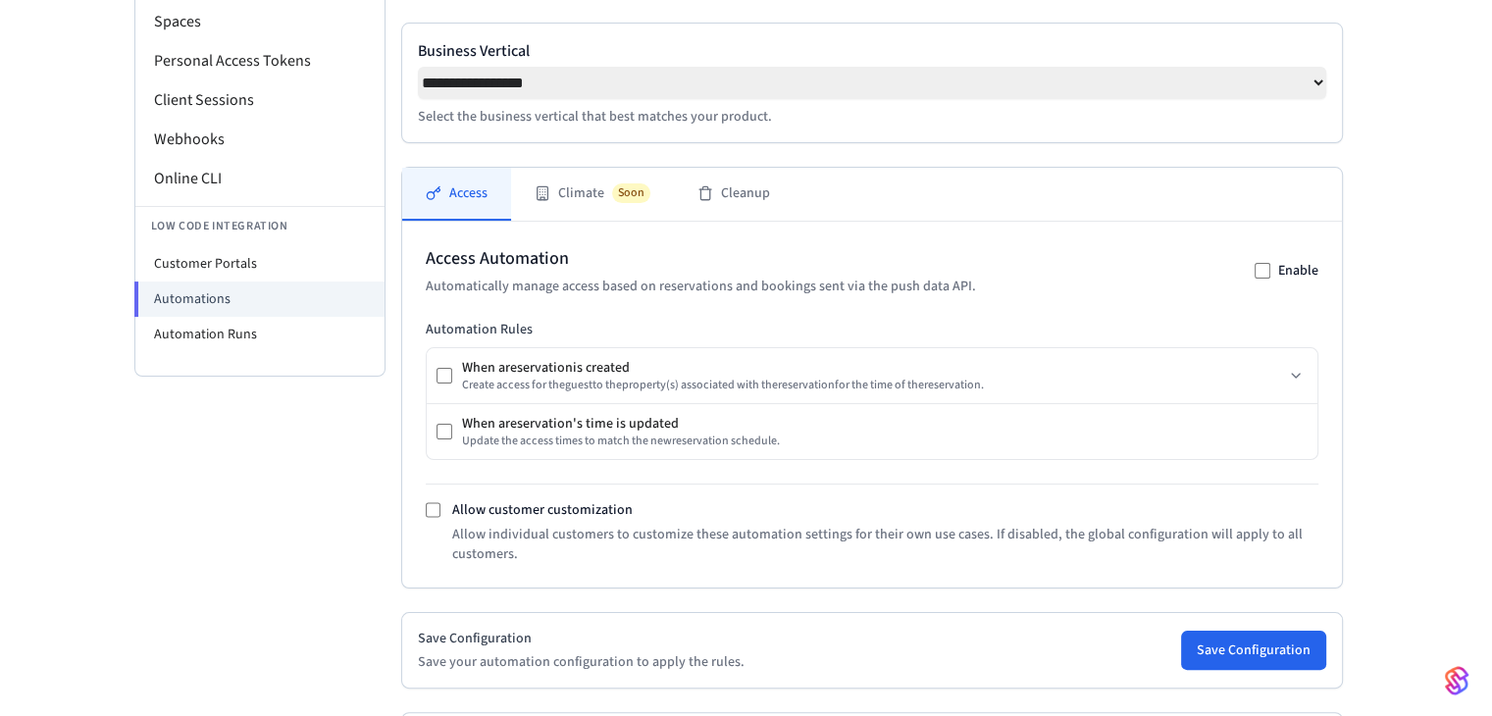
click at [178, 515] on div "Developer Connect Webviews API Keys Spaces Personal Access Tokens Client Sessio…" at bounding box center [259, 375] width 251 height 1039
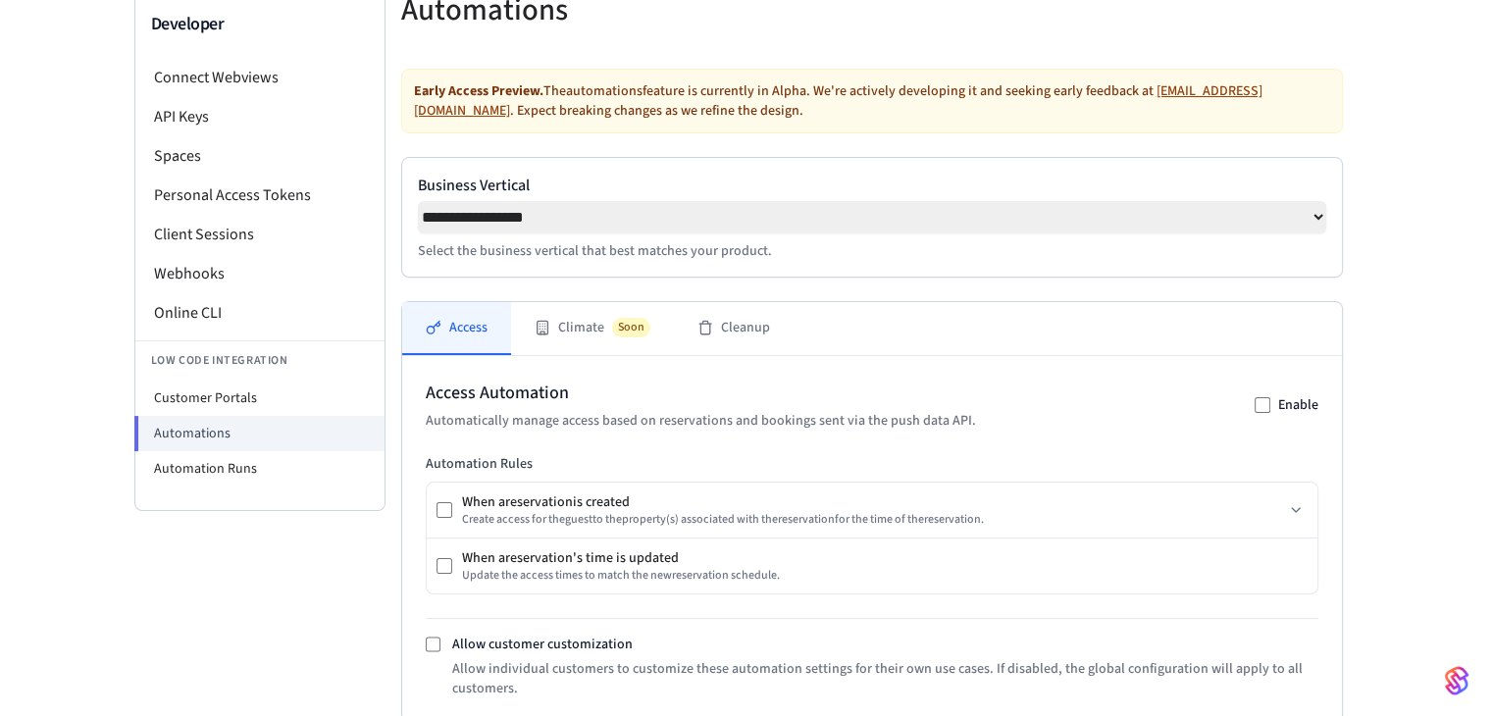
scroll to position [0, 0]
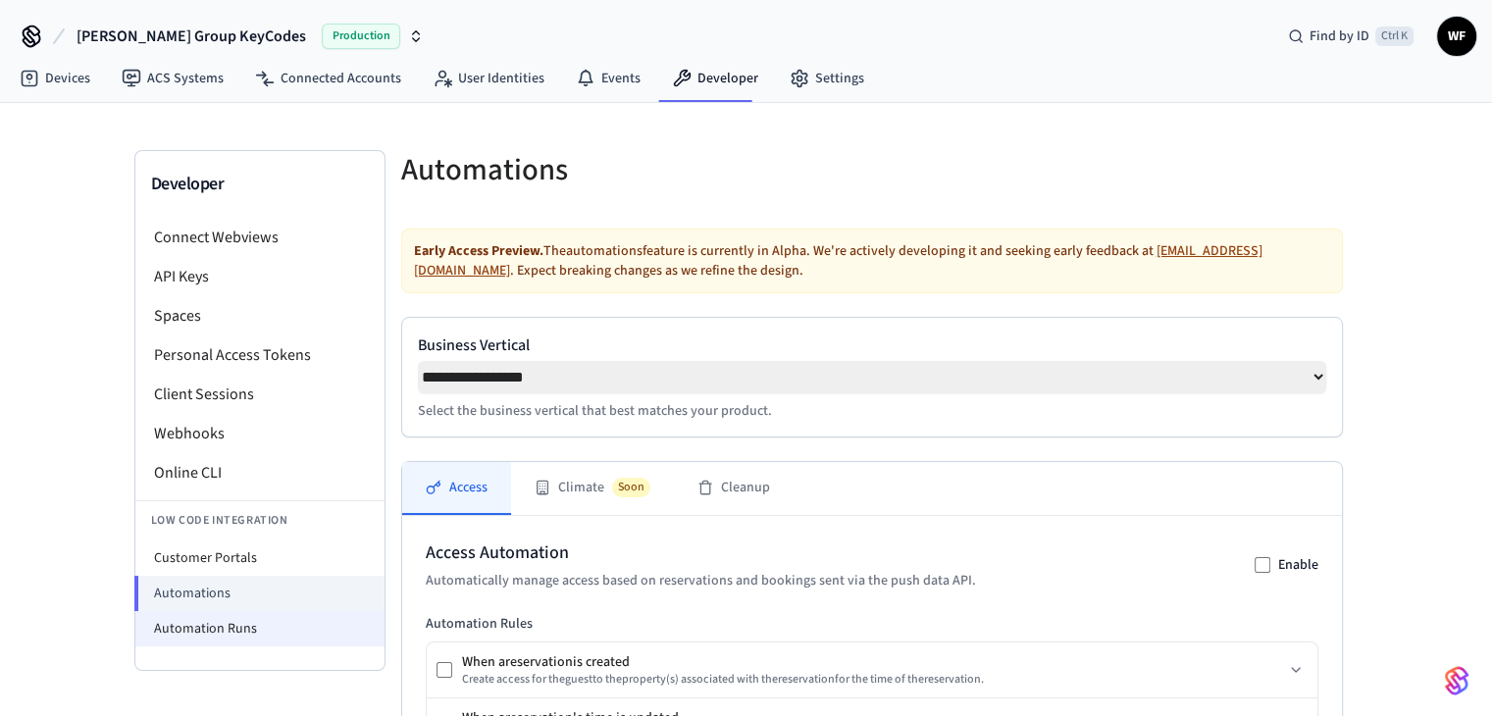
click at [284, 634] on li "Automation Runs" at bounding box center [259, 628] width 249 height 35
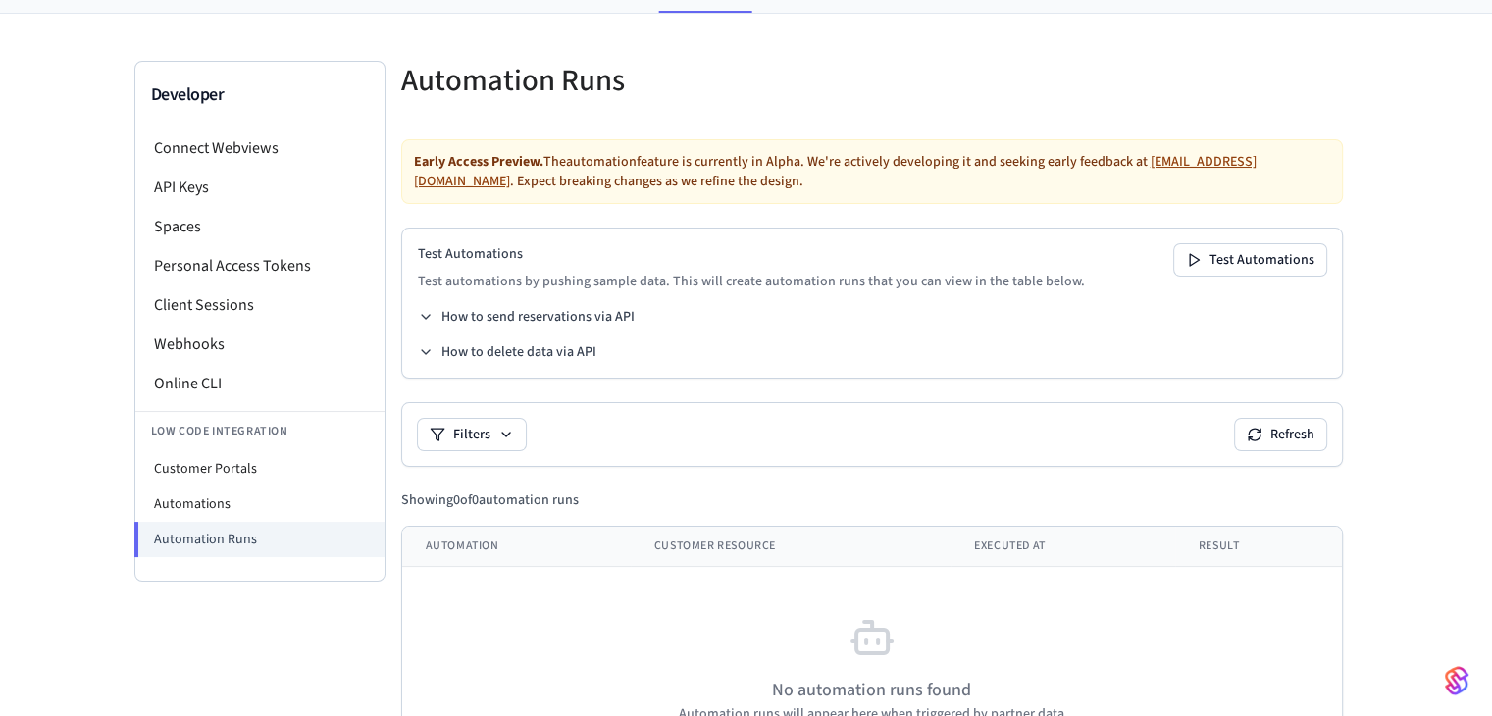
scroll to position [175, 0]
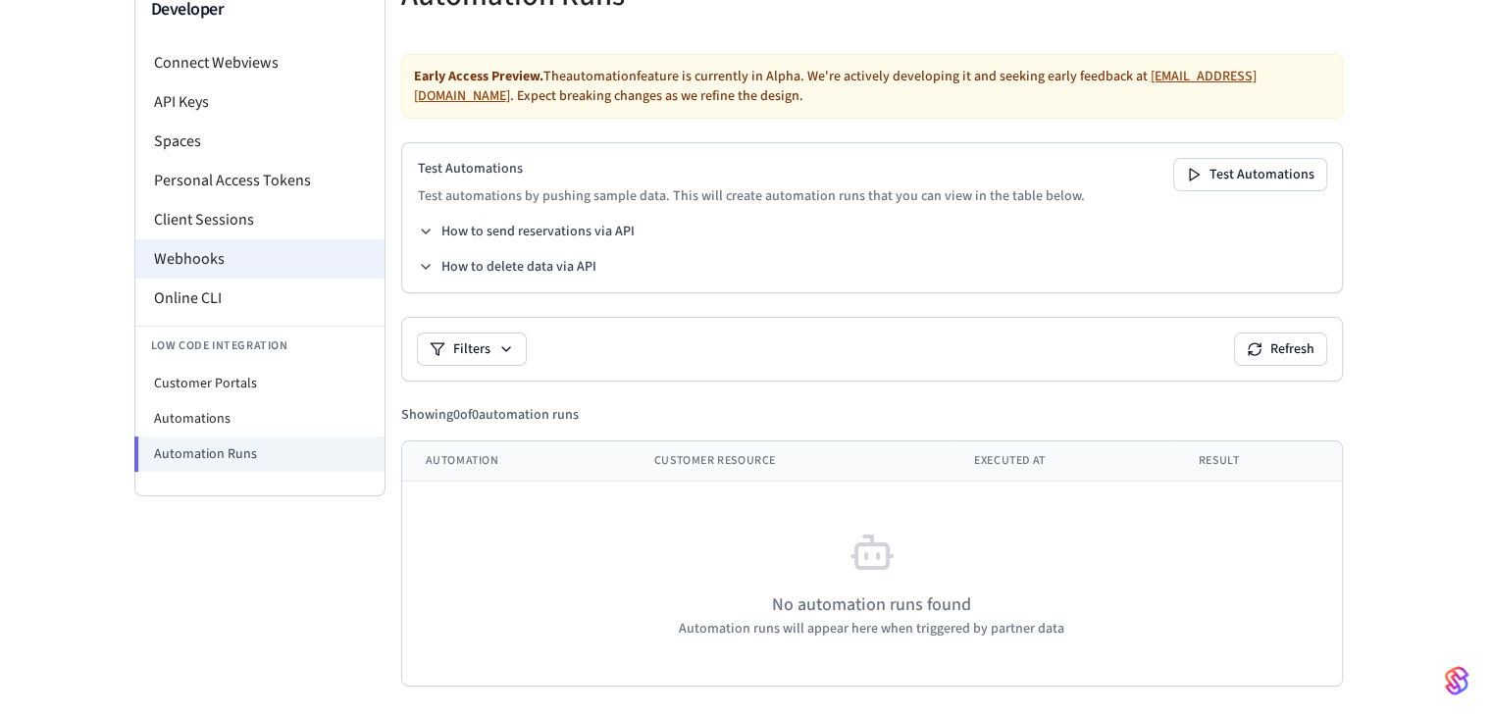
click at [268, 259] on li "Webhooks" at bounding box center [259, 258] width 249 height 39
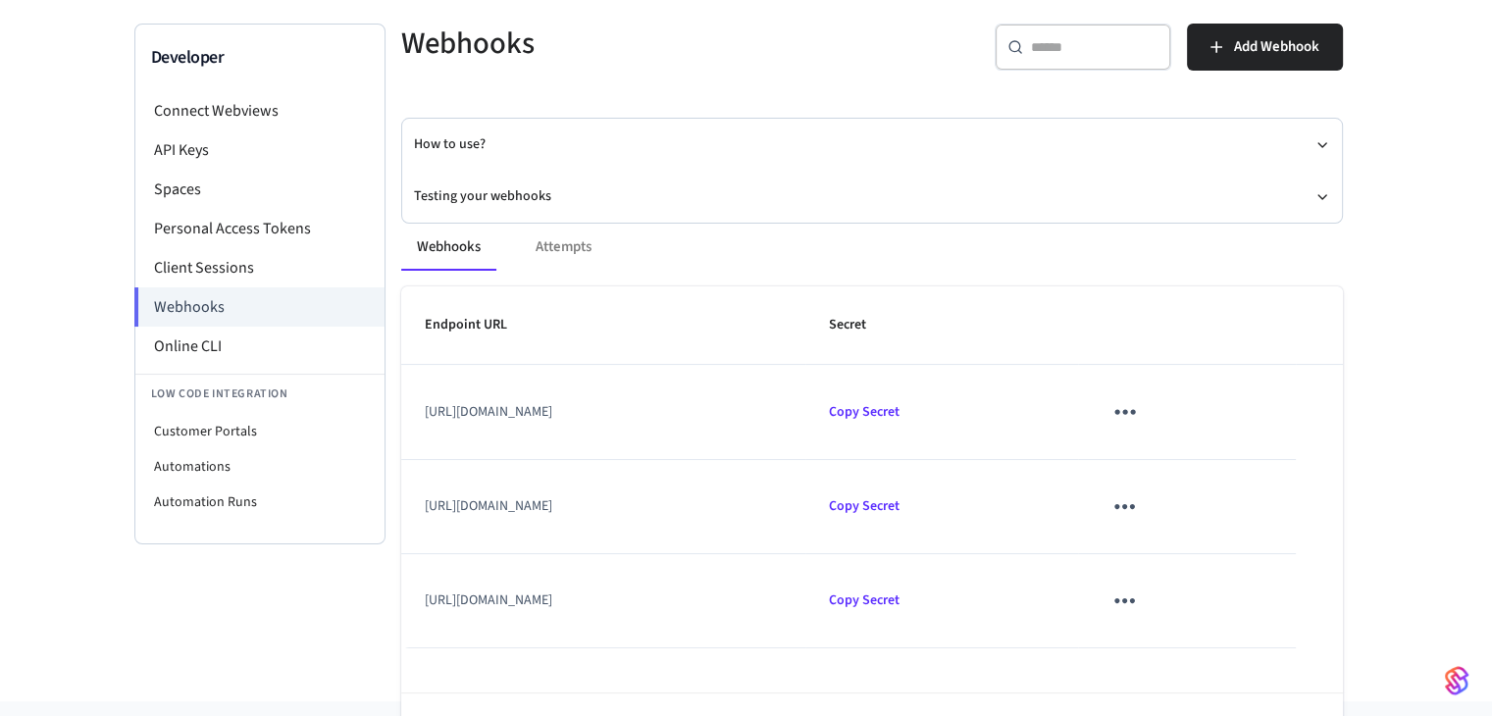
scroll to position [98, 0]
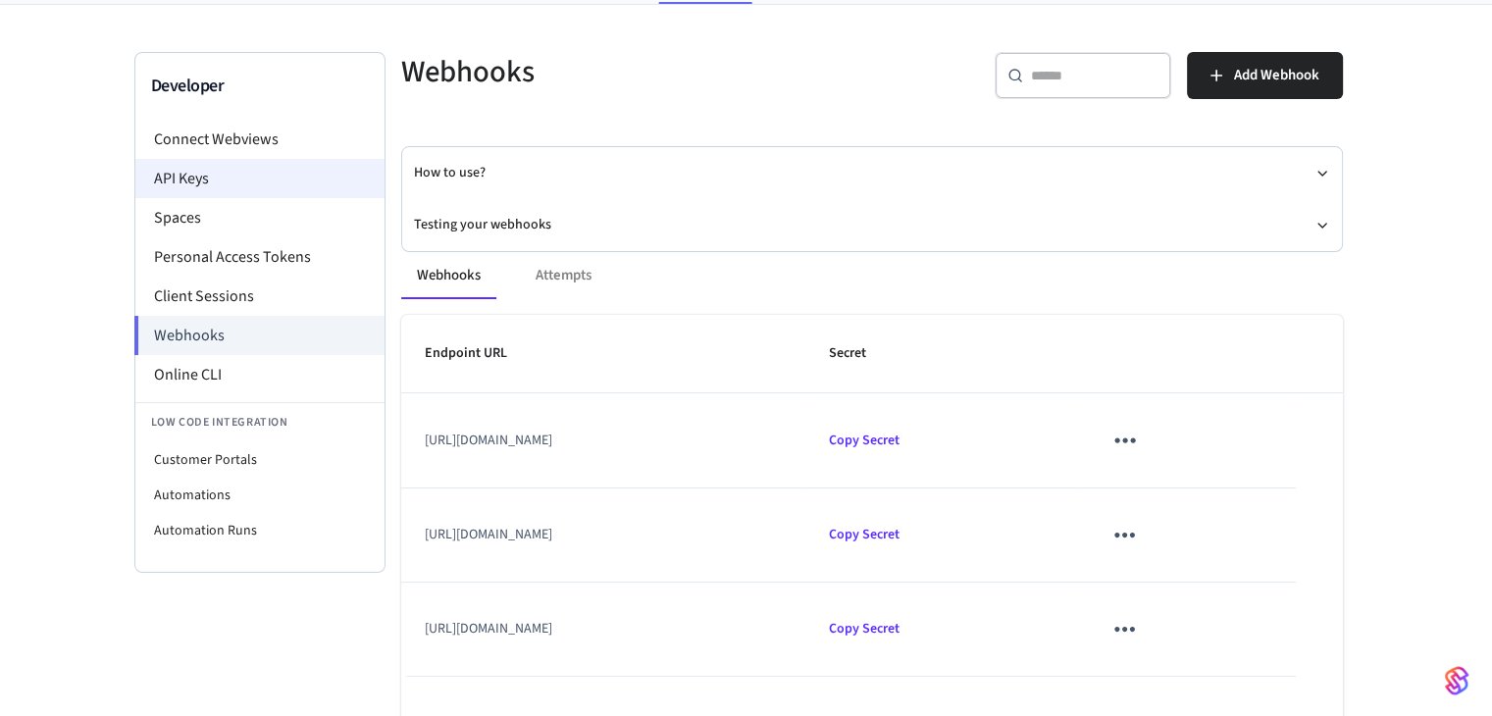
click at [304, 193] on li "API Keys" at bounding box center [259, 178] width 249 height 39
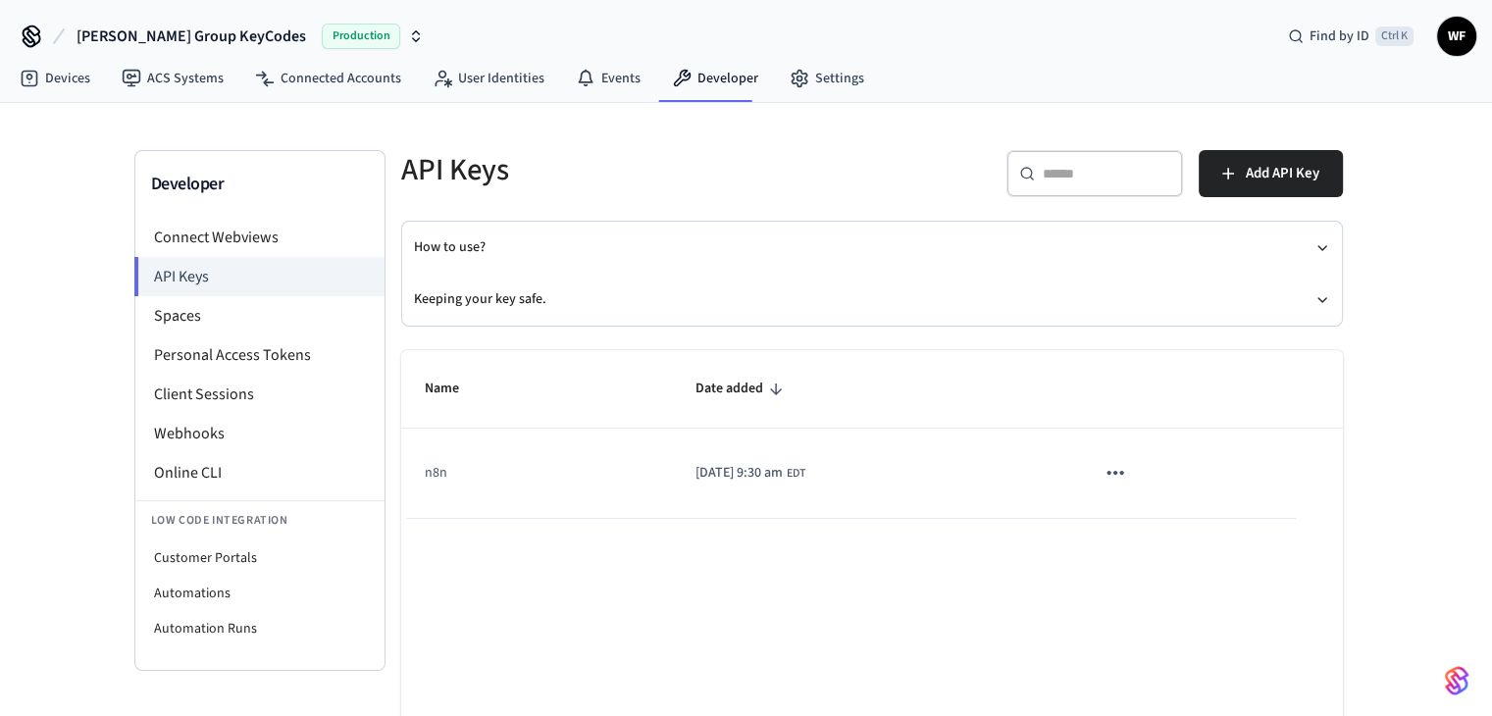
click at [1128, 461] on icon "sticky table" at bounding box center [1116, 473] width 26 height 26
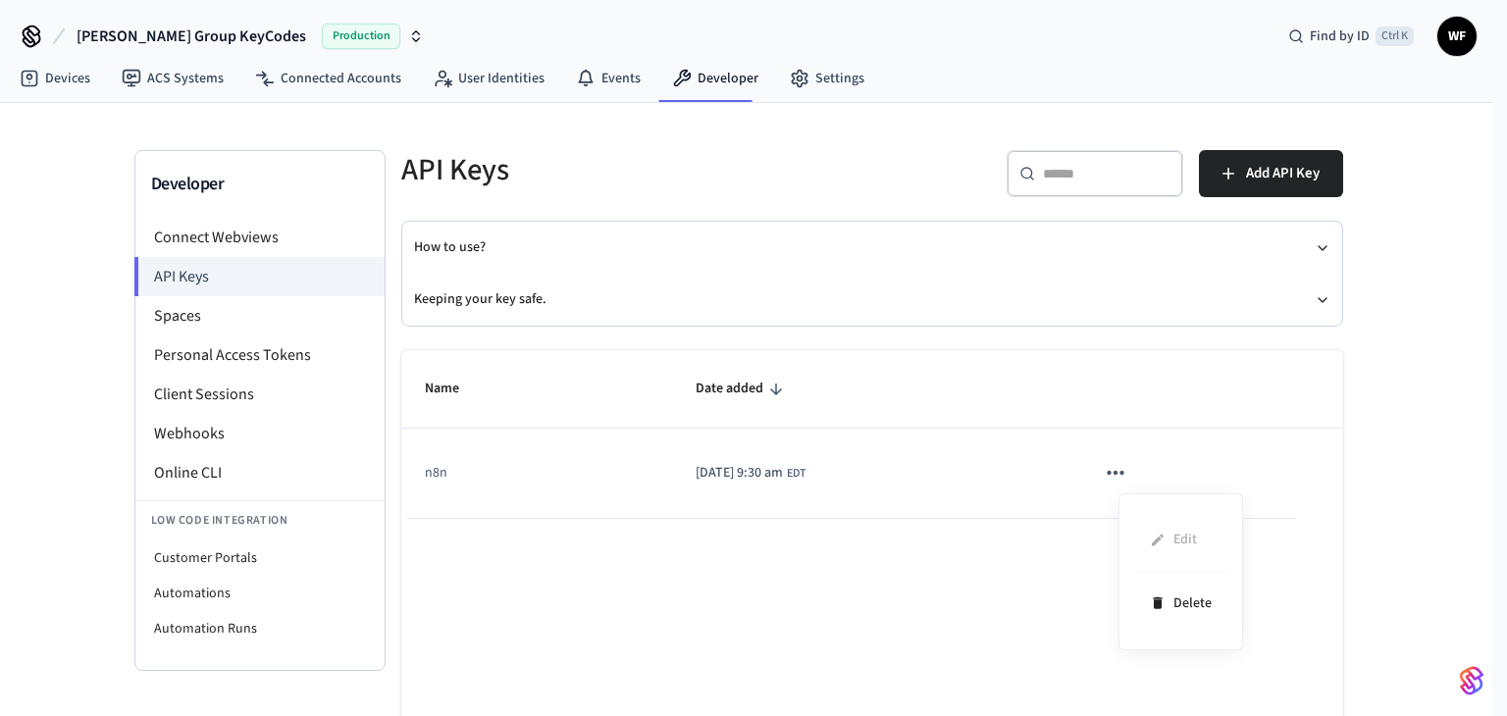
click at [941, 572] on div at bounding box center [753, 358] width 1507 height 716
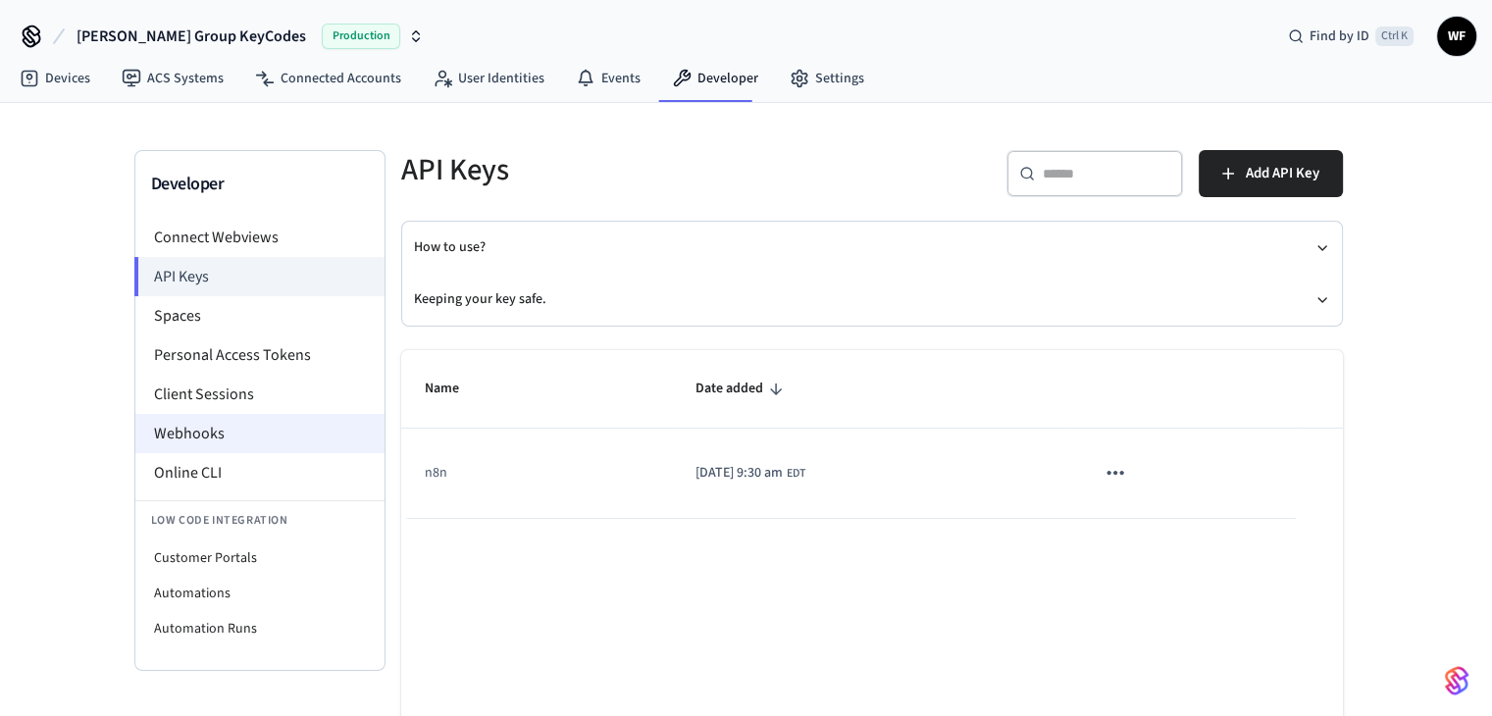
click at [275, 430] on li "Webhooks" at bounding box center [259, 433] width 249 height 39
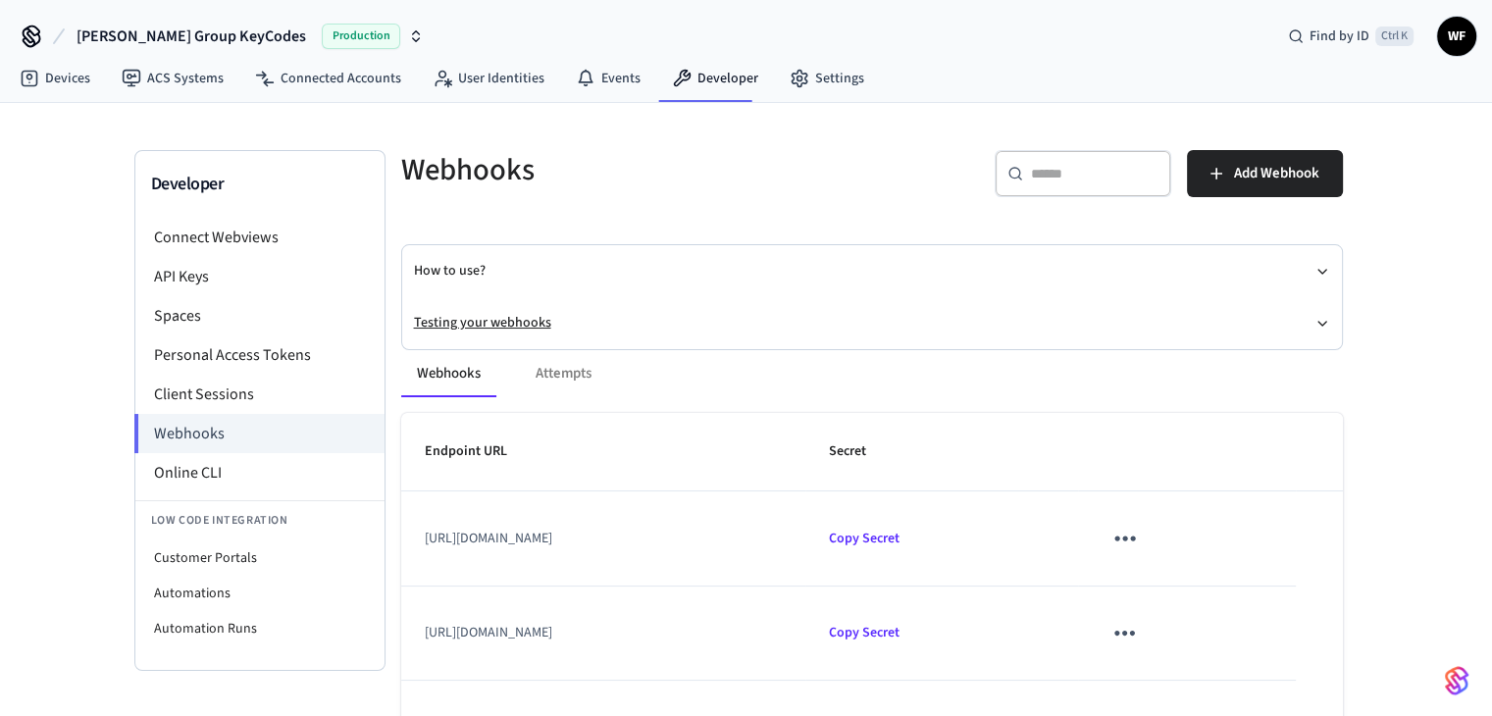
click at [490, 315] on button "Testing your webhooks" at bounding box center [872, 323] width 916 height 52
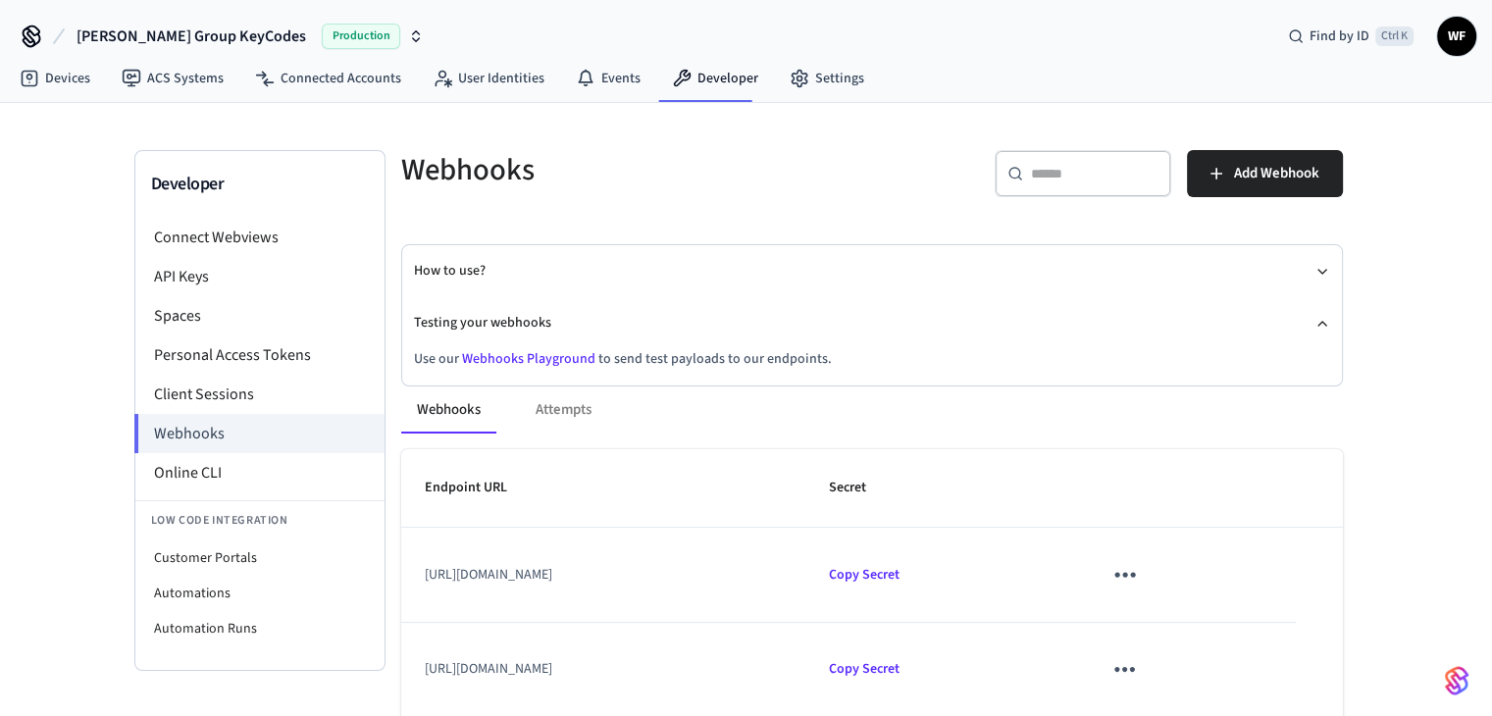
click at [557, 358] on link "Webhooks Playground" at bounding box center [528, 359] width 133 height 20
click at [69, 83] on link "Devices" at bounding box center [55, 78] width 102 height 35
click at [170, 68] on link "ACS Systems" at bounding box center [172, 78] width 133 height 35
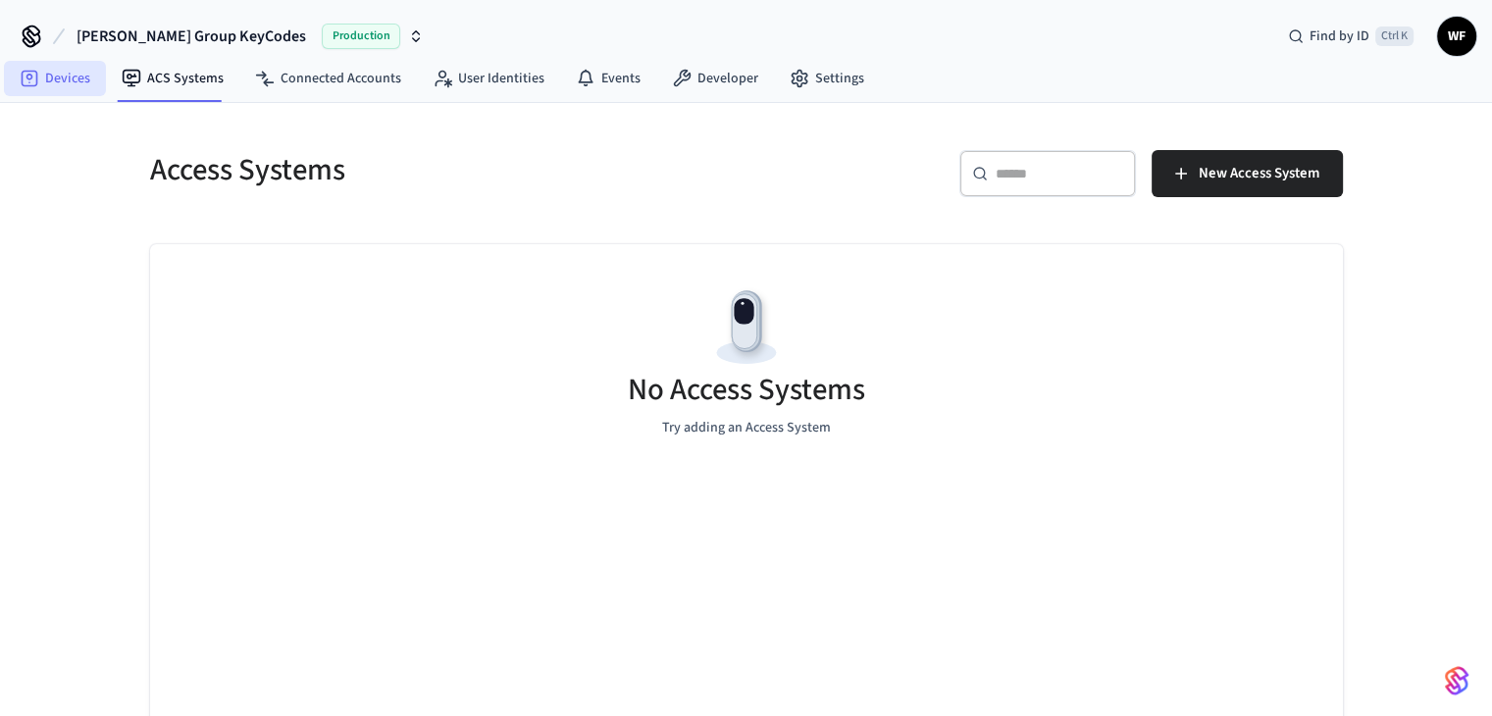
click at [76, 95] on link "Devices" at bounding box center [55, 78] width 102 height 35
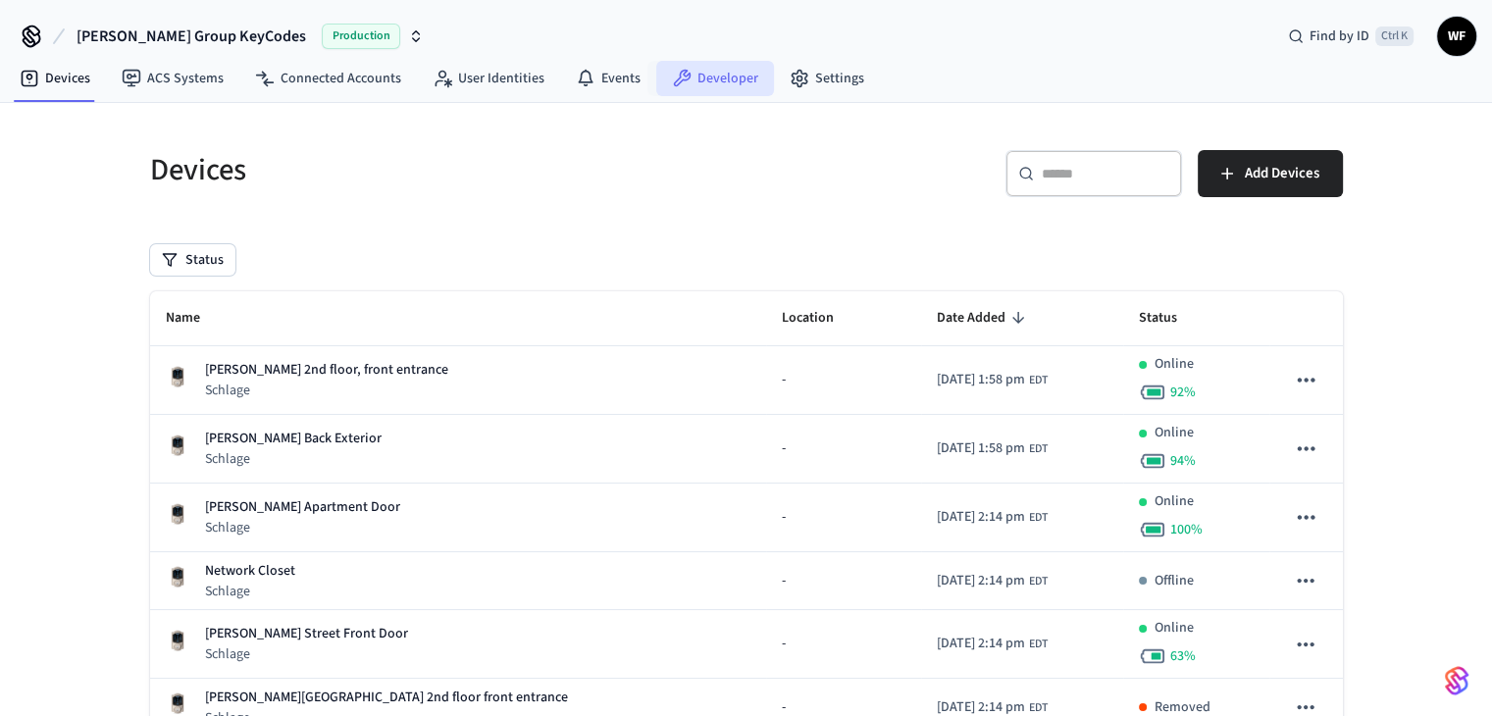
click at [683, 77] on icon at bounding box center [682, 79] width 20 height 20
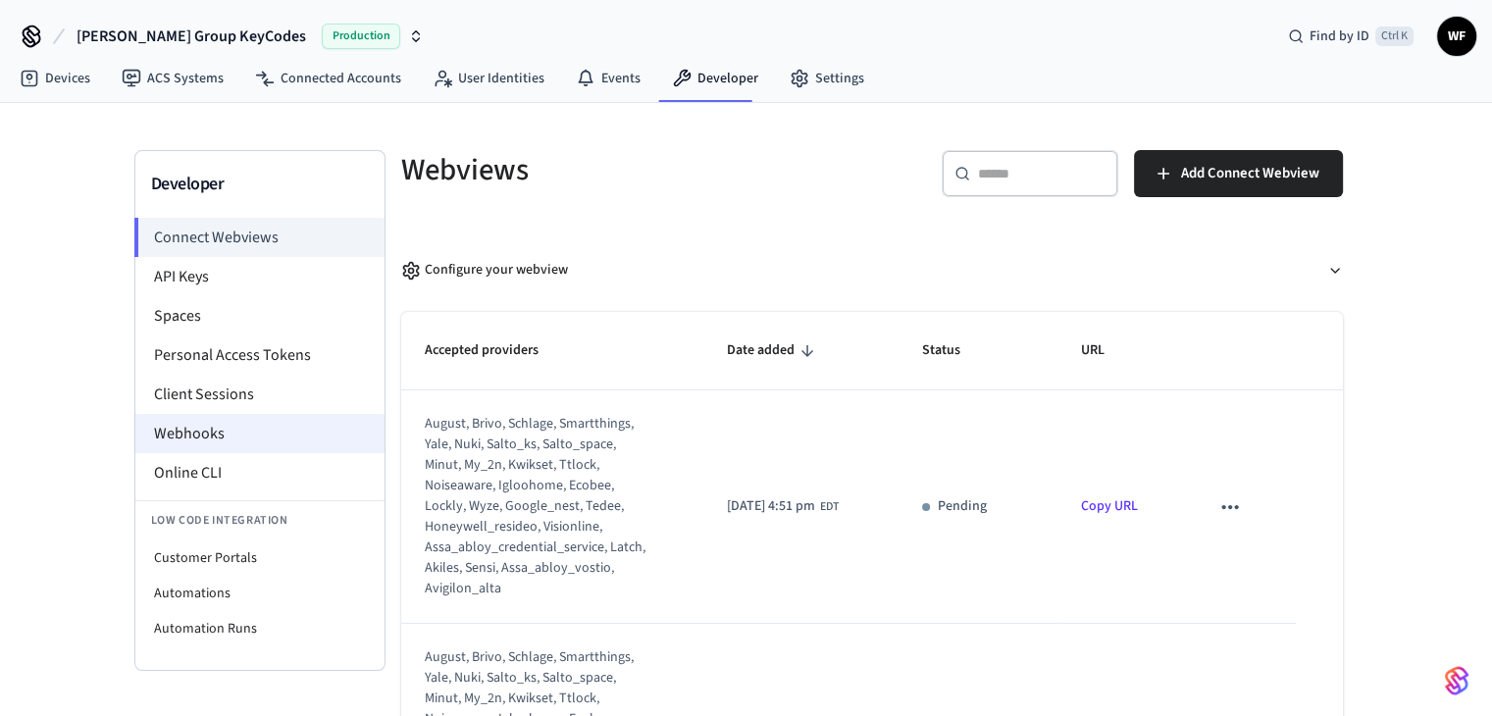
click at [232, 433] on li "Webhooks" at bounding box center [259, 433] width 249 height 39
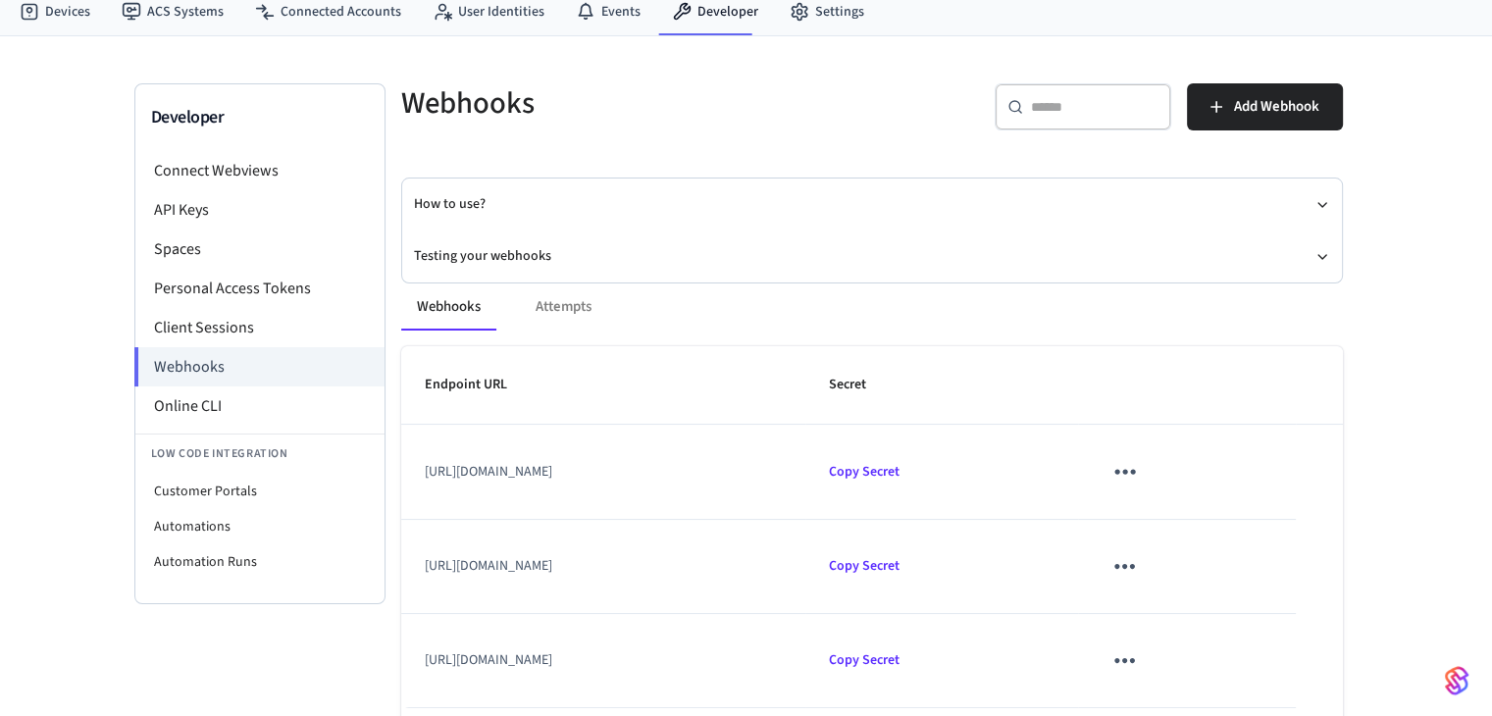
scroll to position [98, 0]
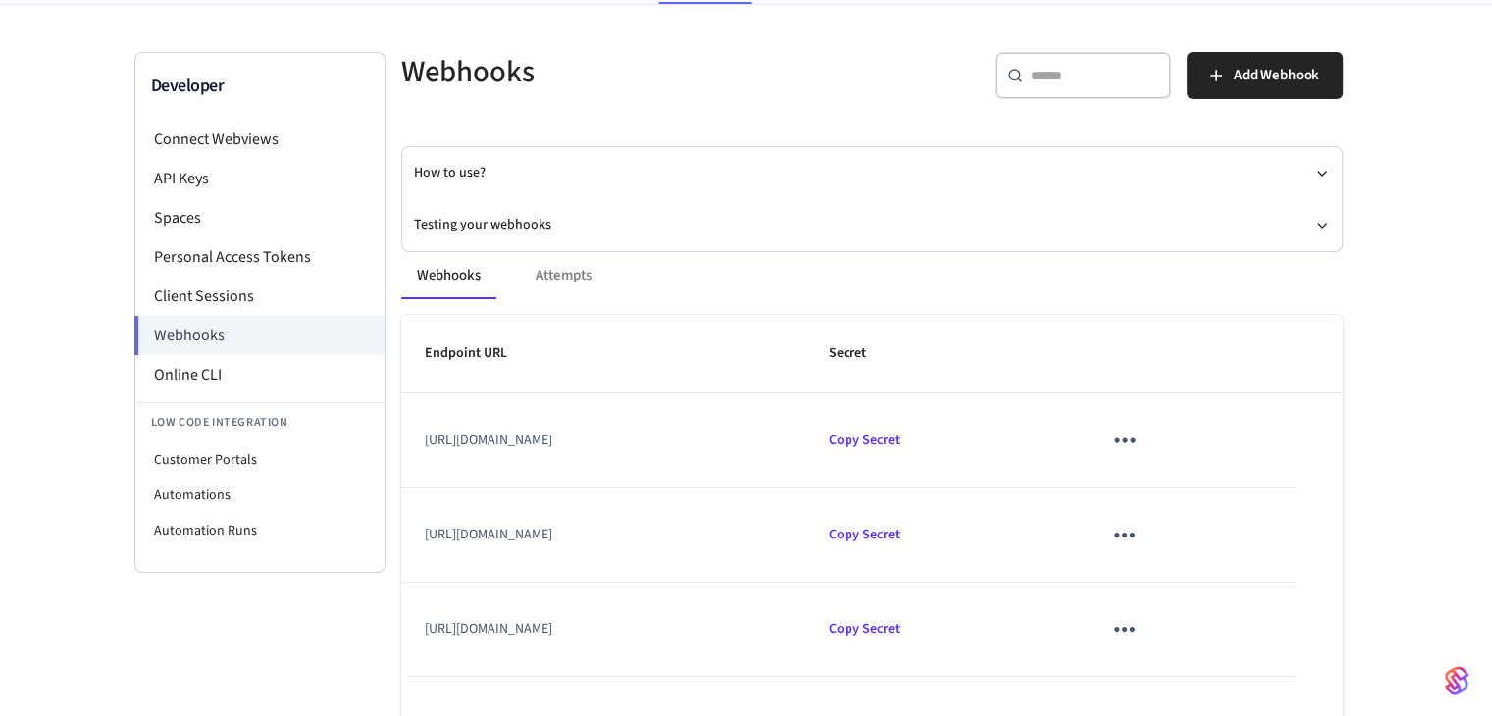
click at [1140, 440] on icon "sticky table" at bounding box center [1124, 440] width 30 height 30
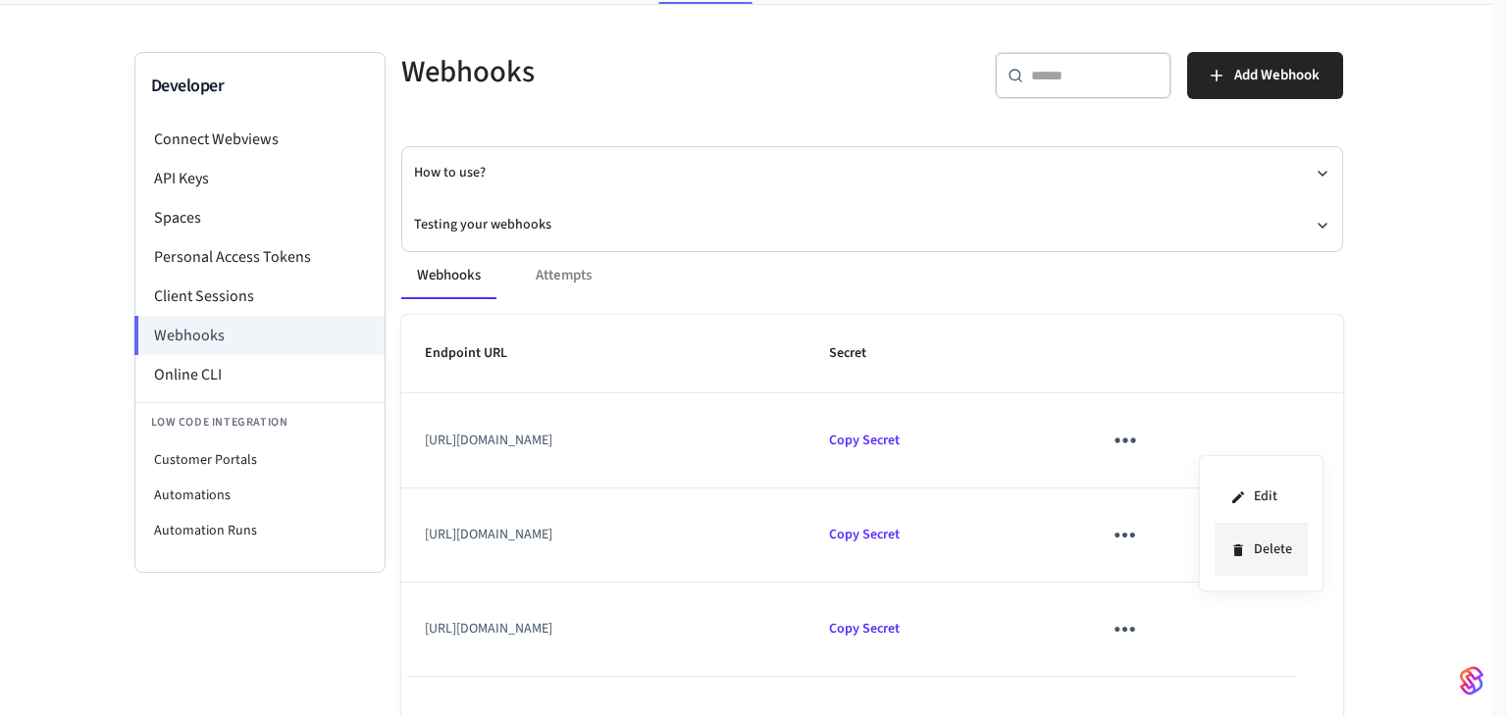
click at [1282, 546] on li "Delete" at bounding box center [1260, 550] width 93 height 52
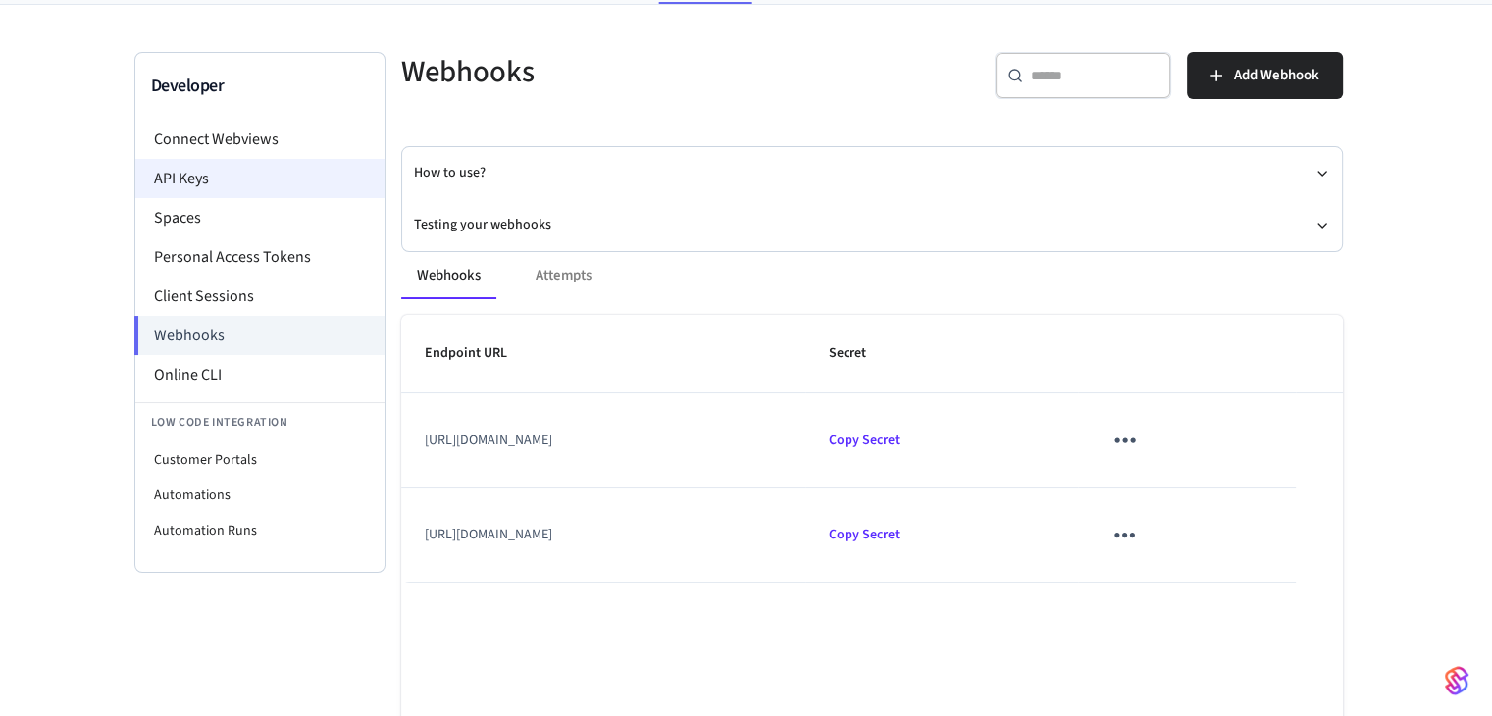
click at [216, 164] on li "API Keys" at bounding box center [259, 178] width 249 height 39
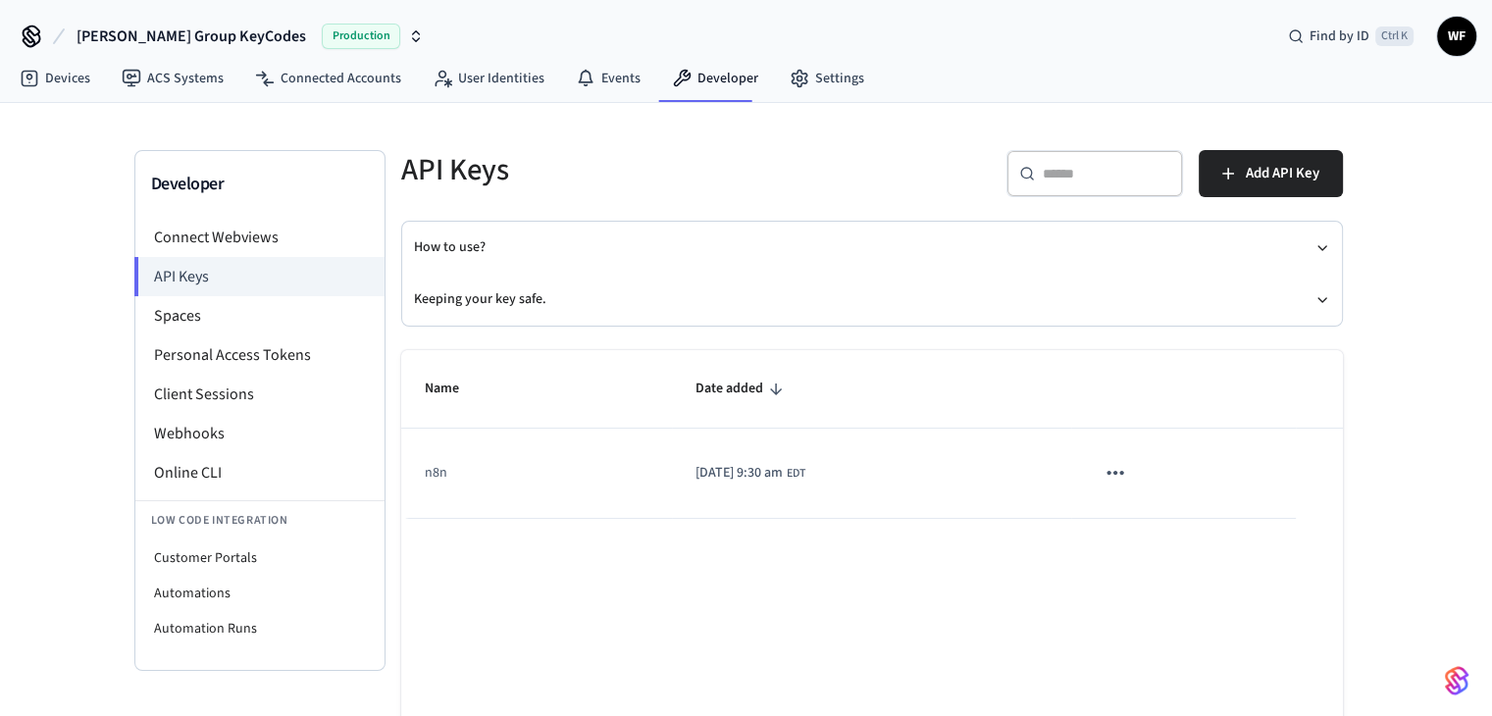
click at [1128, 484] on icon "sticky table" at bounding box center [1116, 473] width 26 height 26
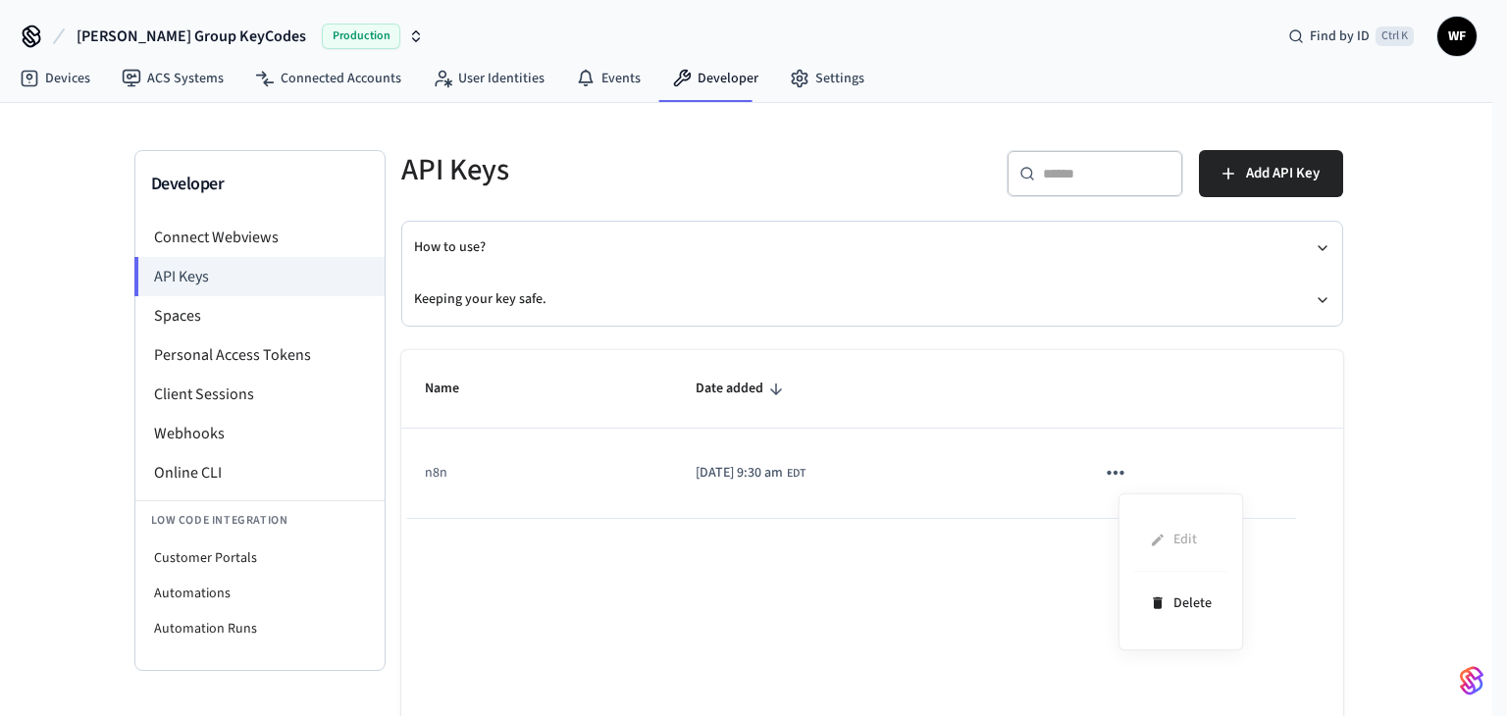
click at [808, 486] on div at bounding box center [753, 358] width 1507 height 716
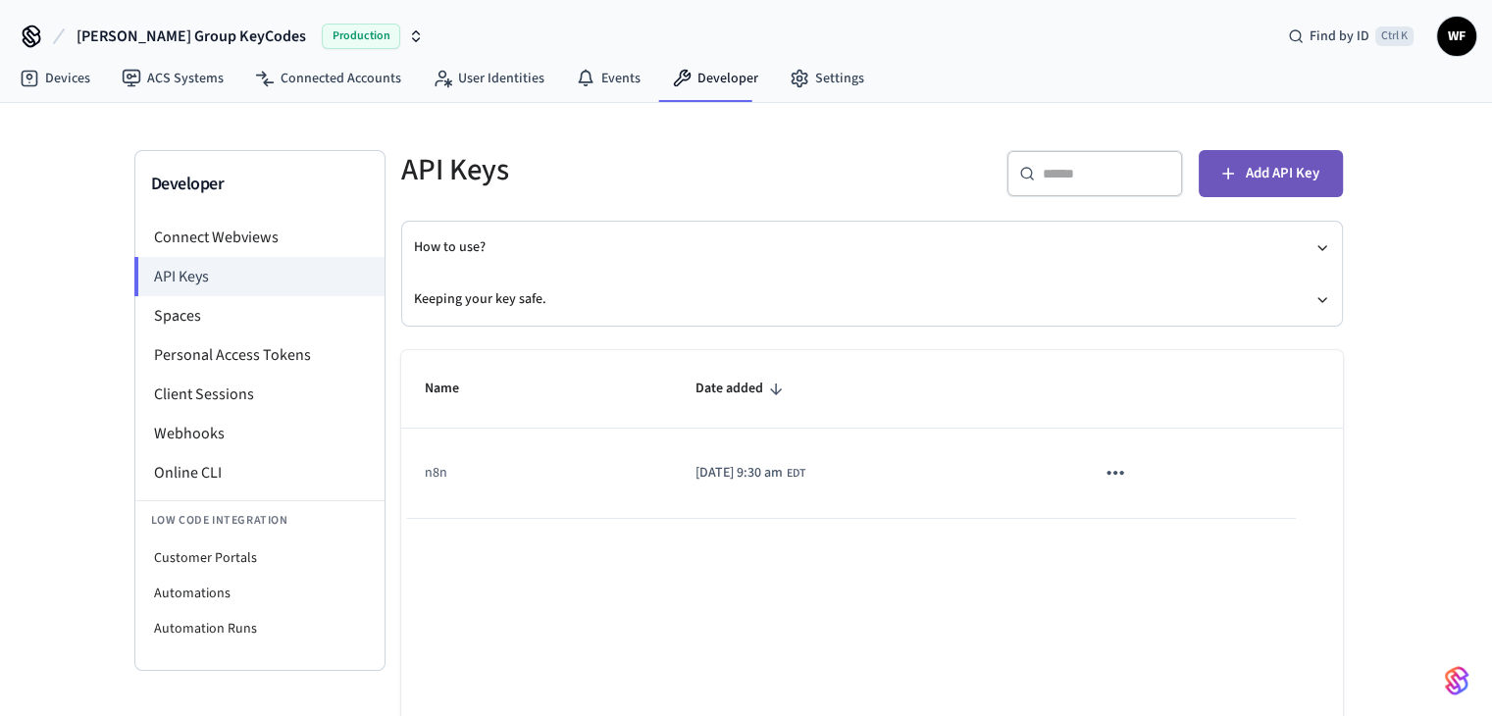
click at [1304, 184] on span "Add API Key" at bounding box center [1283, 174] width 74 height 26
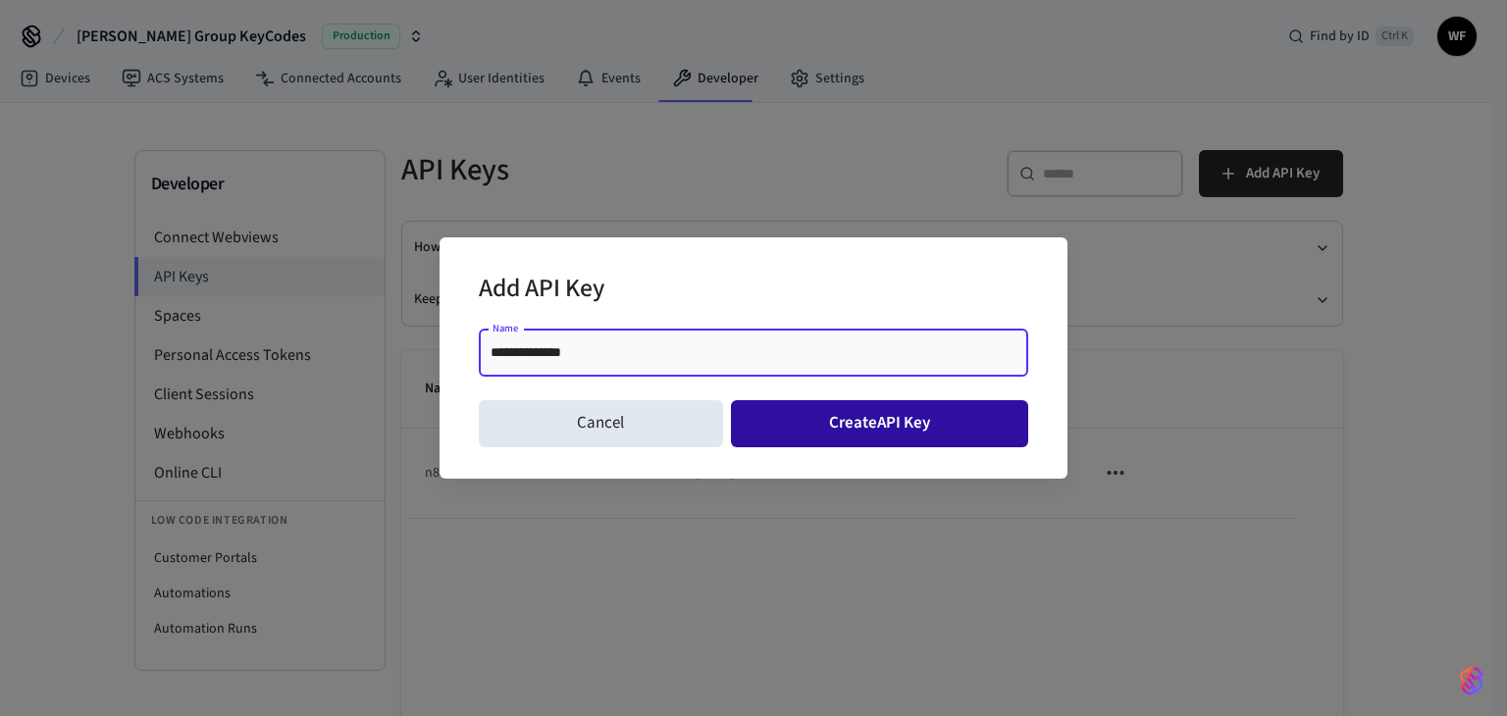
type input "**********"
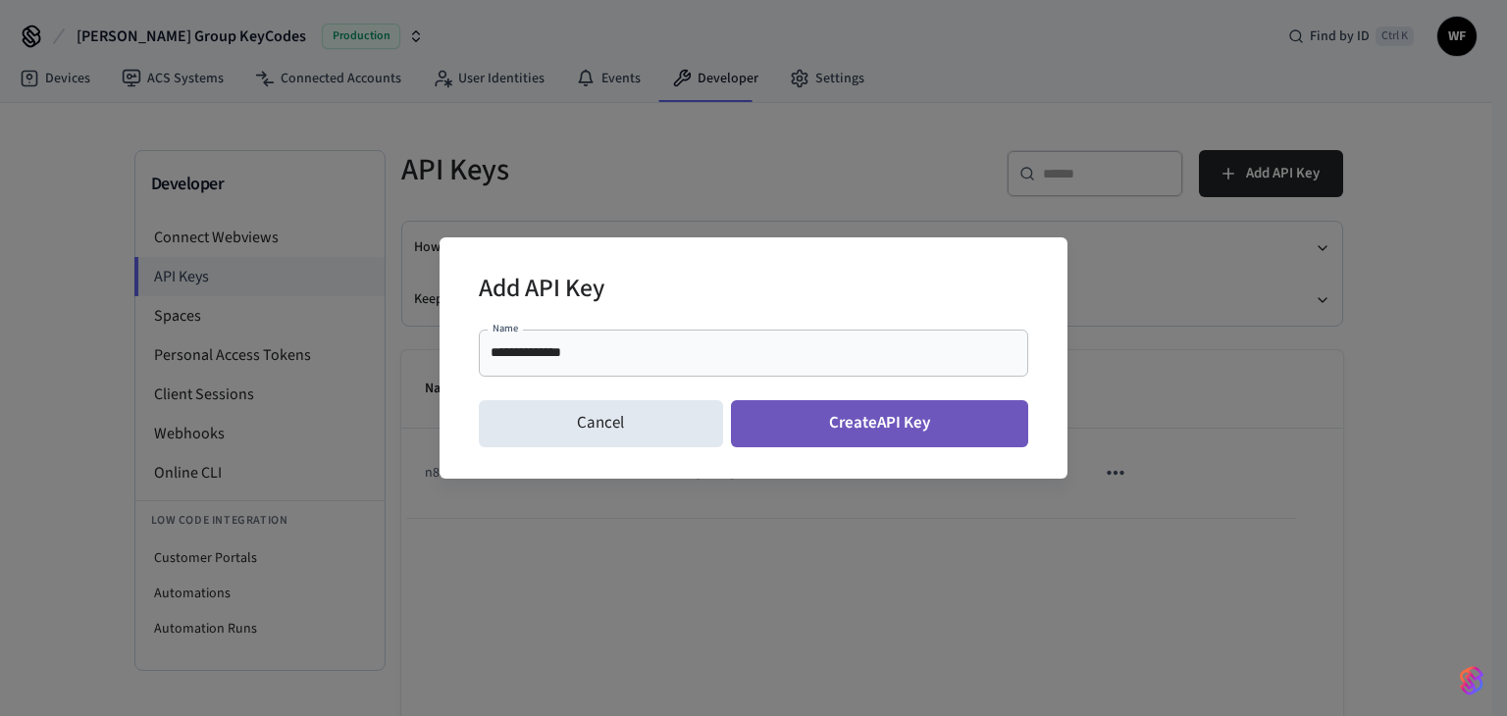
click at [793, 433] on button "Create API Key" at bounding box center [880, 423] width 298 height 47
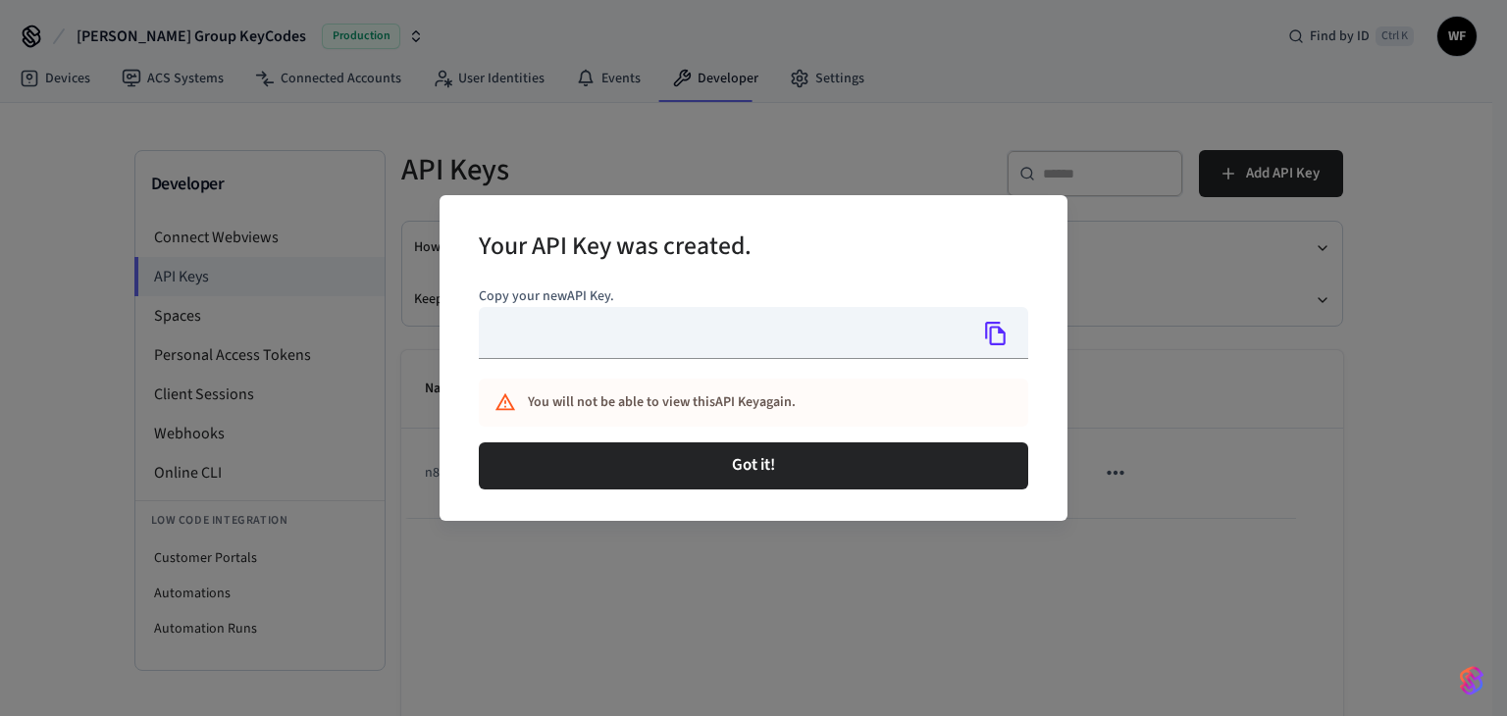
type input "**********"
click at [1001, 335] on icon "Copy" at bounding box center [996, 334] width 26 height 26
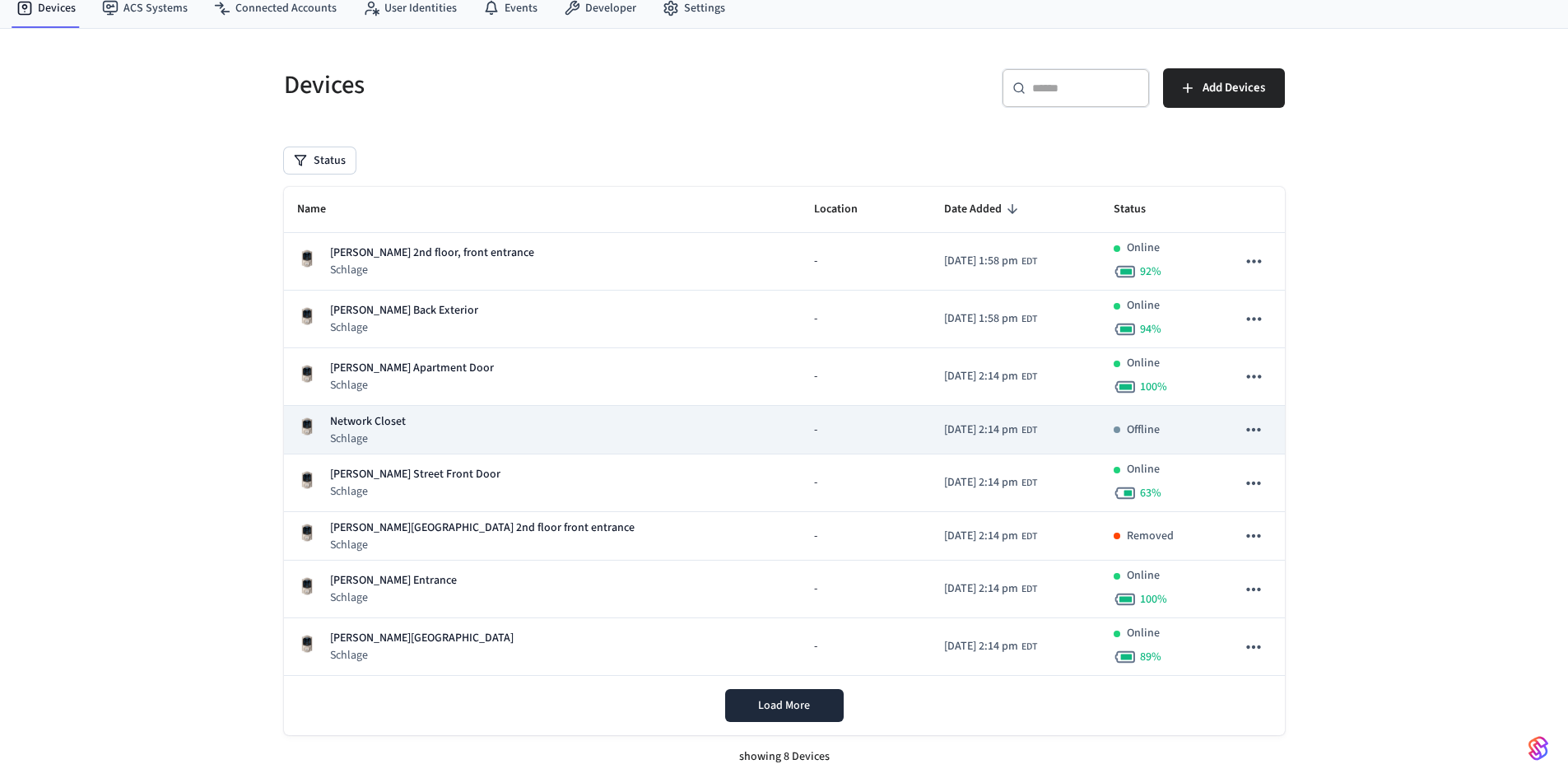
scroll to position [59, 0]
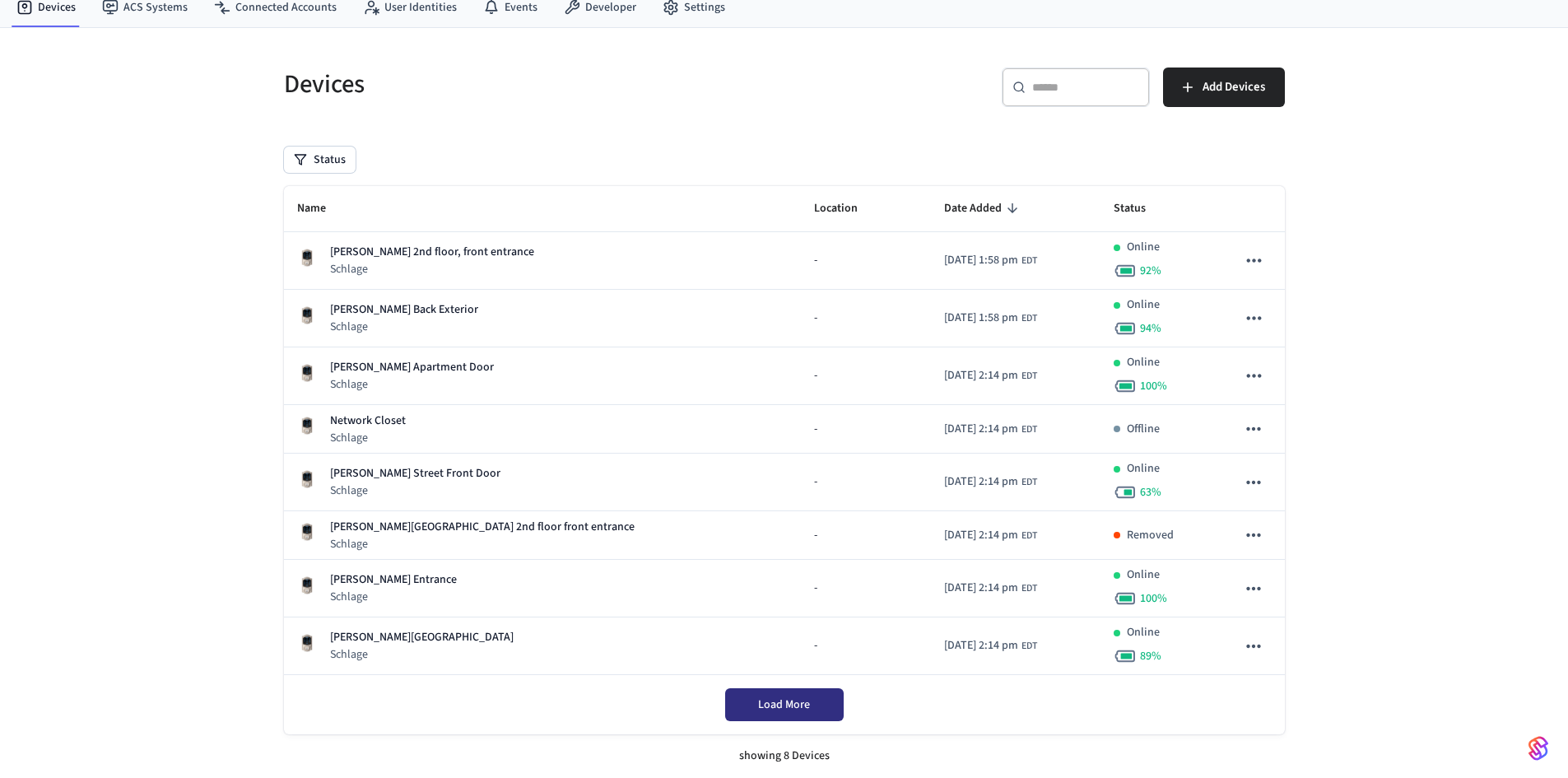
click at [767, 701] on span "Load More" at bounding box center [784, 705] width 52 height 17
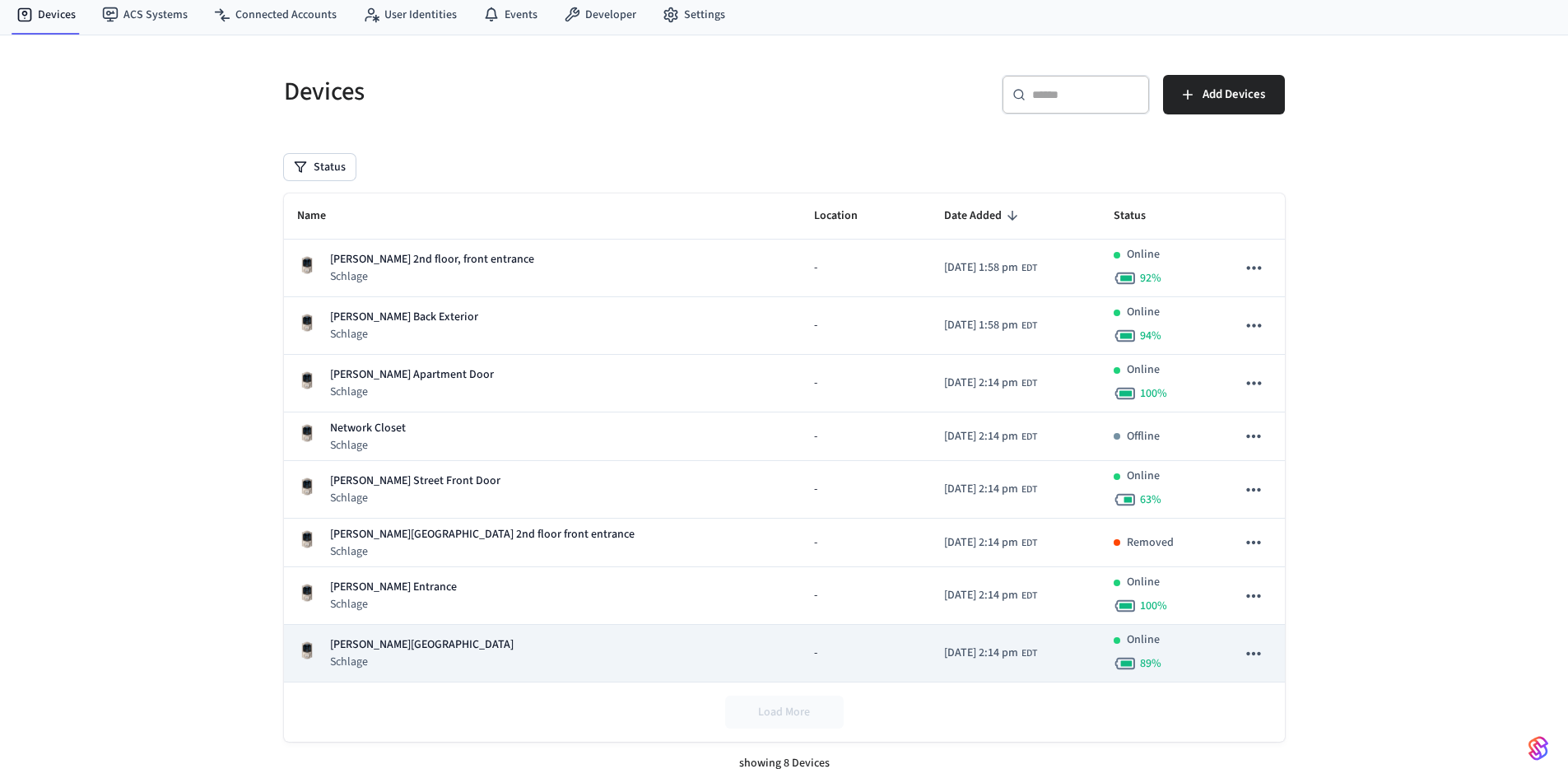
scroll to position [0, 0]
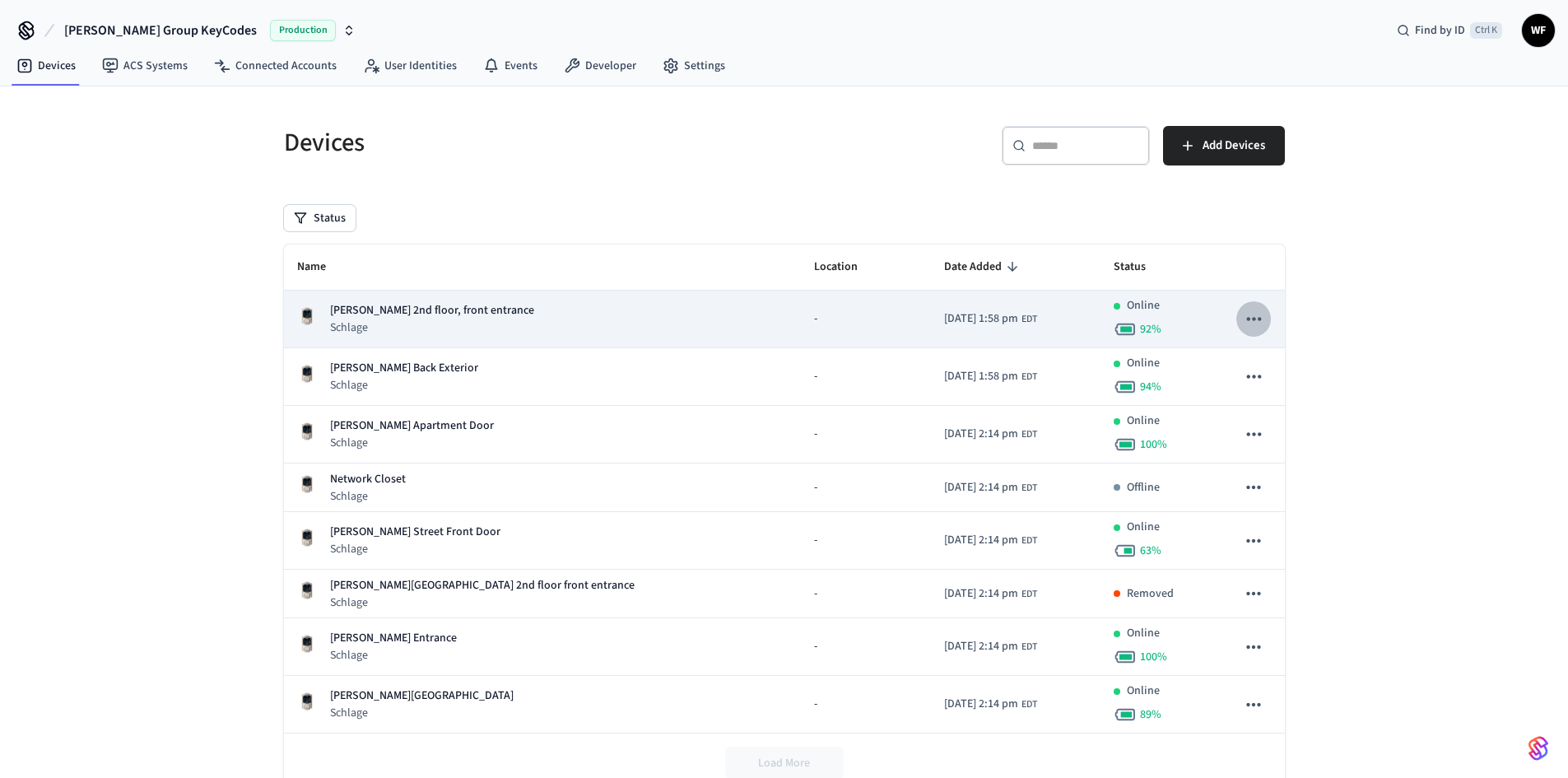
click at [1258, 324] on icon "sticky table" at bounding box center [1253, 319] width 22 height 22
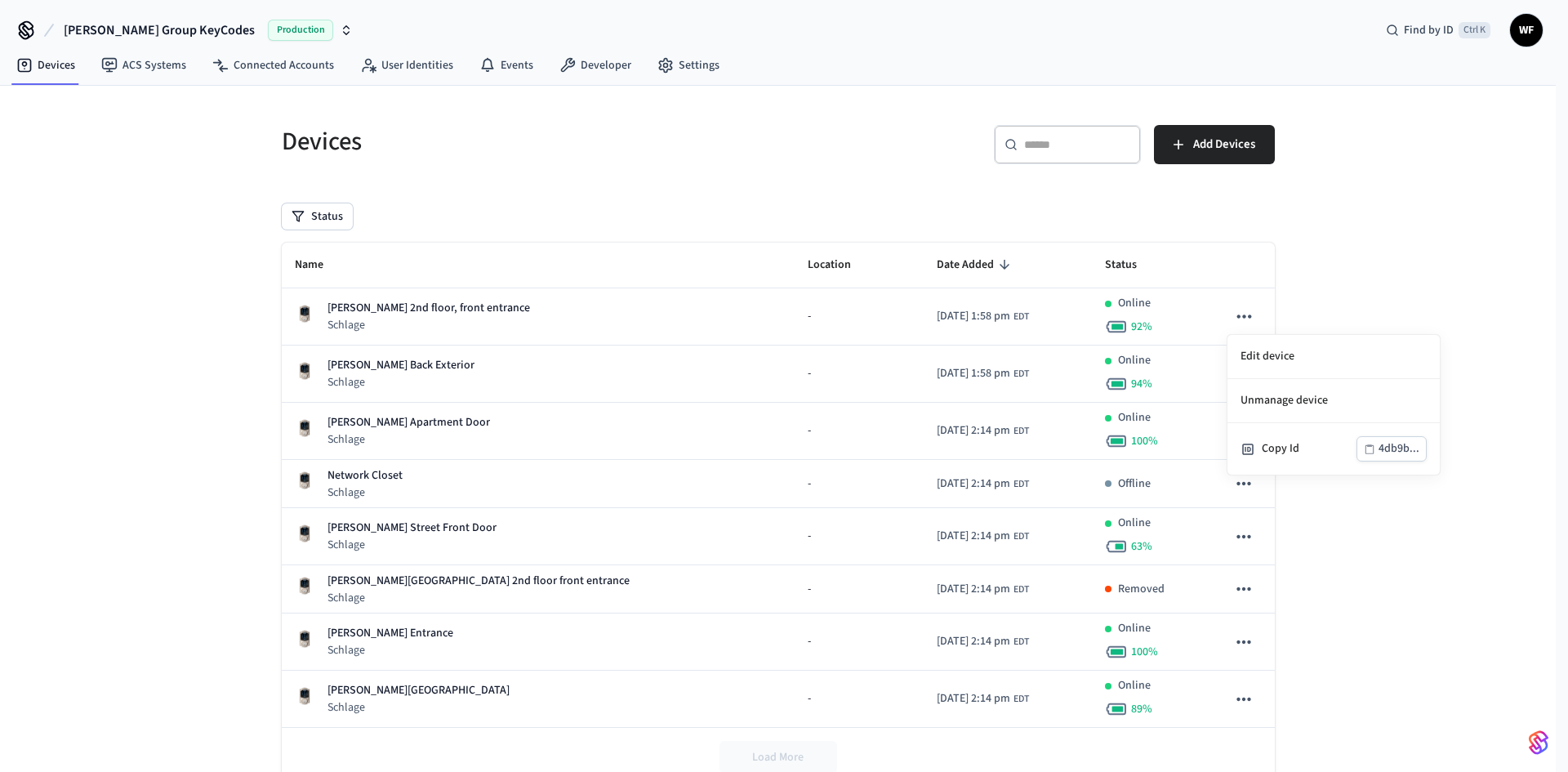
click at [1438, 265] on div at bounding box center [784, 386] width 1568 height 772
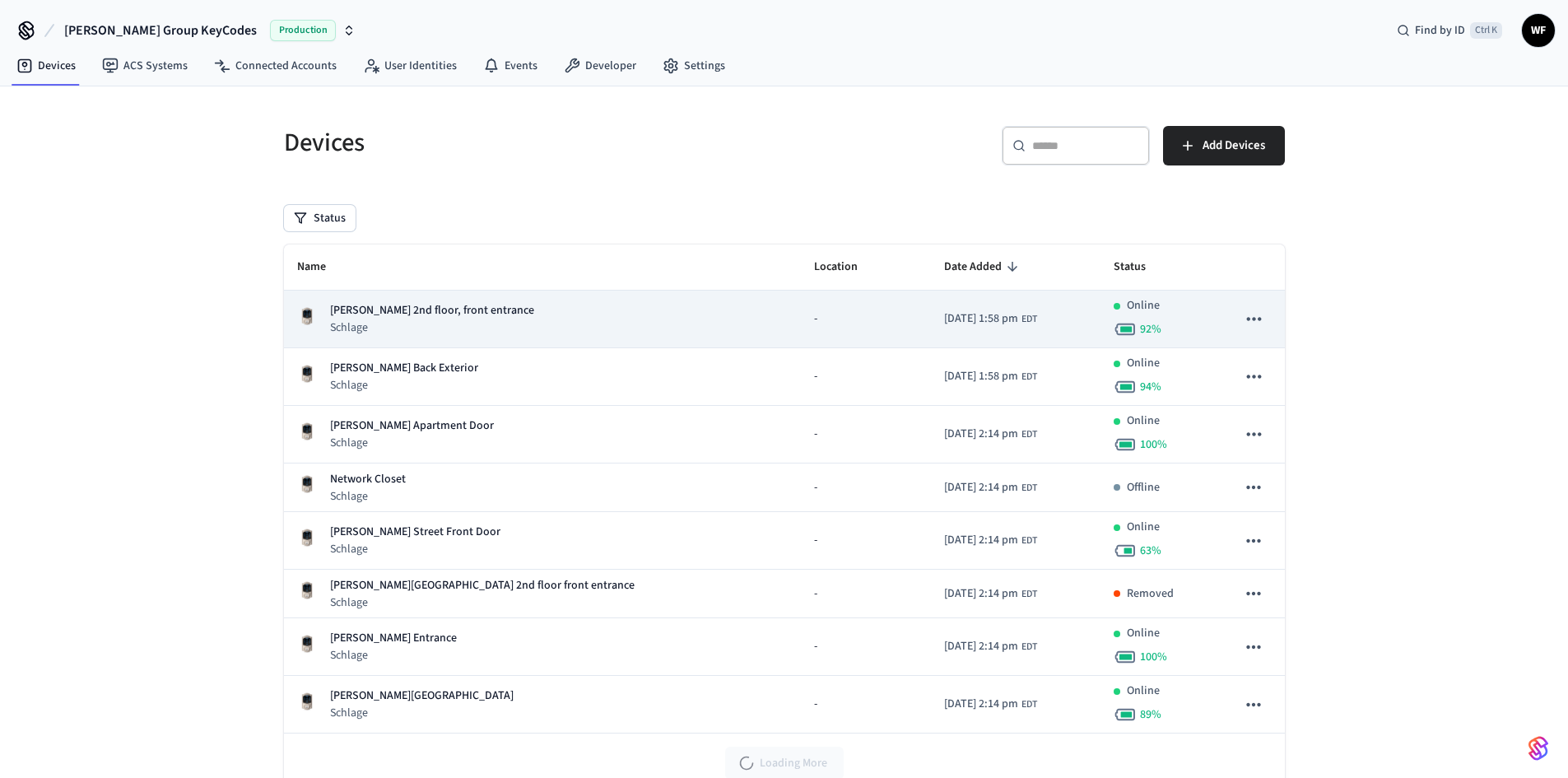
click at [1265, 305] on button "sticky table" at bounding box center [1253, 318] width 34 height 34
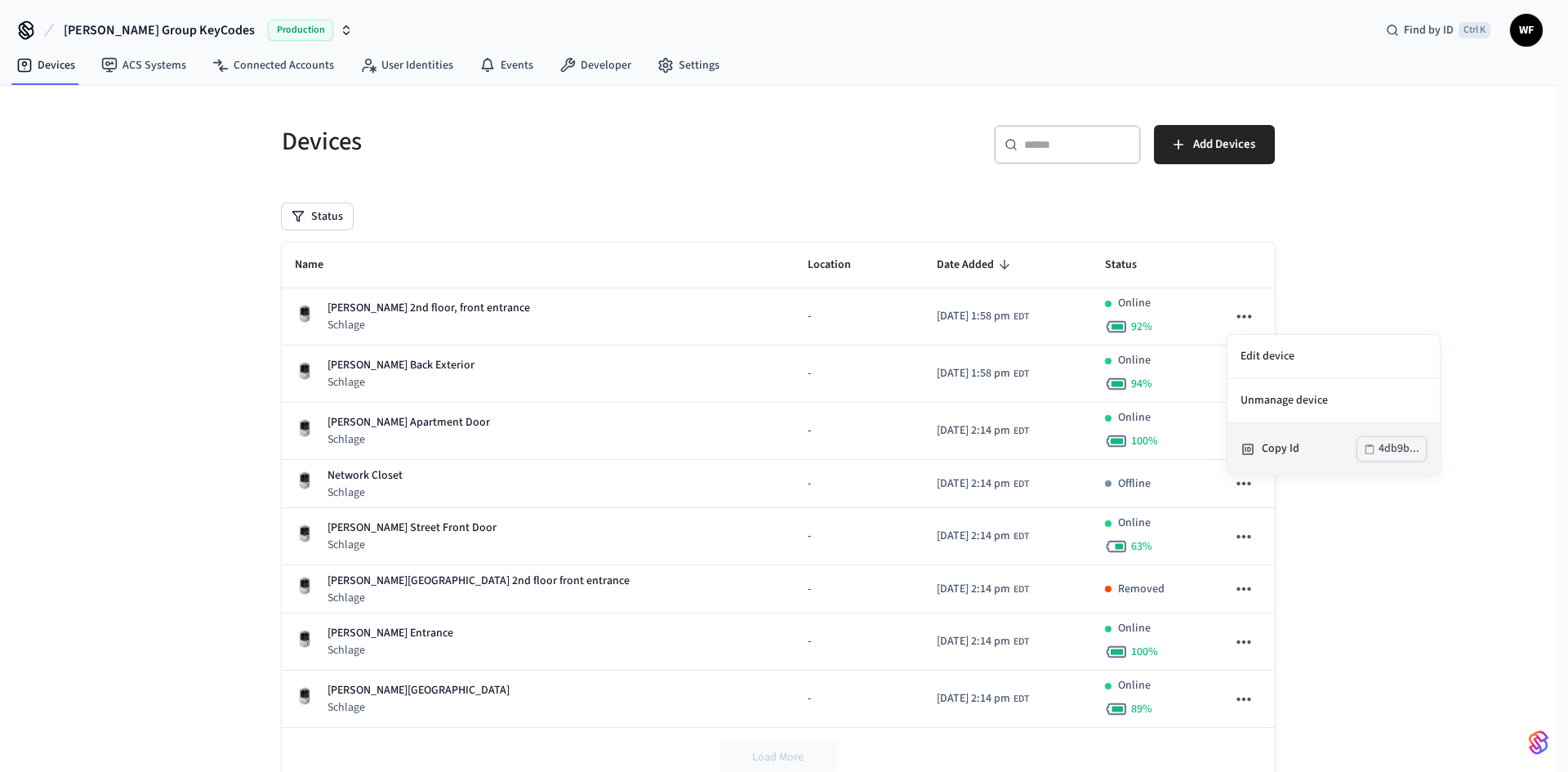
click at [1406, 453] on div "4db9b..." at bounding box center [1399, 449] width 41 height 21
click at [1402, 250] on div at bounding box center [784, 386] width 1568 height 772
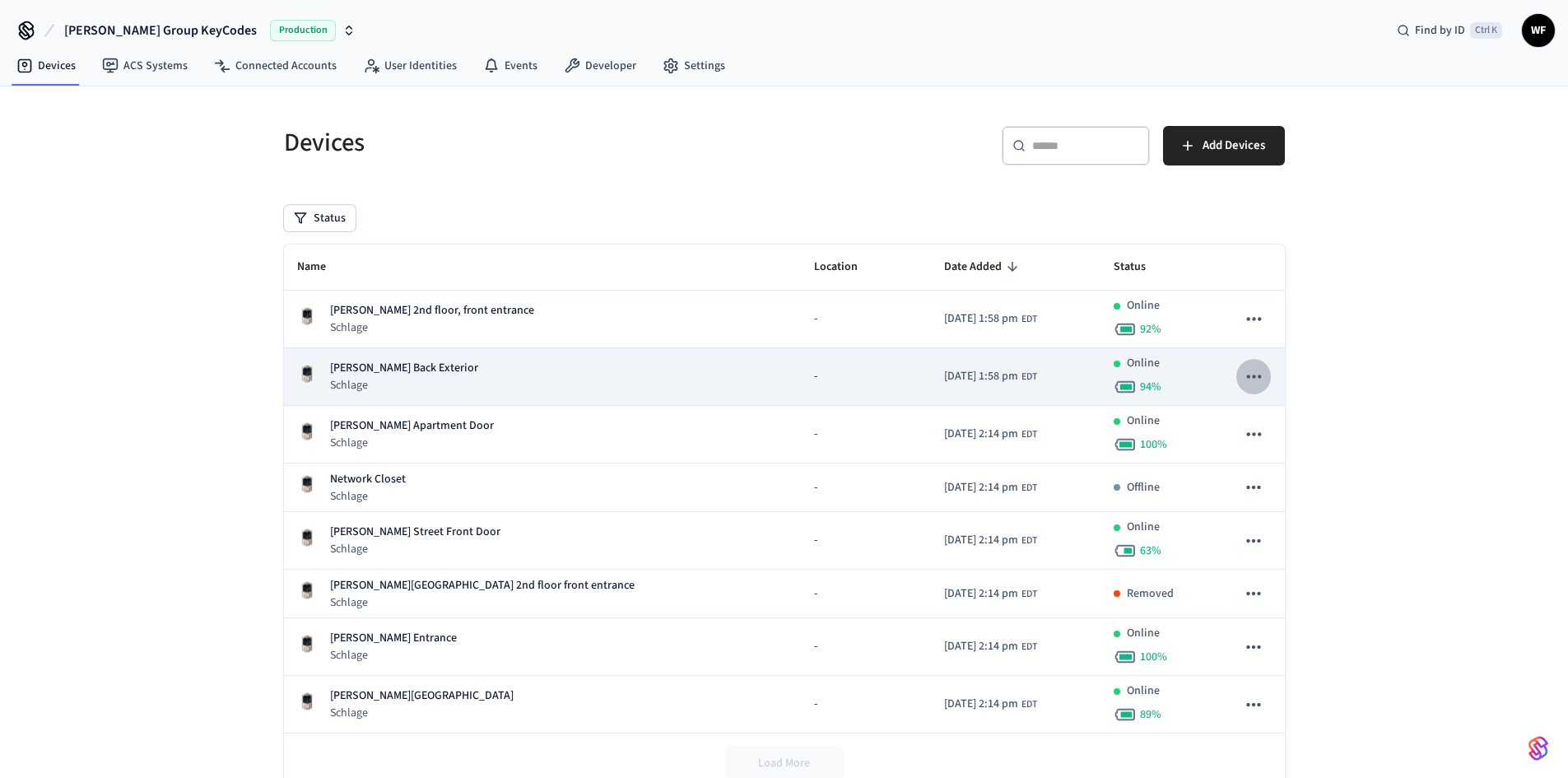
click at [1266, 370] on button "sticky table" at bounding box center [1253, 376] width 34 height 34
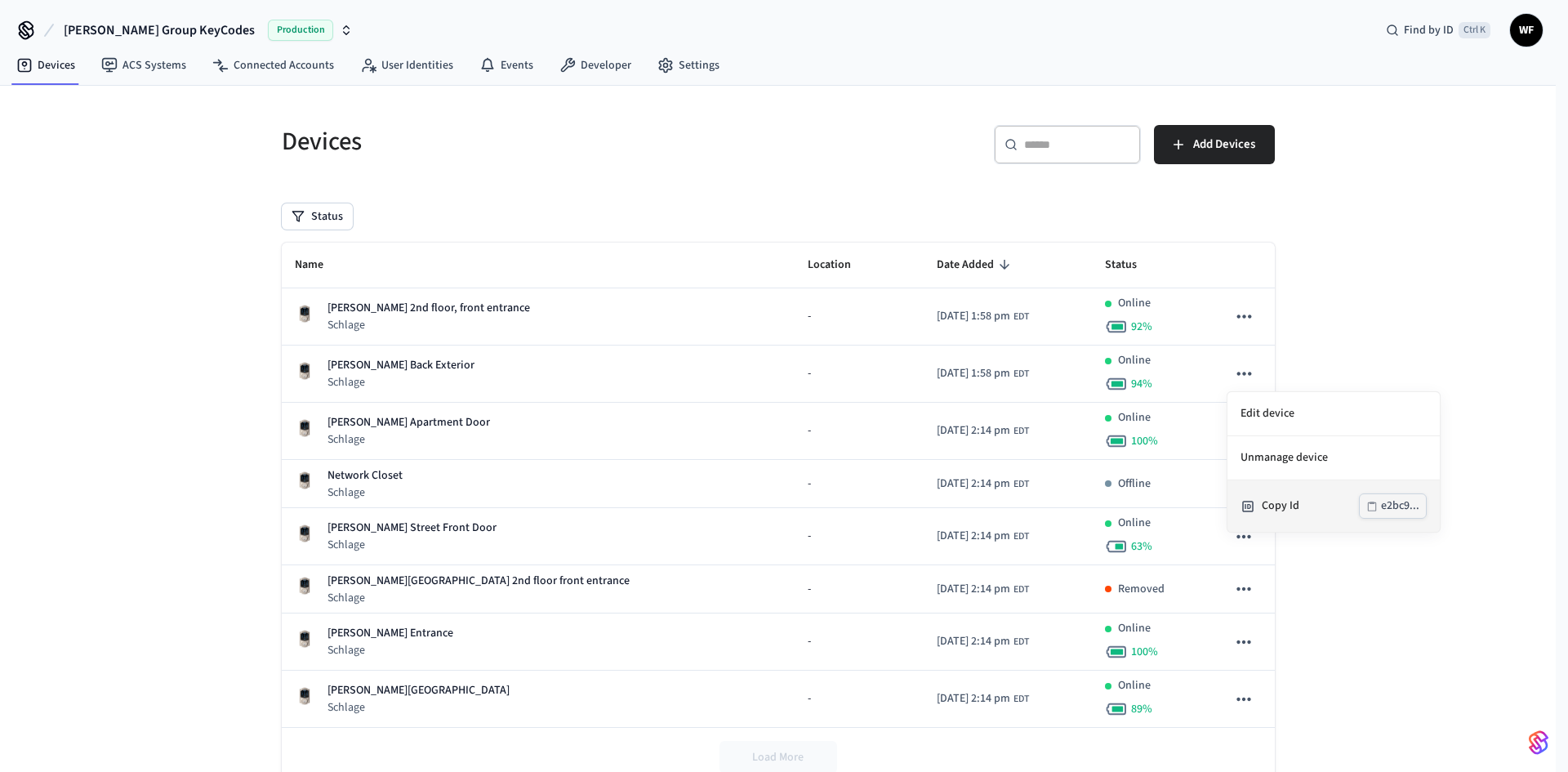
click at [1379, 510] on button "e2bc9..." at bounding box center [1392, 506] width 67 height 25
click at [1396, 341] on div at bounding box center [784, 386] width 1568 height 772
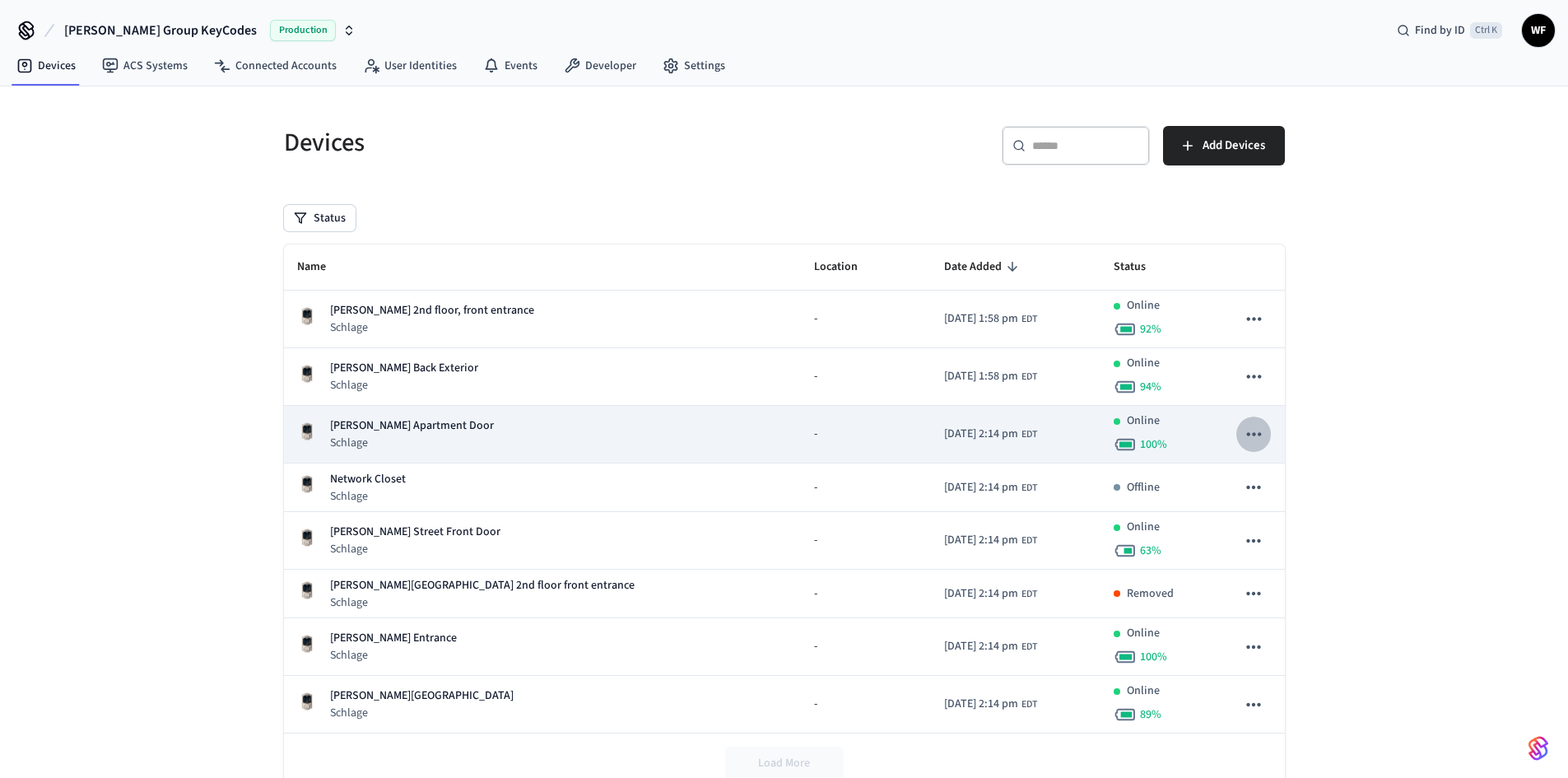
click at [1245, 432] on icon "sticky table" at bounding box center [1253, 434] width 22 height 22
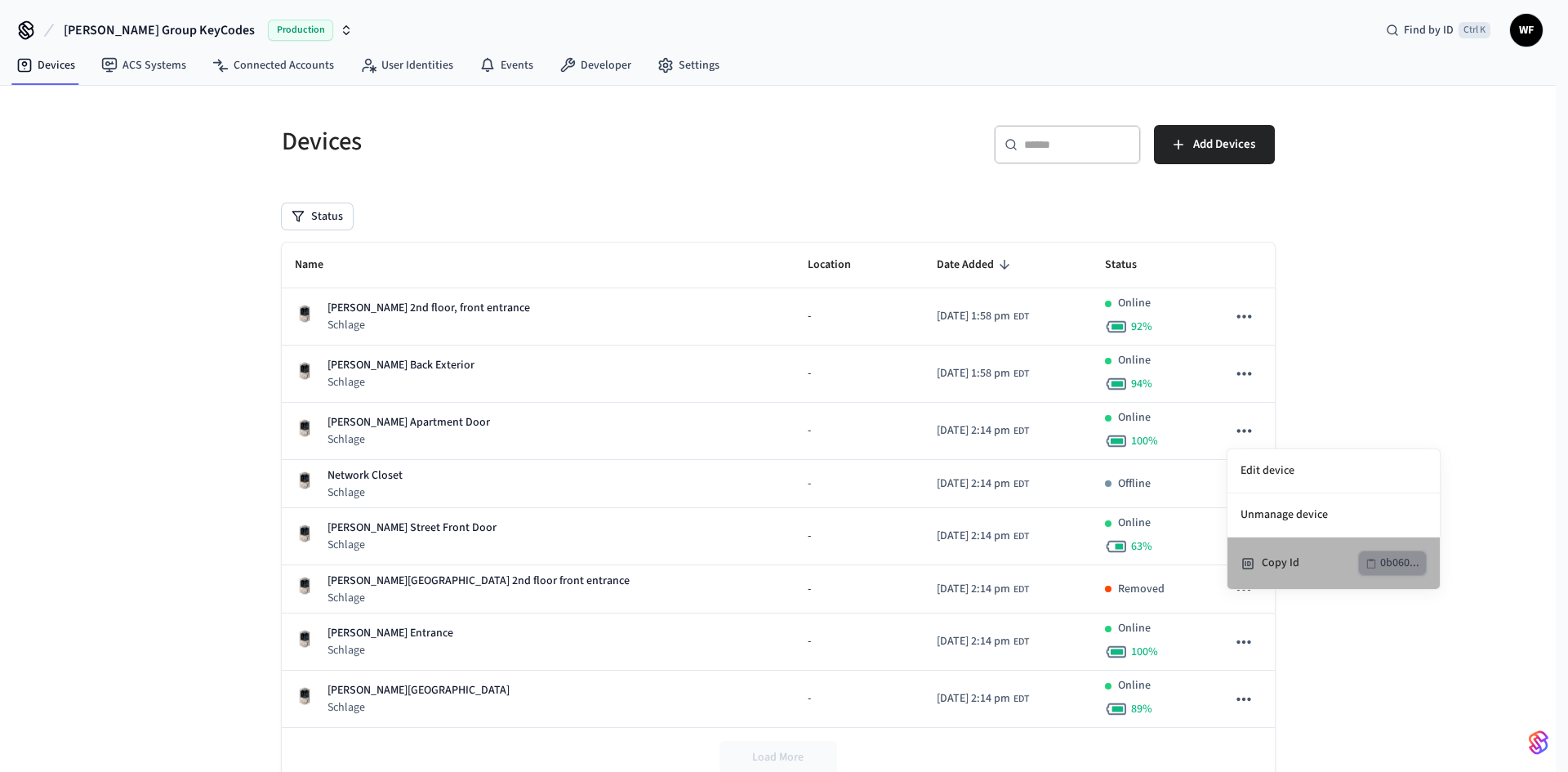
click at [1399, 564] on div "0b060..." at bounding box center [1400, 563] width 39 height 21
click at [1313, 643] on div at bounding box center [784, 386] width 1568 height 772
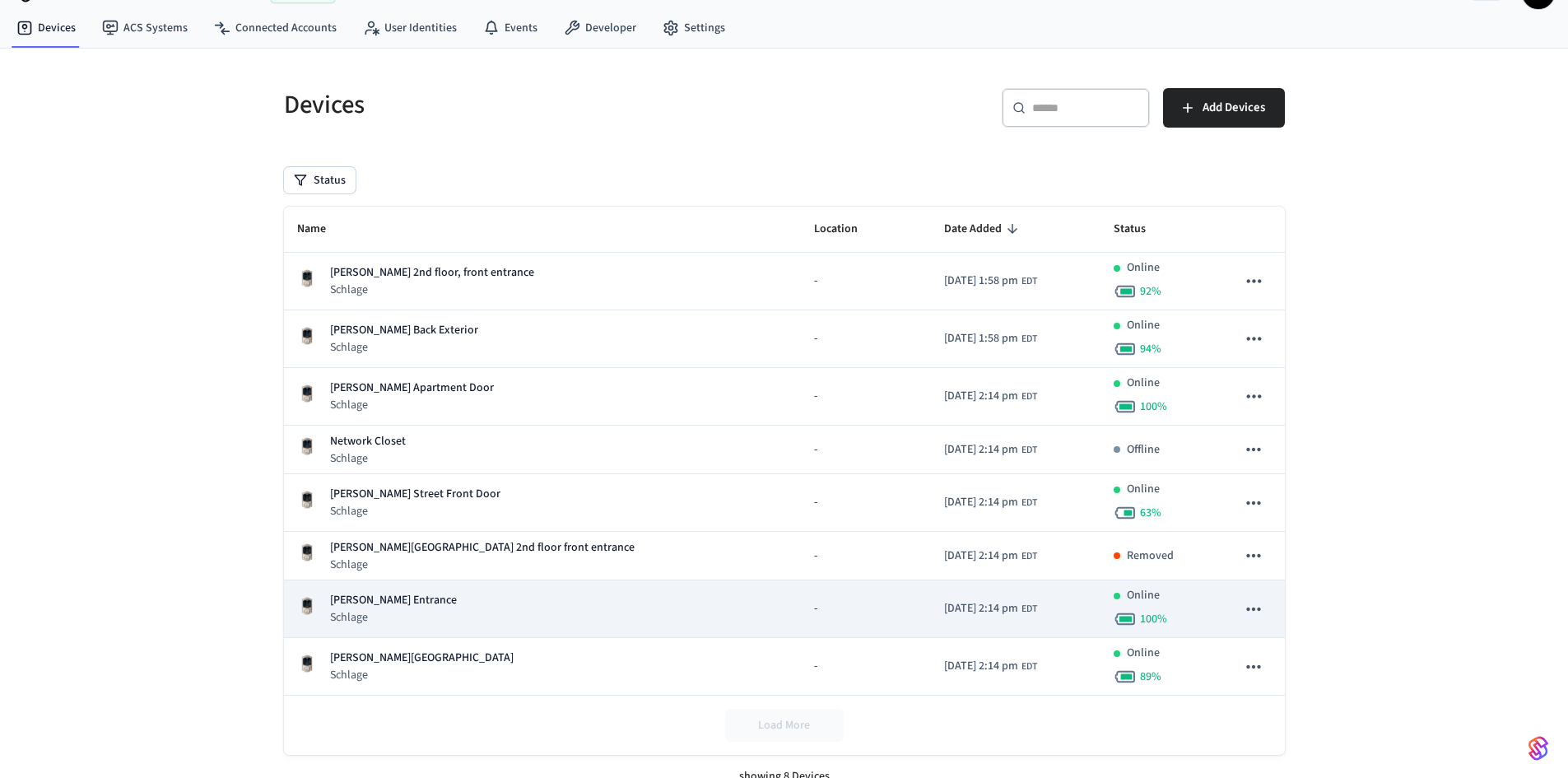
scroll to position [59, 0]
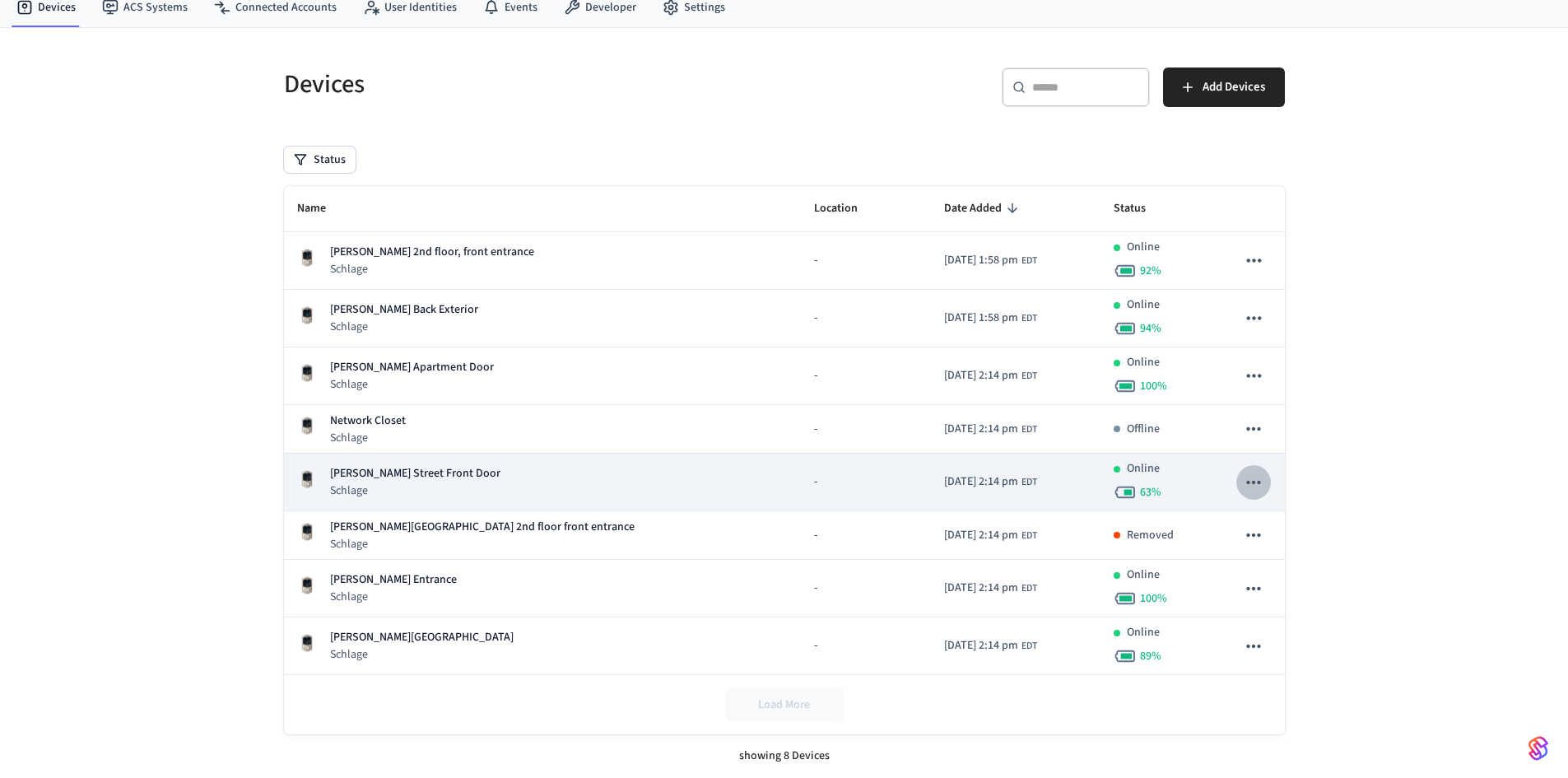
click at [1245, 479] on icon "sticky table" at bounding box center [1253, 483] width 22 height 22
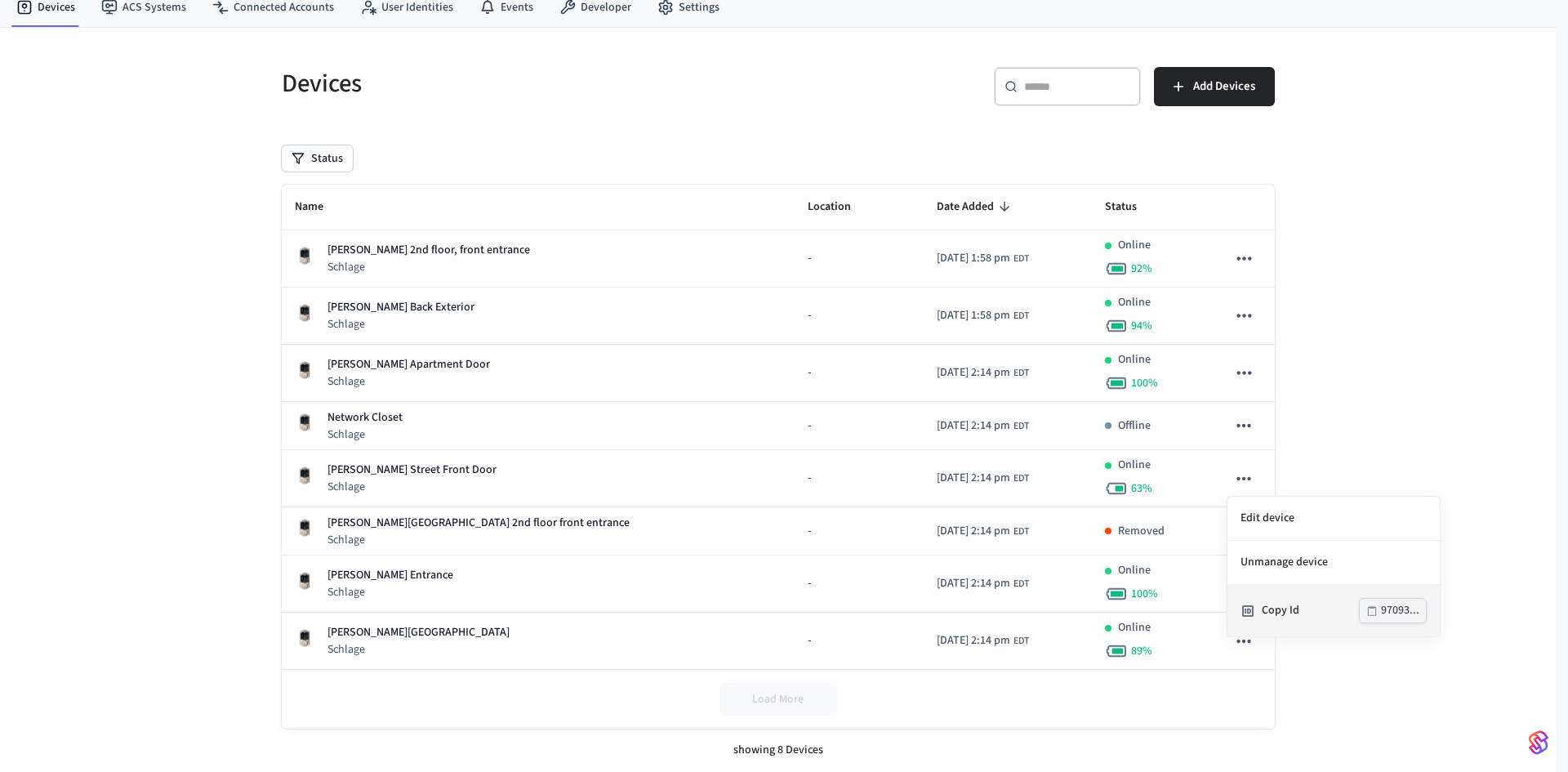
click at [1411, 606] on div "97093..." at bounding box center [1401, 610] width 38 height 21
click at [1427, 461] on div at bounding box center [784, 386] width 1568 height 772
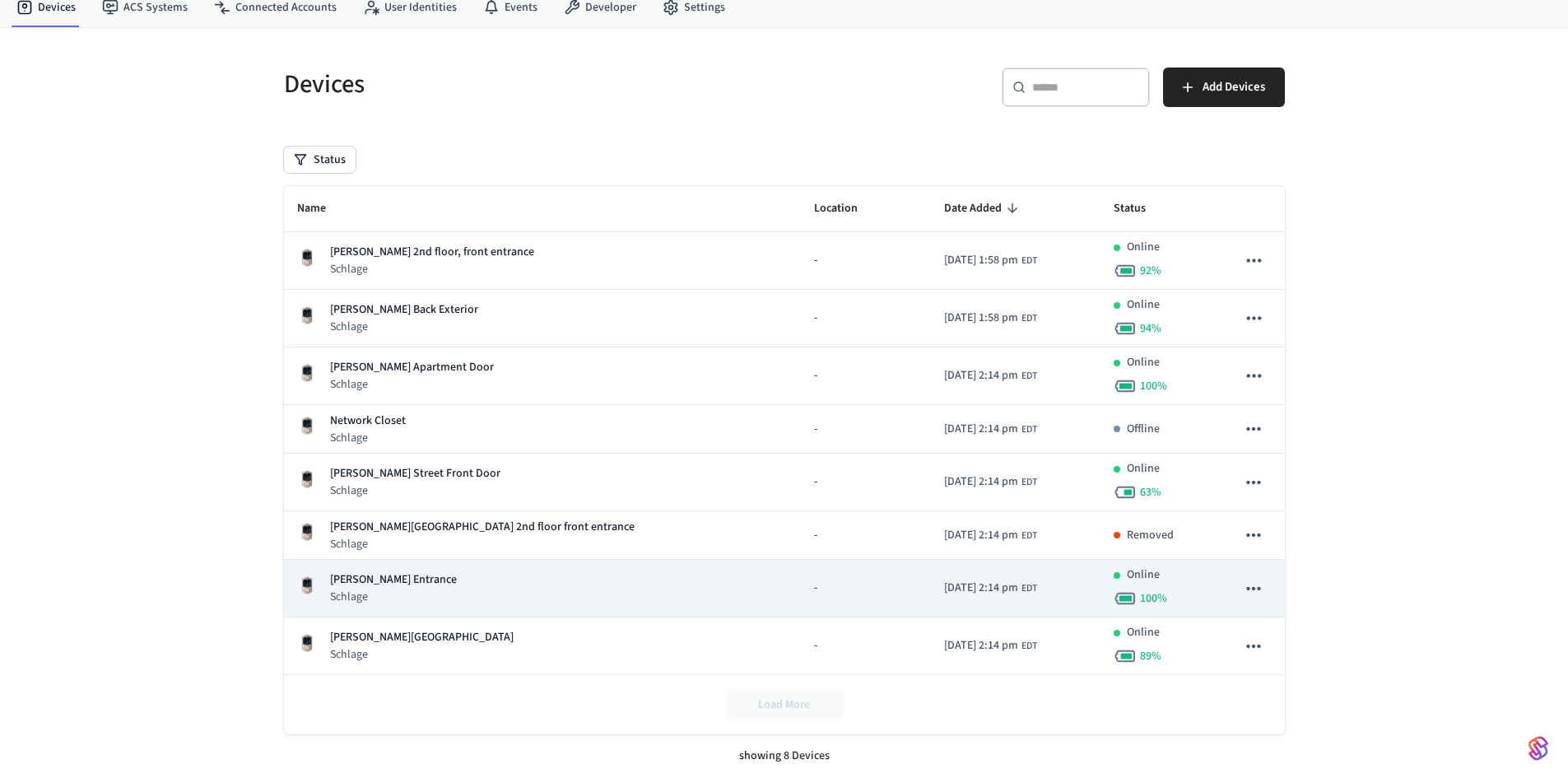
click at [1265, 587] on button "sticky table" at bounding box center [1253, 588] width 34 height 34
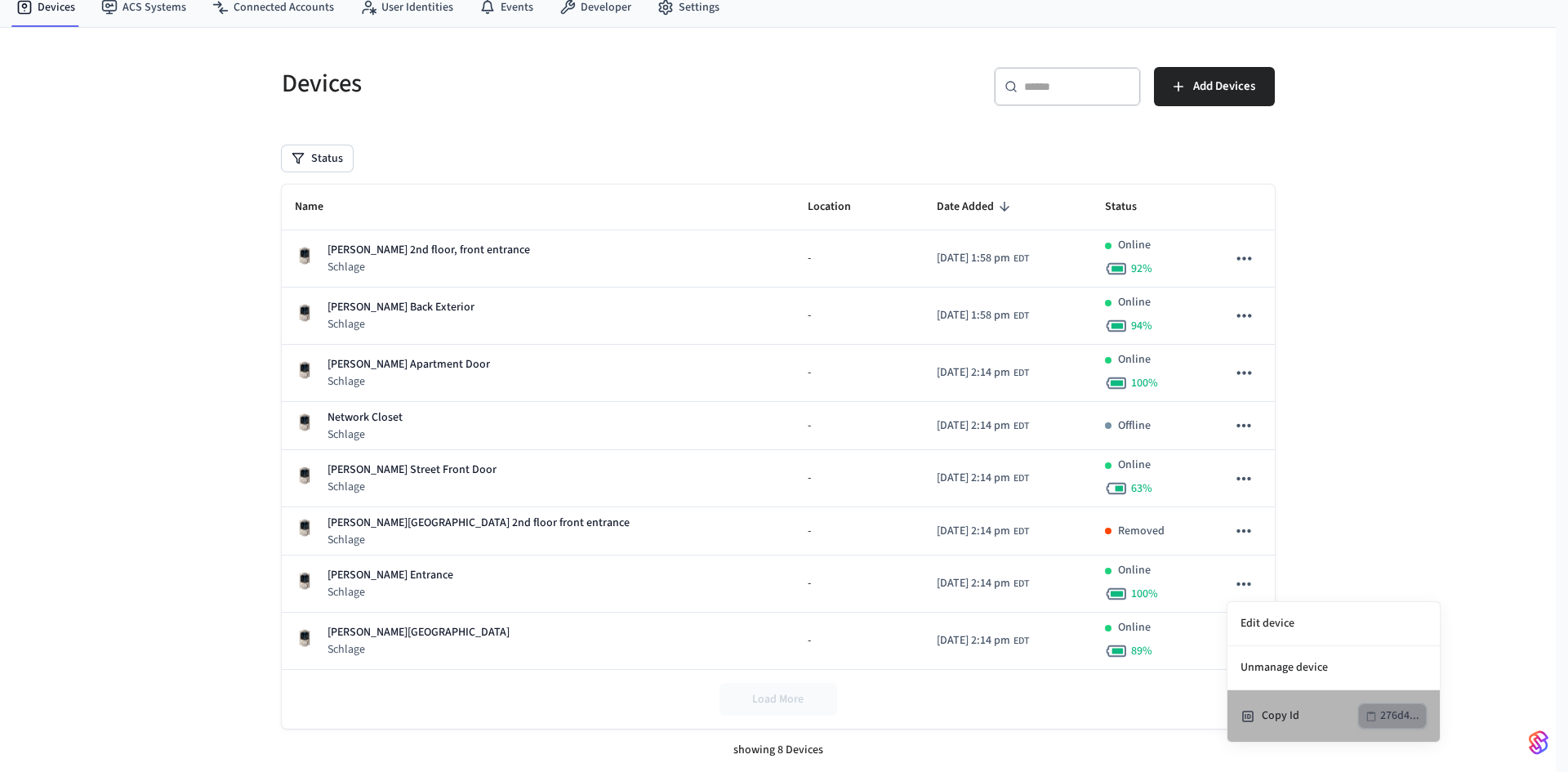
click at [1386, 713] on div "276d4..." at bounding box center [1400, 715] width 39 height 21
click at [1333, 381] on div at bounding box center [784, 386] width 1568 height 772
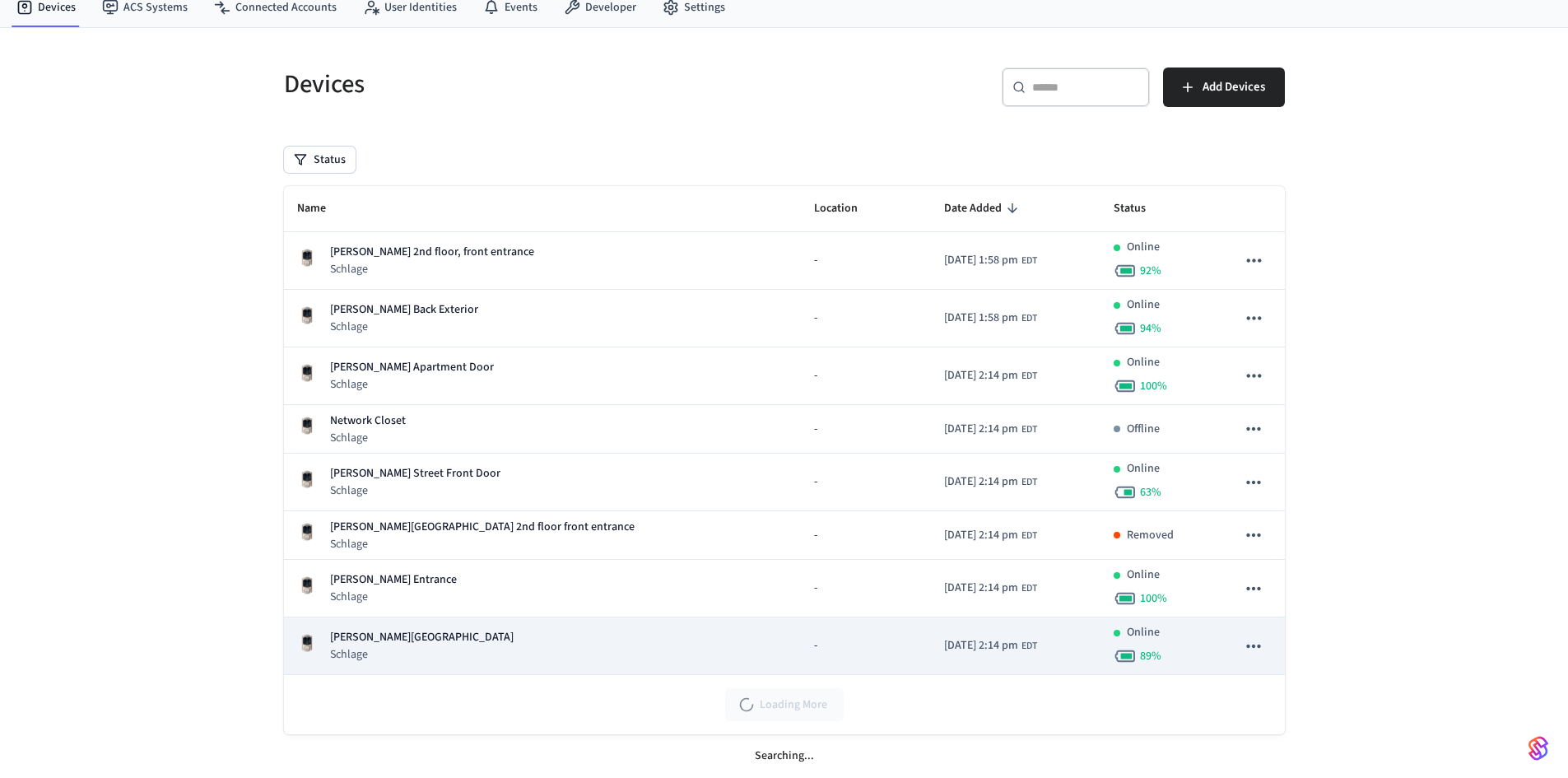
click at [1263, 651] on icon "sticky table" at bounding box center [1253, 646] width 22 height 22
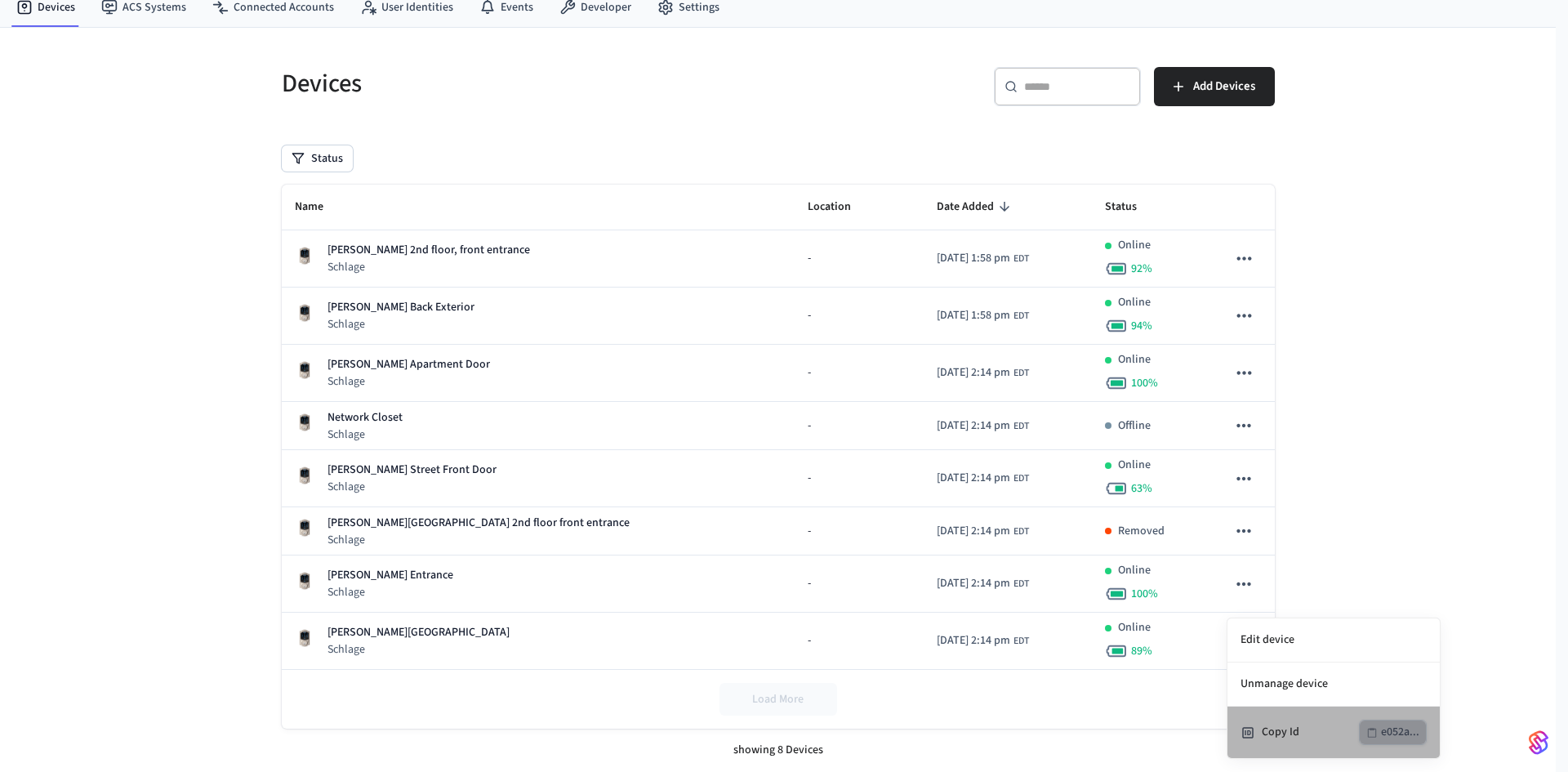
click at [1364, 730] on button "e052a..." at bounding box center [1392, 732] width 67 height 25
click at [1365, 451] on div at bounding box center [784, 386] width 1568 height 772
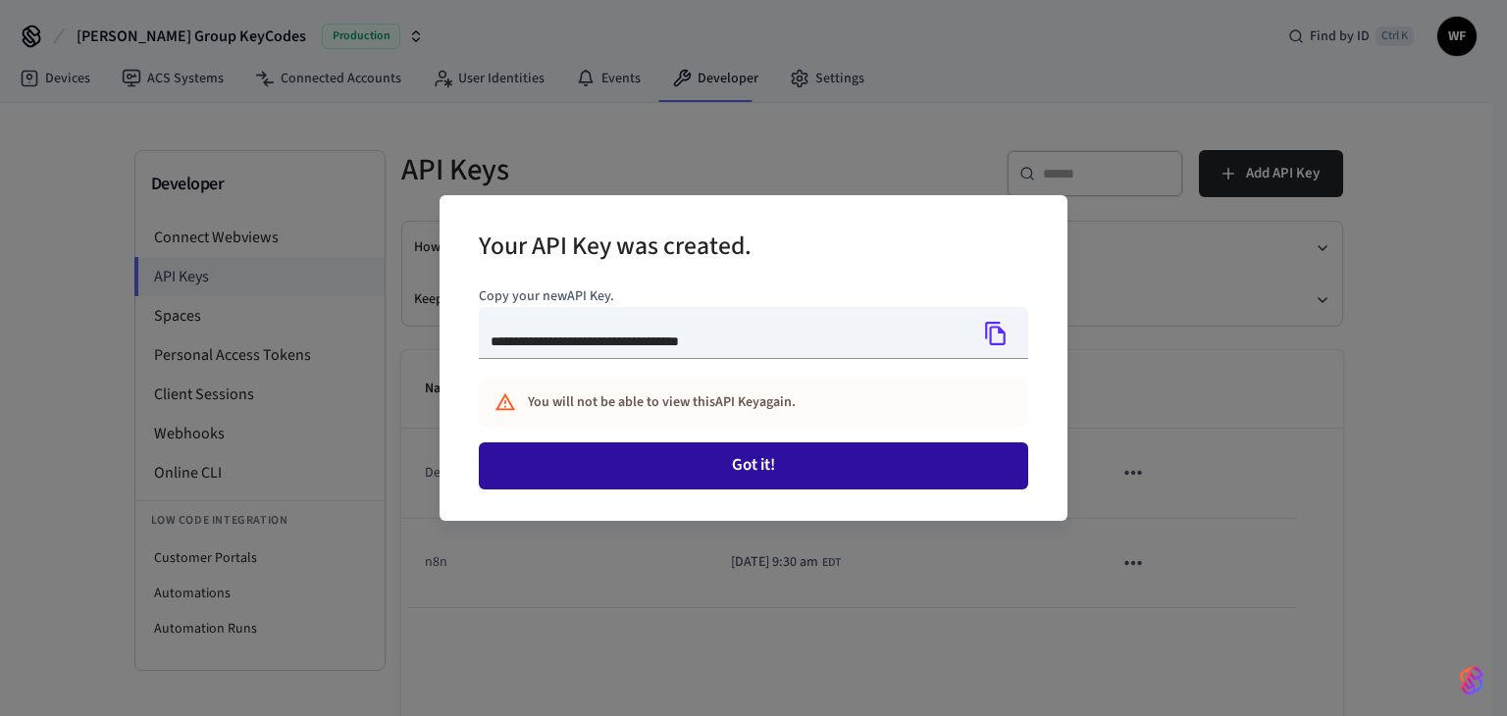
click at [919, 472] on button "Got it!" at bounding box center [753, 465] width 549 height 47
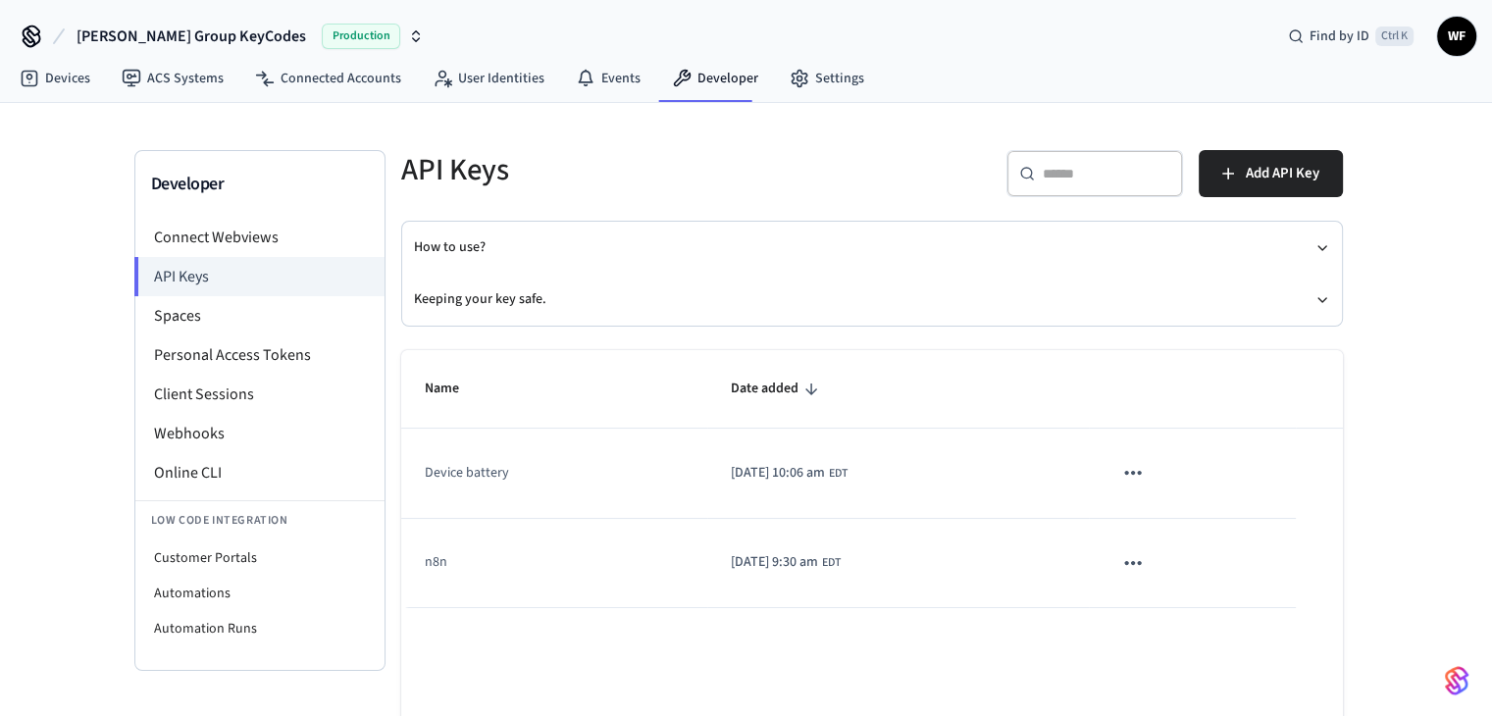
click at [1146, 465] on icon "sticky table" at bounding box center [1133, 473] width 26 height 26
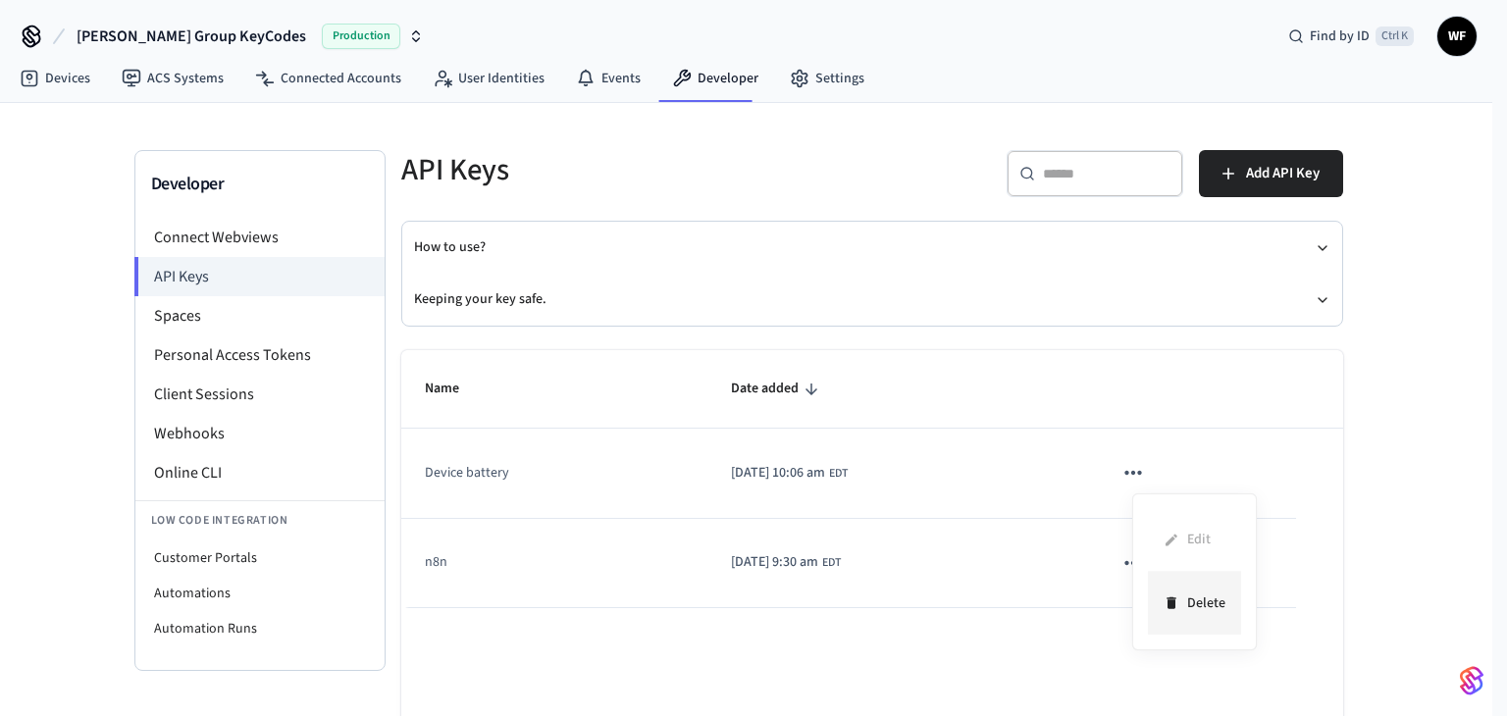
click at [1201, 605] on li "Delete" at bounding box center [1194, 603] width 93 height 62
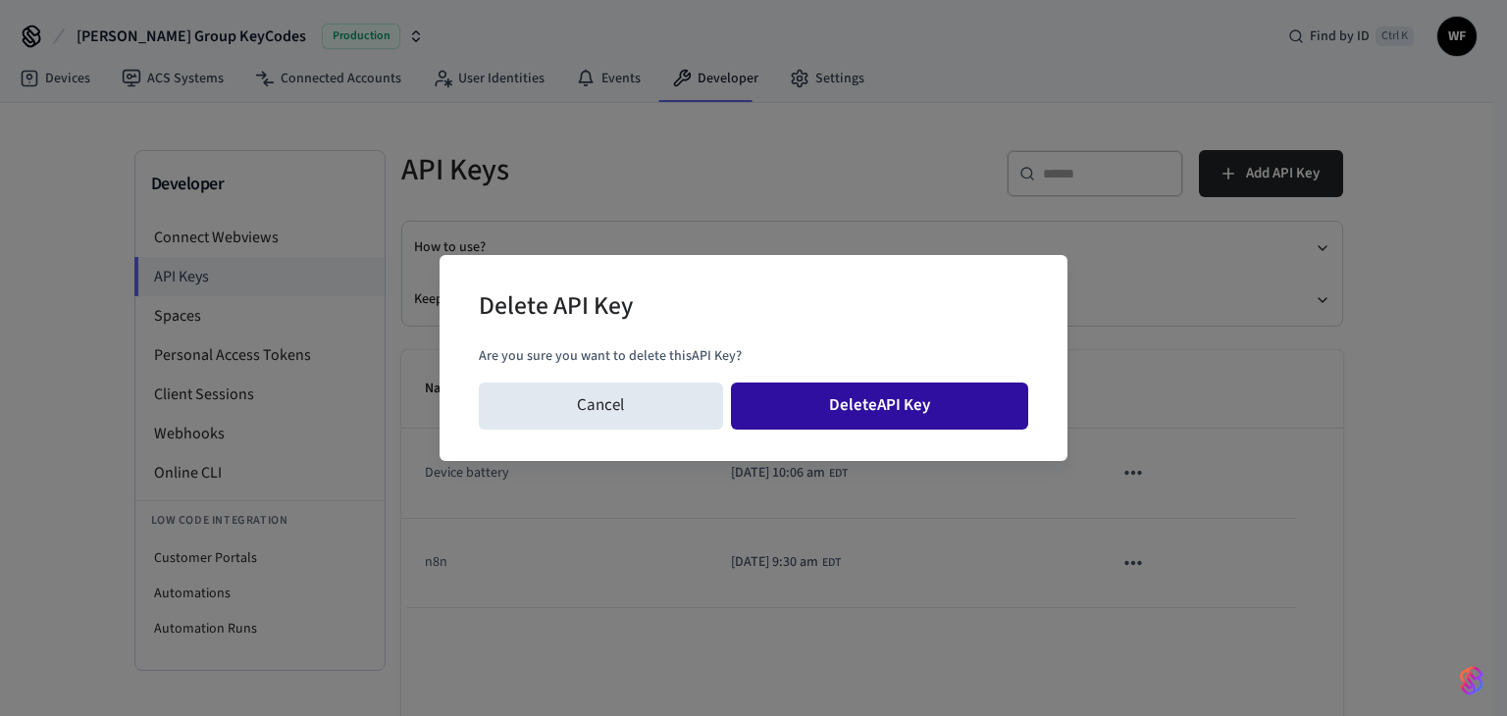
click at [971, 405] on button "Delete API Key" at bounding box center [880, 406] width 298 height 47
